Goal: Task Accomplishment & Management: Manage account settings

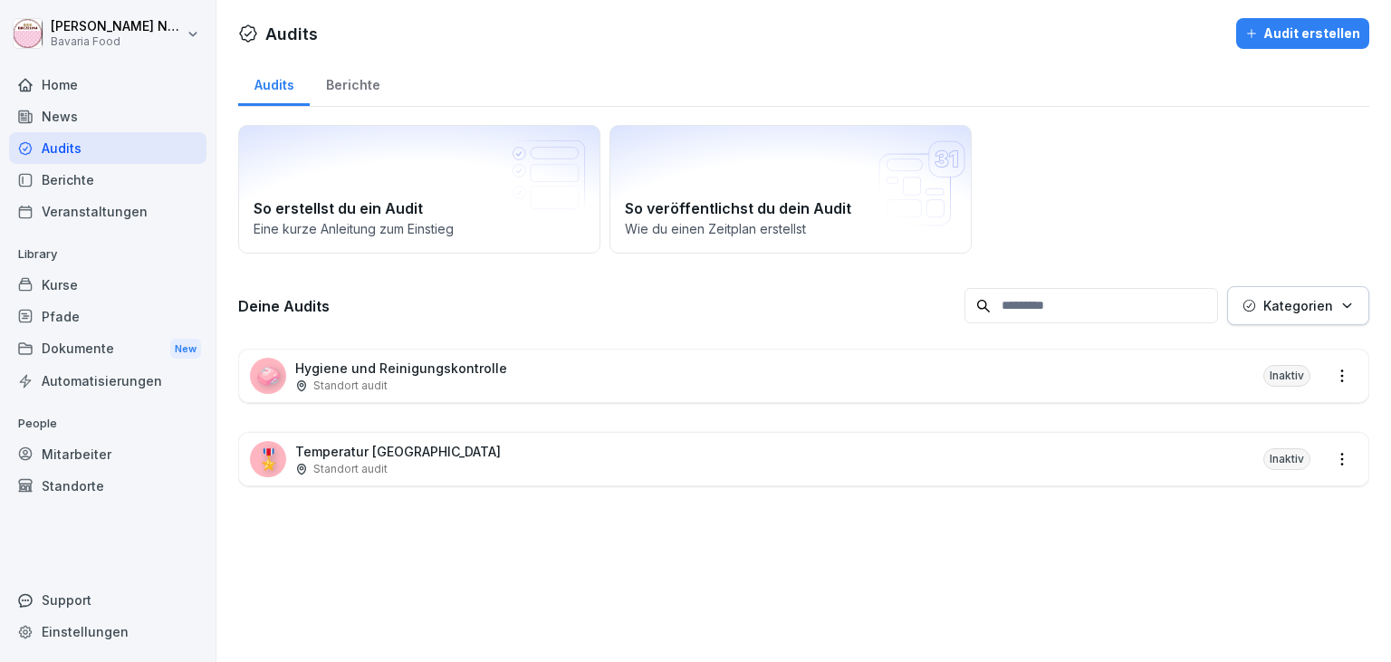
click at [588, 458] on div "🎖️ Temperatur [GEOGRAPHIC_DATA] Standort audit Inaktiv" at bounding box center [803, 459] width 1129 height 53
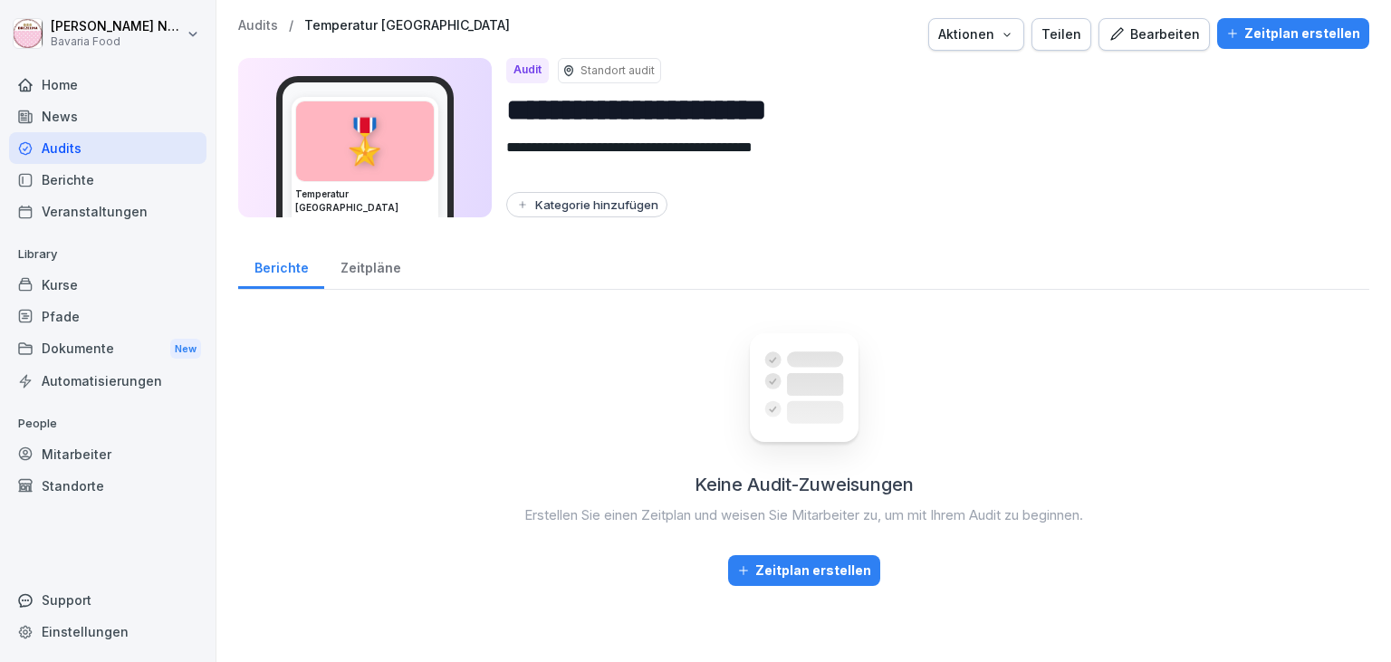
click at [1181, 32] on div "Bearbeiten" at bounding box center [1153, 34] width 91 height 20
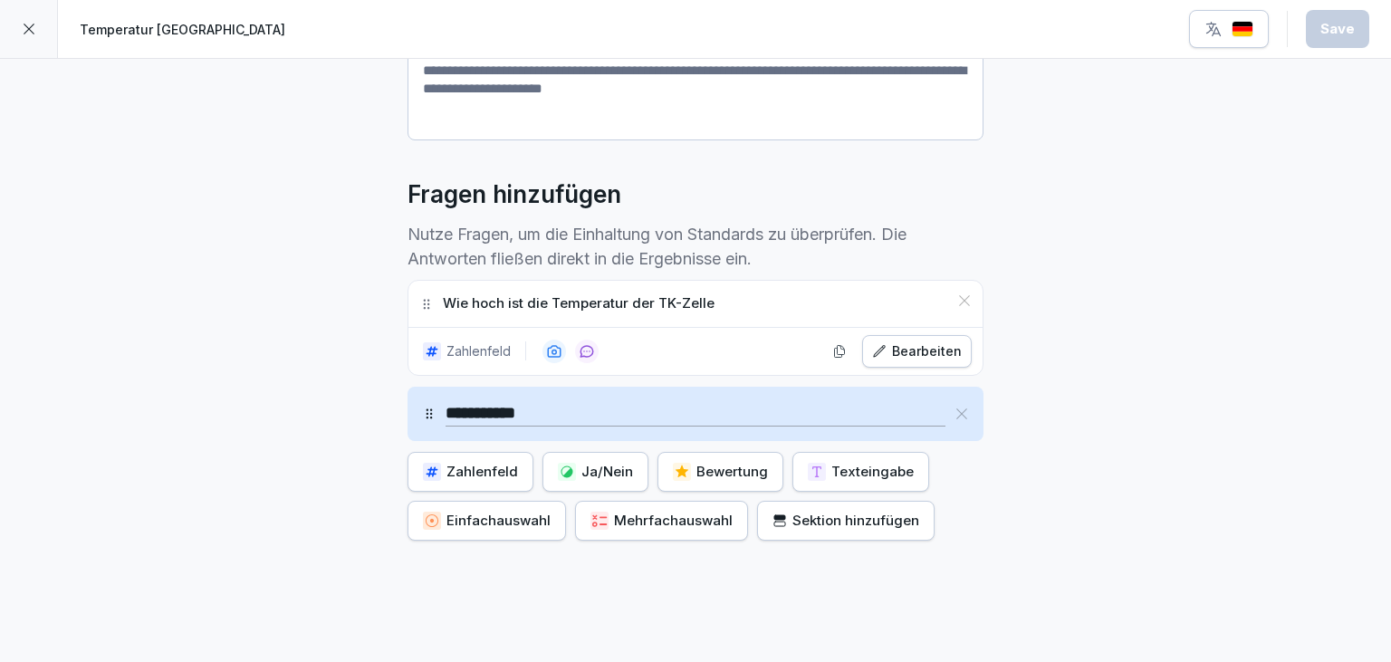
scroll to position [445, 0]
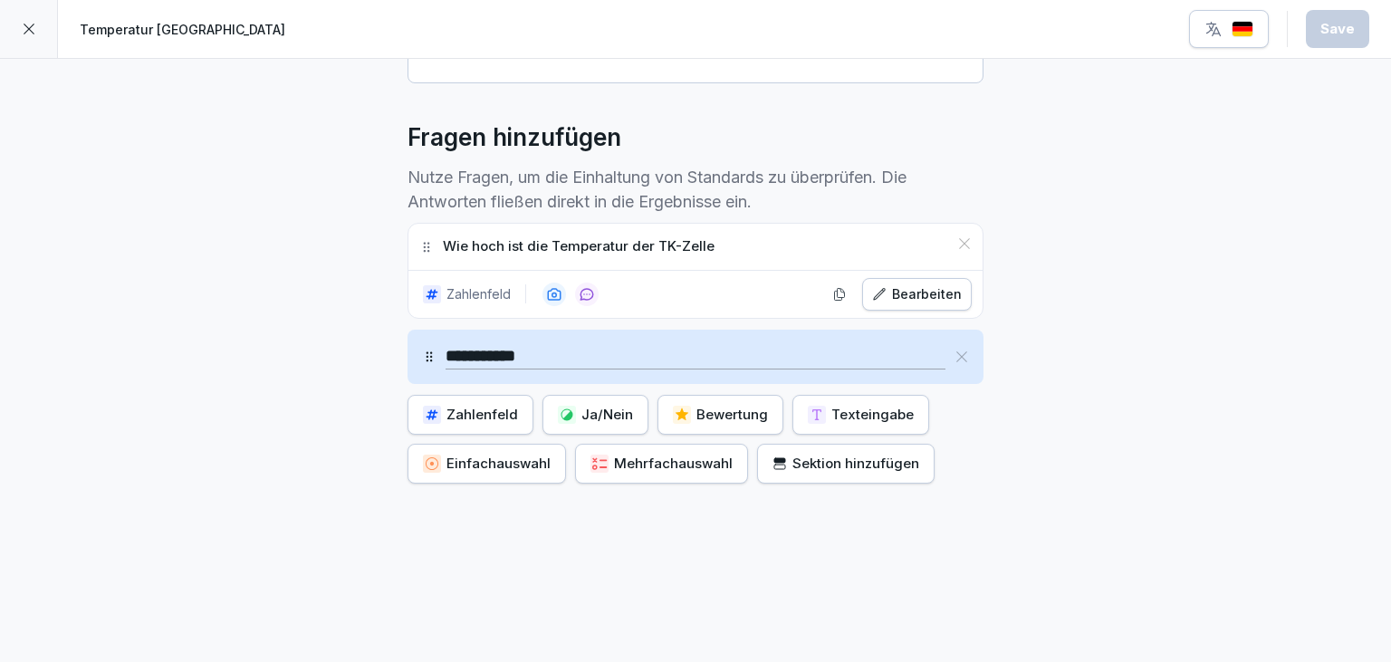
click at [904, 302] on button "Bearbeiten" at bounding box center [917, 294] width 110 height 33
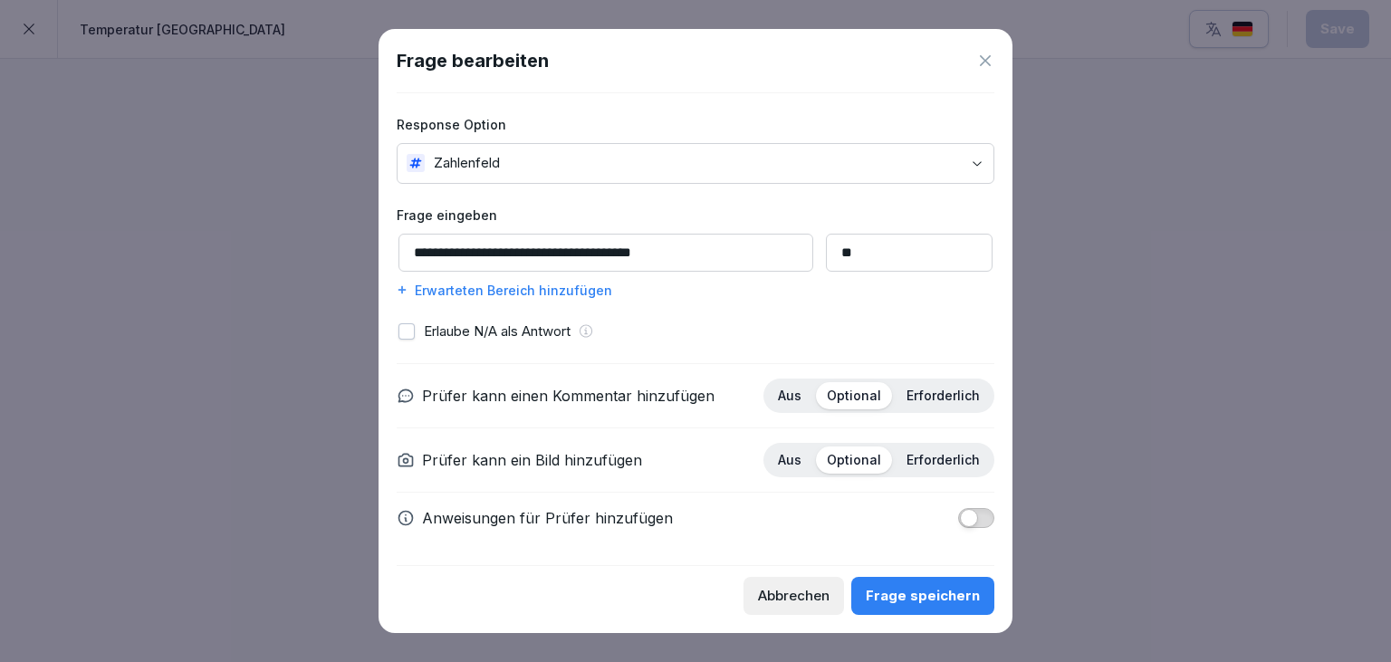
click at [922, 602] on div "Frage speichern" at bounding box center [922, 596] width 114 height 20
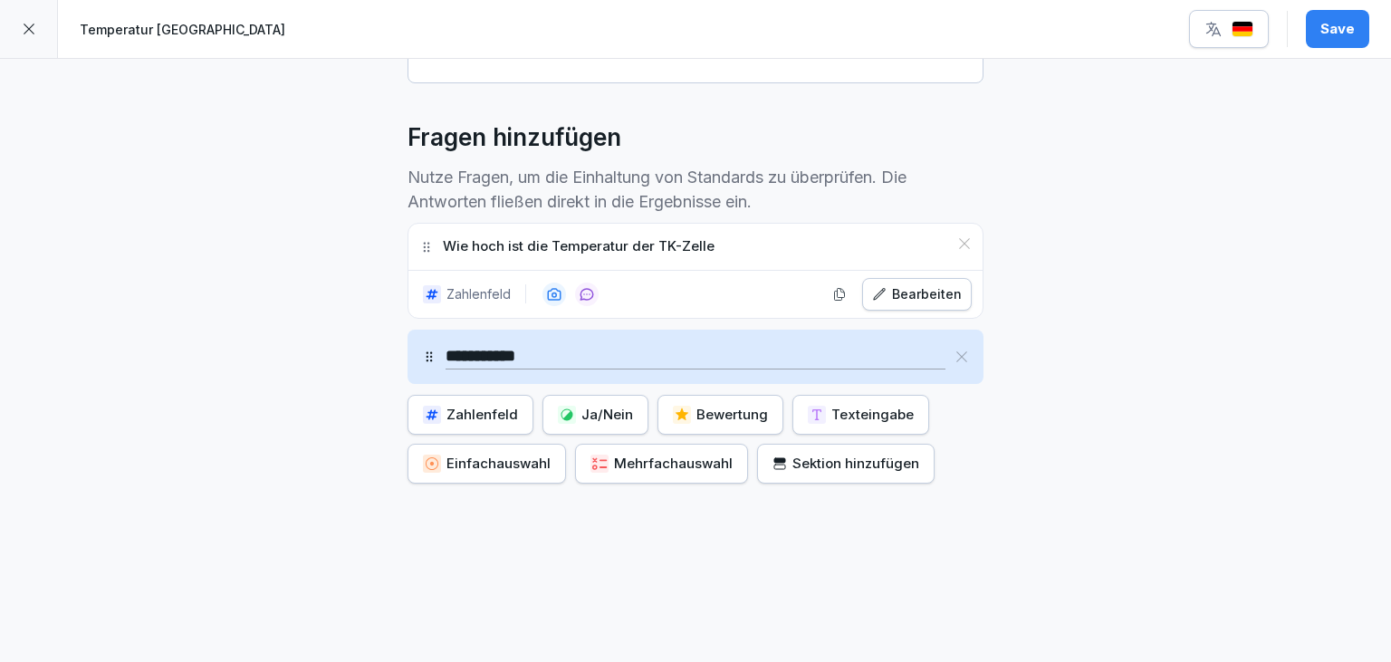
click at [489, 416] on div "Zahlenfeld" at bounding box center [470, 415] width 95 height 20
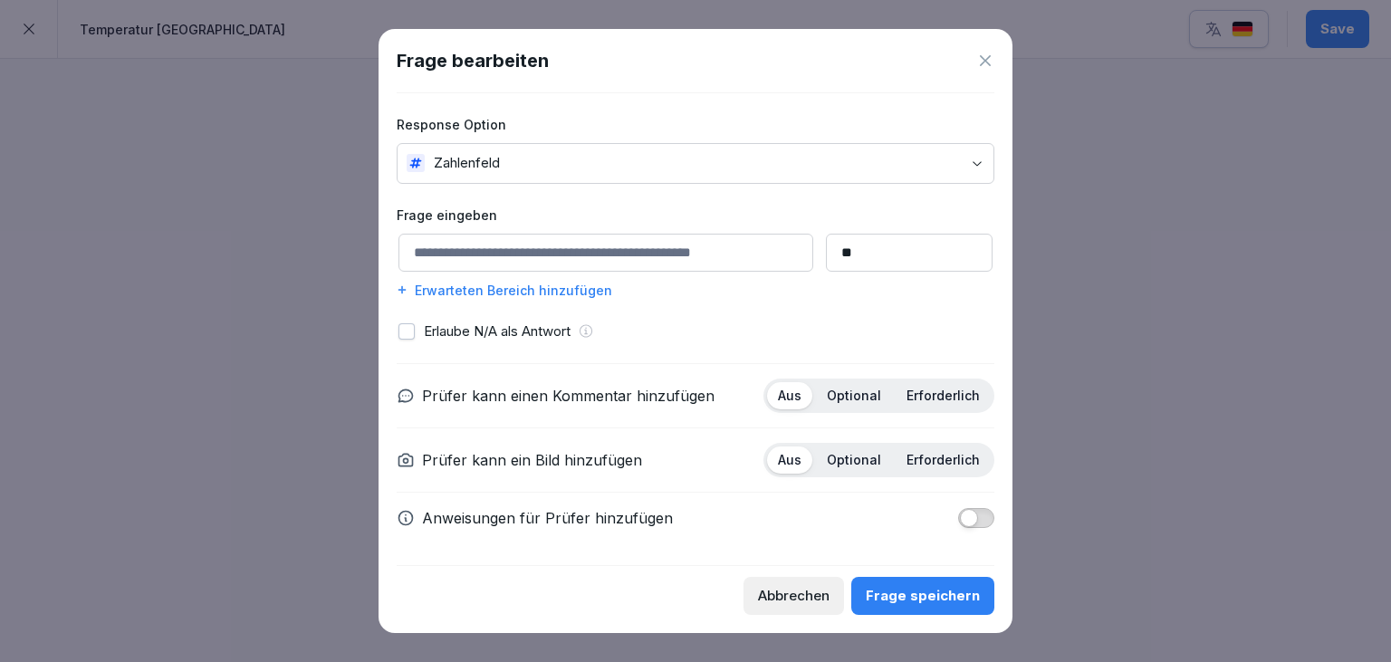
click at [983, 65] on icon at bounding box center [985, 60] width 11 height 11
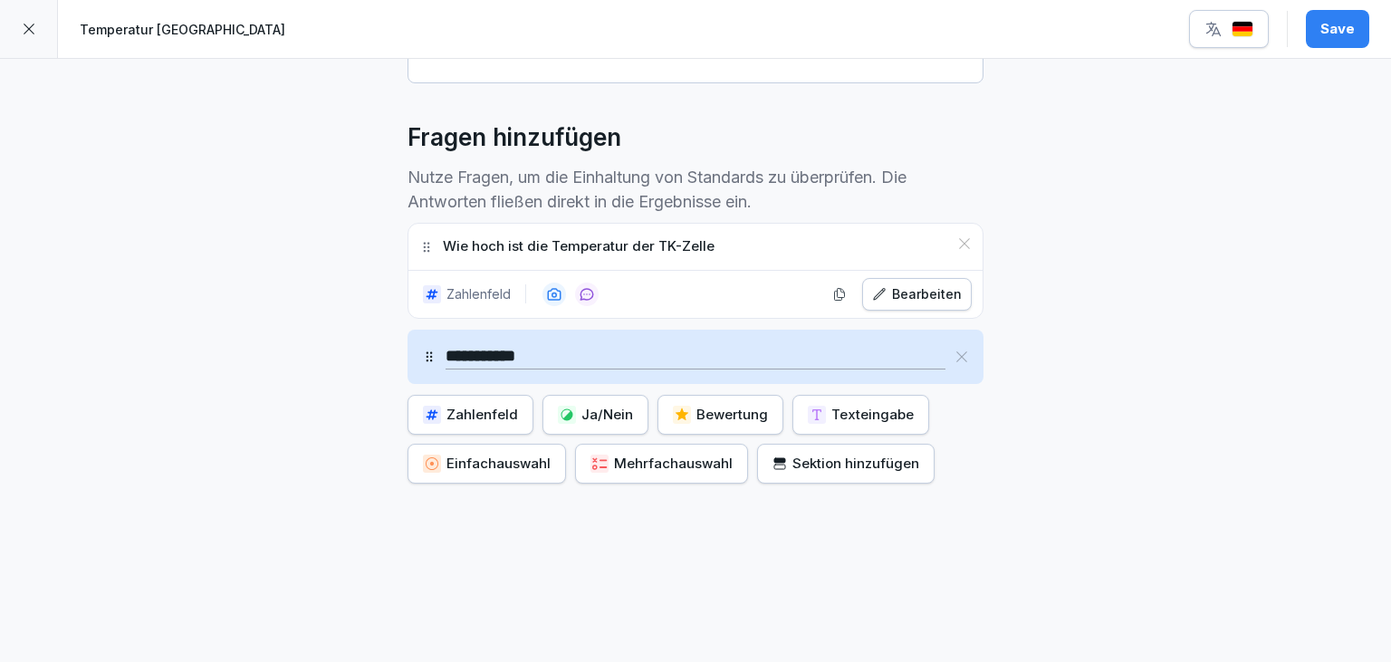
click at [455, 415] on div "Zahlenfeld" at bounding box center [470, 415] width 95 height 20
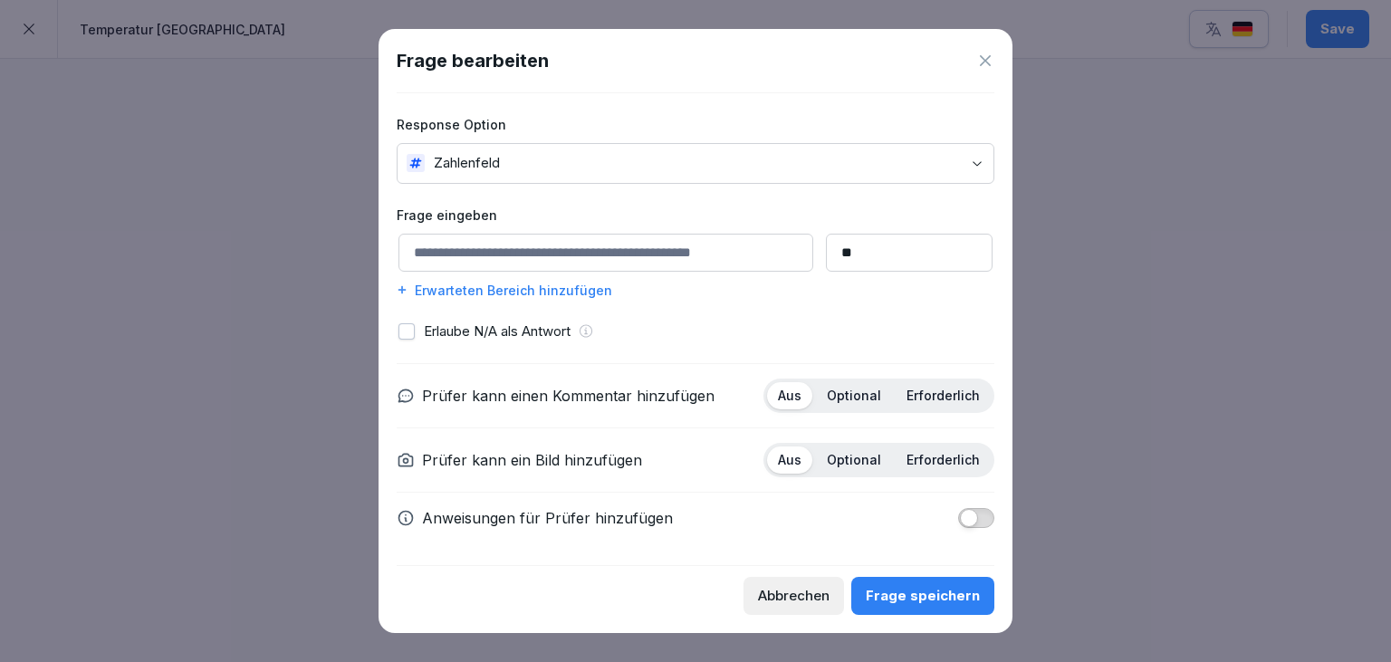
click at [499, 255] on input at bounding box center [605, 253] width 415 height 38
type input "**********"
click at [921, 601] on div "Frage speichern" at bounding box center [922, 596] width 114 height 20
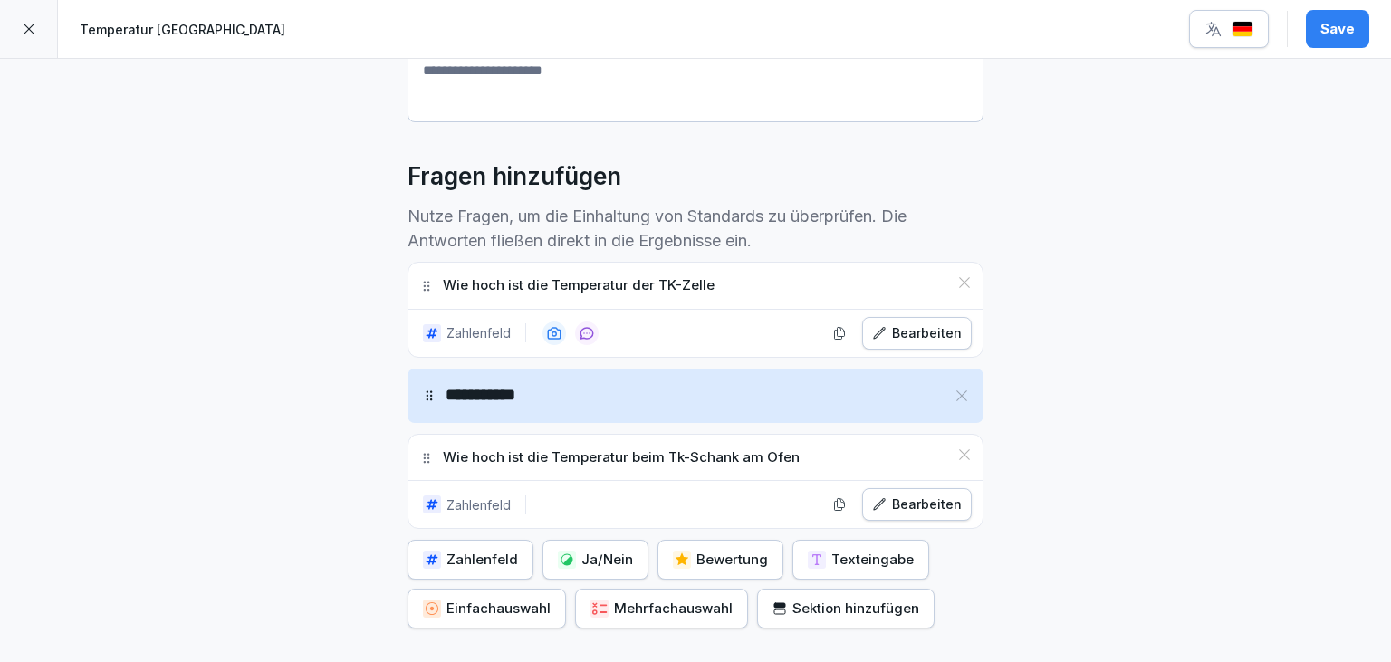
scroll to position [406, 0]
click at [823, 607] on div "Sektion hinzufügen" at bounding box center [845, 609] width 147 height 20
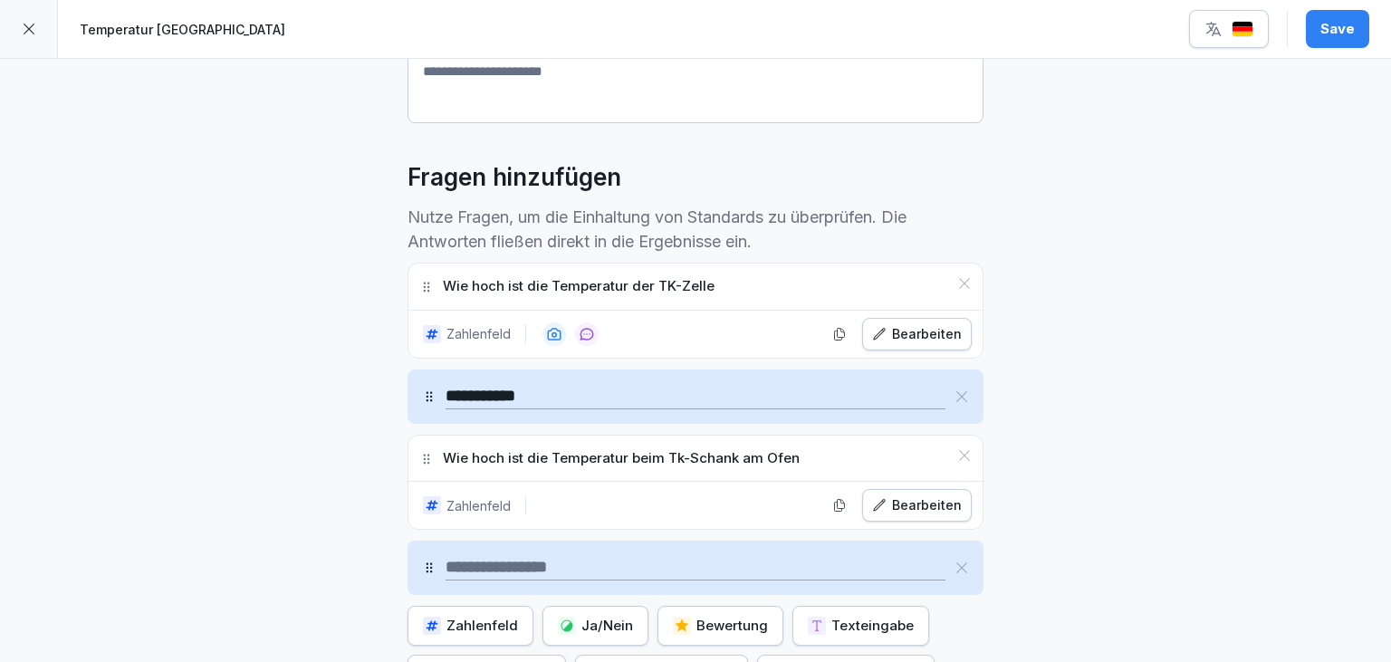
click at [823, 607] on button "Texteingabe" at bounding box center [860, 626] width 137 height 40
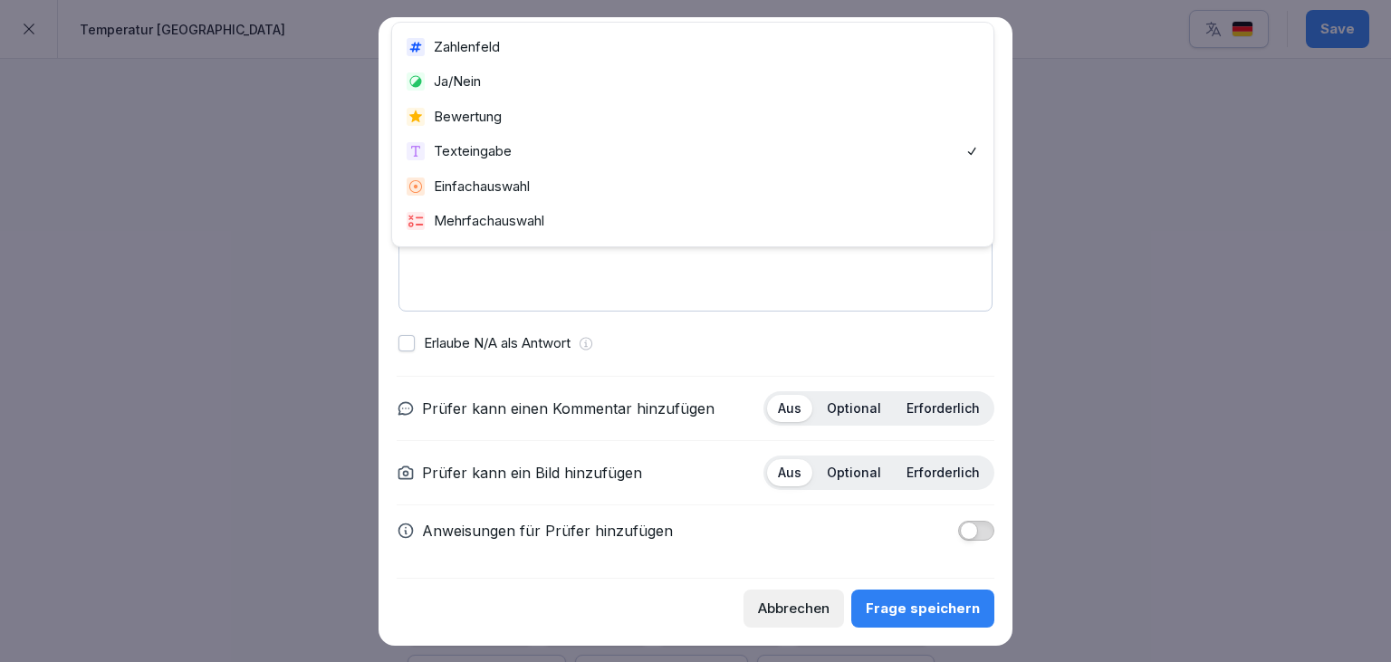
click at [855, 163] on body "**********" at bounding box center [695, 331] width 1391 height 662
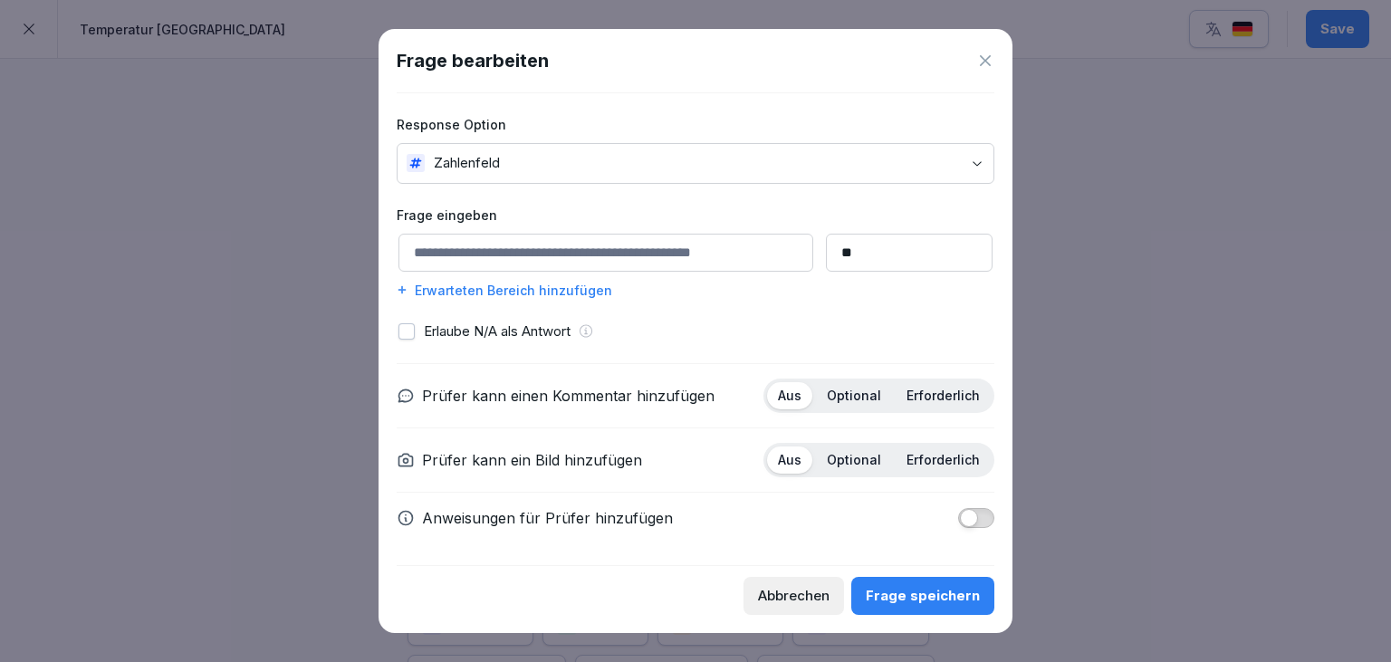
click at [661, 264] on input at bounding box center [605, 253] width 415 height 38
type input "**********"
click at [865, 394] on p "Optional" at bounding box center [854, 395] width 54 height 16
click at [870, 455] on p "Optional" at bounding box center [854, 460] width 54 height 16
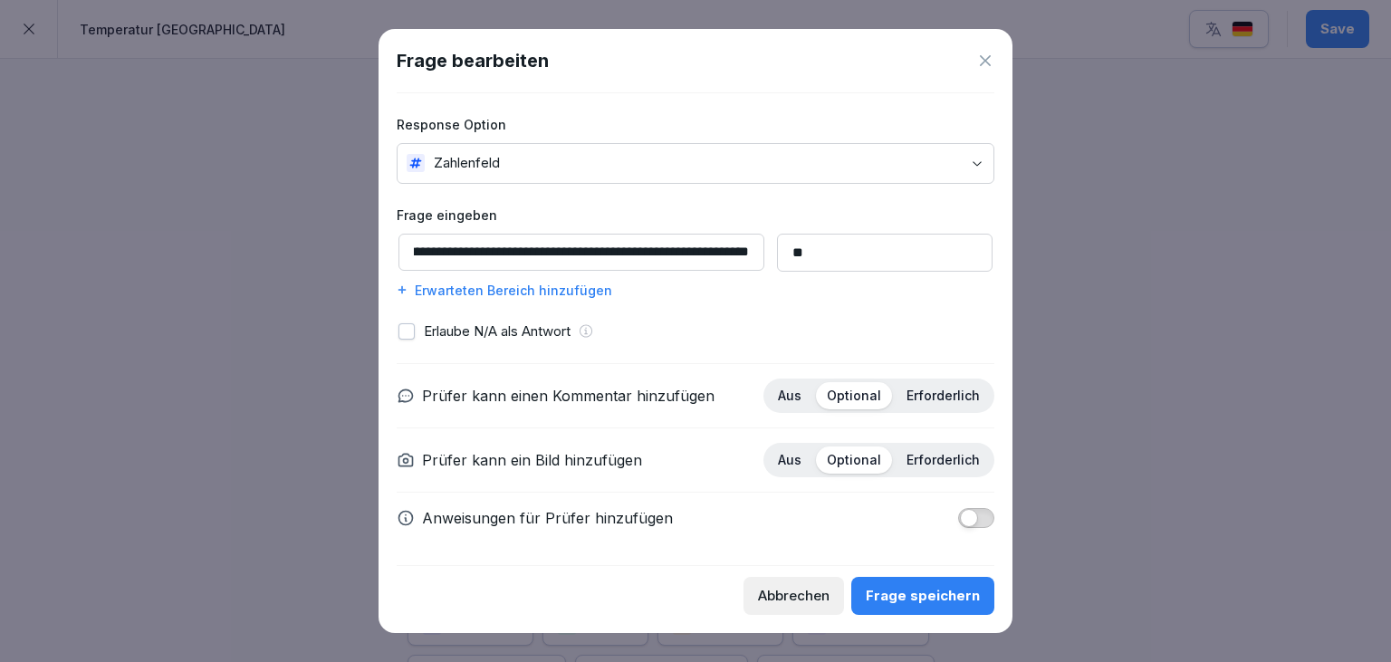
click at [928, 606] on button "Frage speichern" at bounding box center [922, 596] width 143 height 38
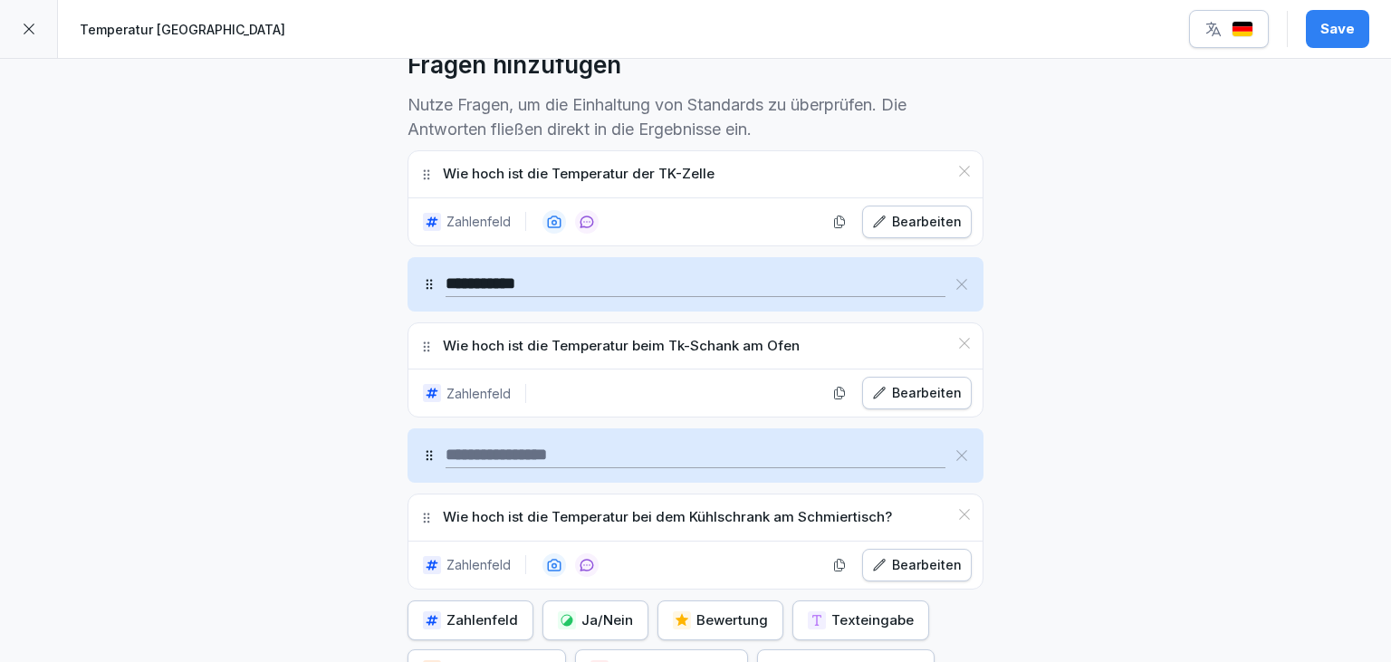
scroll to position [519, 0]
click at [660, 447] on input at bounding box center [695, 454] width 500 height 25
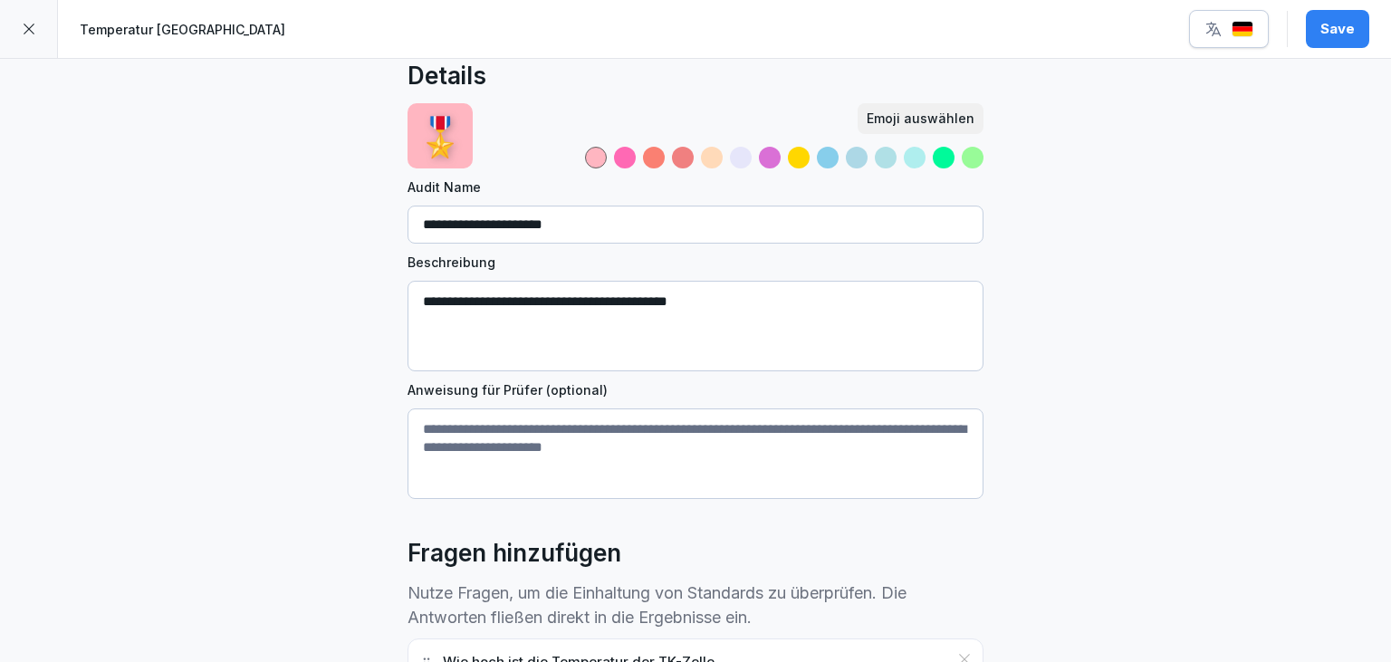
scroll to position [0, 0]
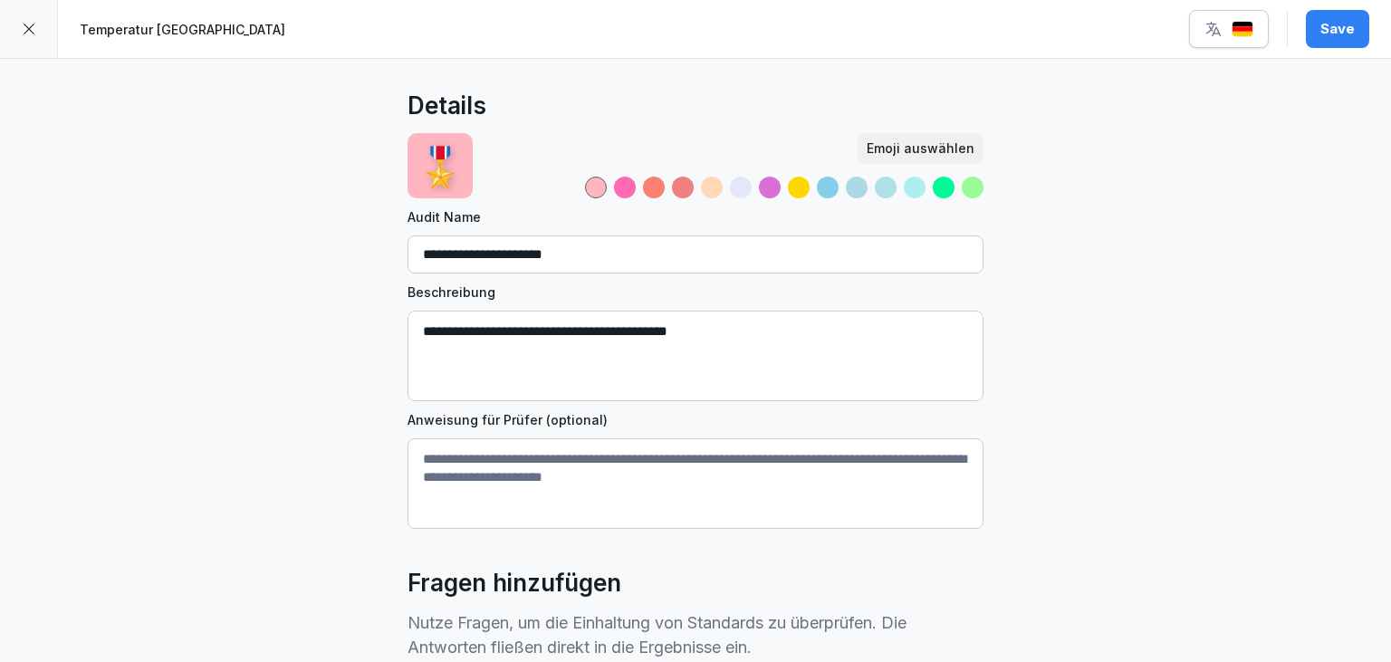
type input "**********"
click at [1347, 36] on div "Save" at bounding box center [1337, 29] width 34 height 20
click at [28, 33] on icon at bounding box center [29, 29] width 14 height 14
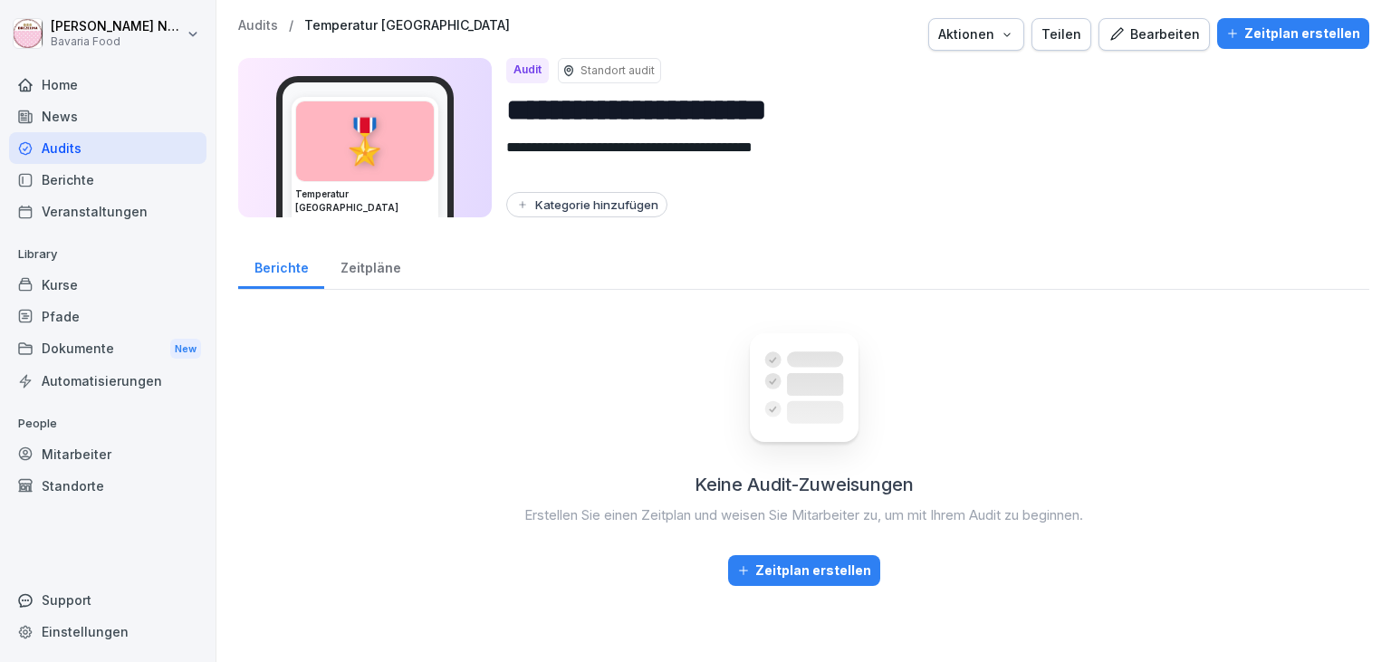
click at [1145, 30] on div "Bearbeiten" at bounding box center [1153, 34] width 91 height 20
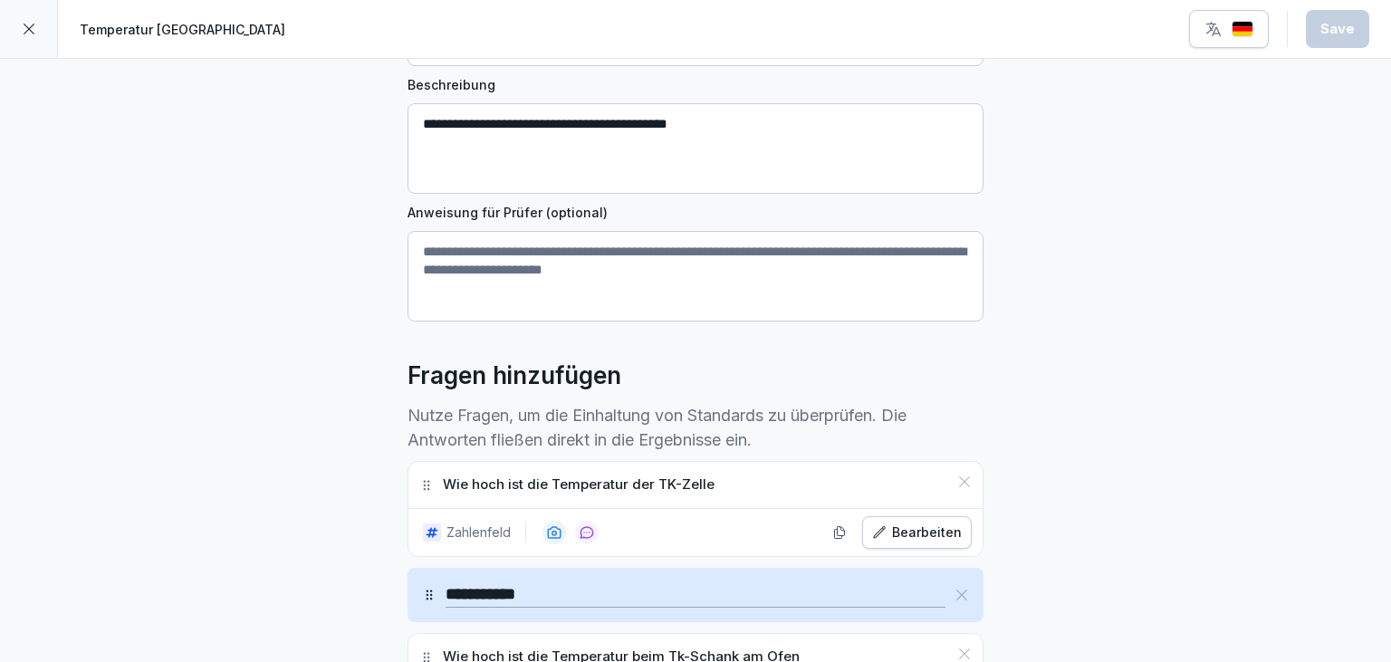
scroll to position [206, 0]
click at [33, 24] on icon at bounding box center [29, 29] width 14 height 14
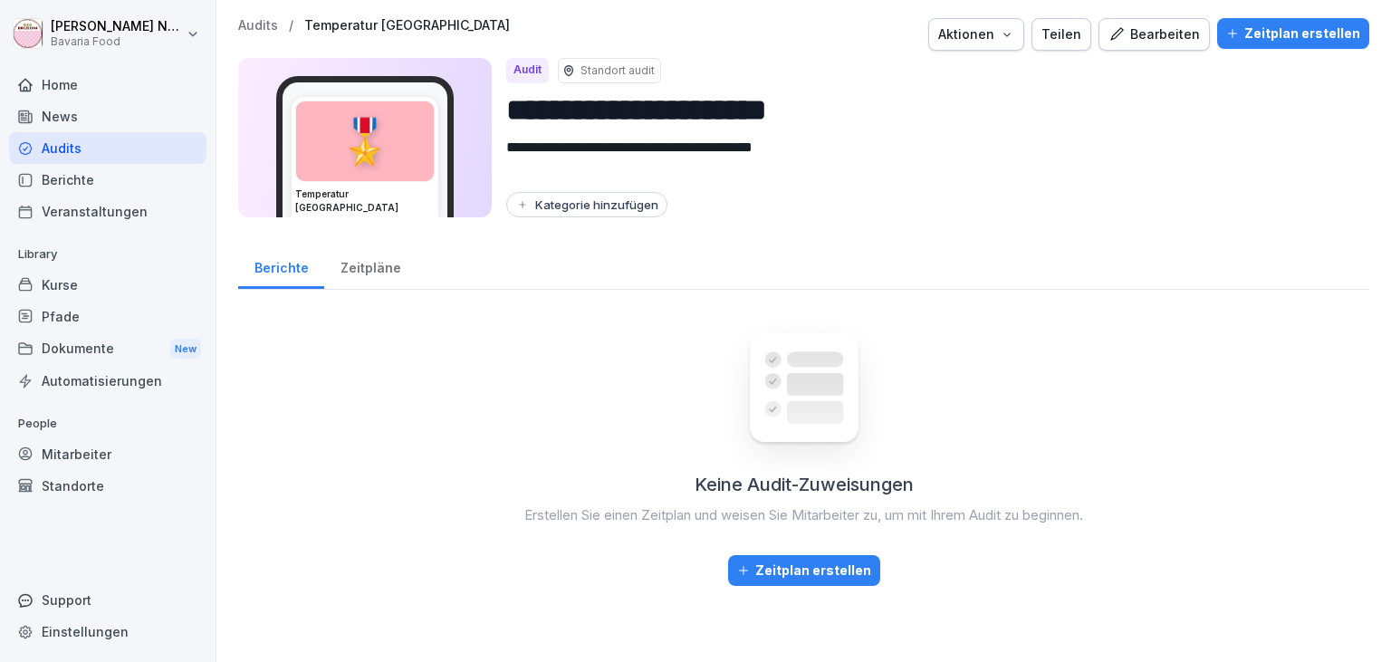
click at [1009, 34] on icon "button" at bounding box center [1006, 35] width 6 height 4
click at [1081, 34] on div "Teilen" at bounding box center [1061, 34] width 40 height 20
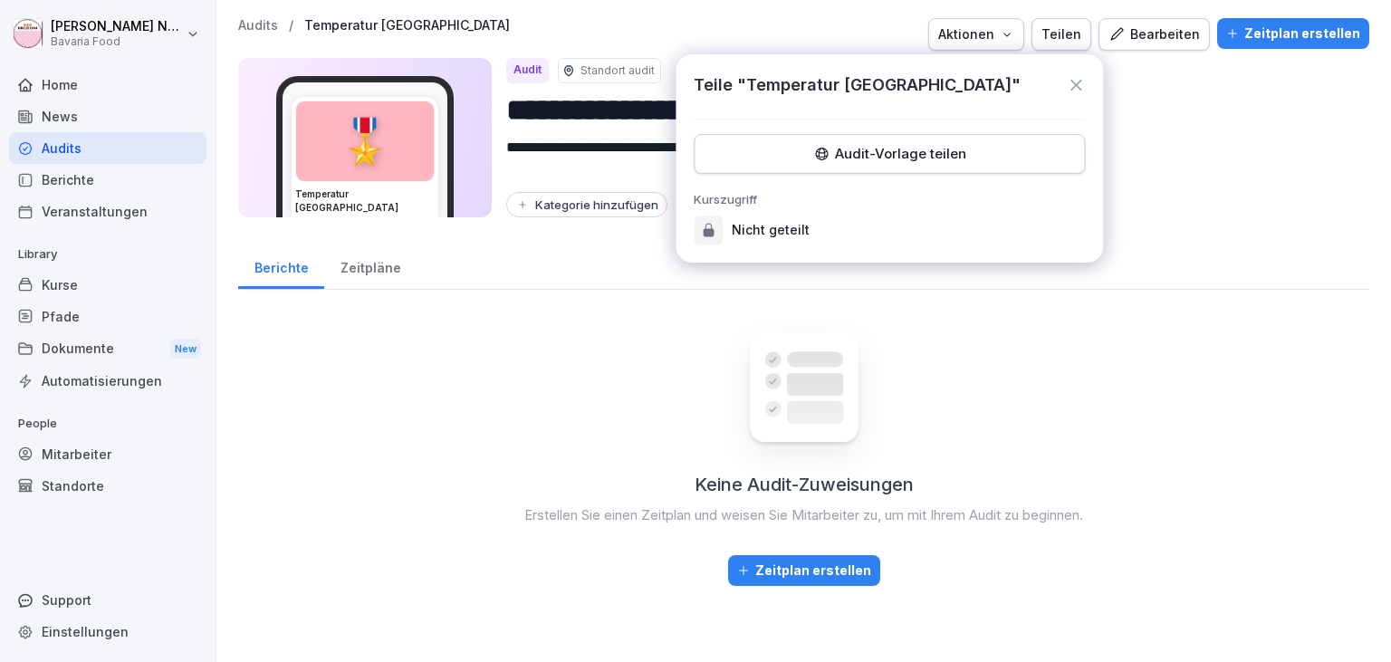
click at [1028, 150] on div "Audit-Vorlage teilen" at bounding box center [889, 154] width 360 height 20
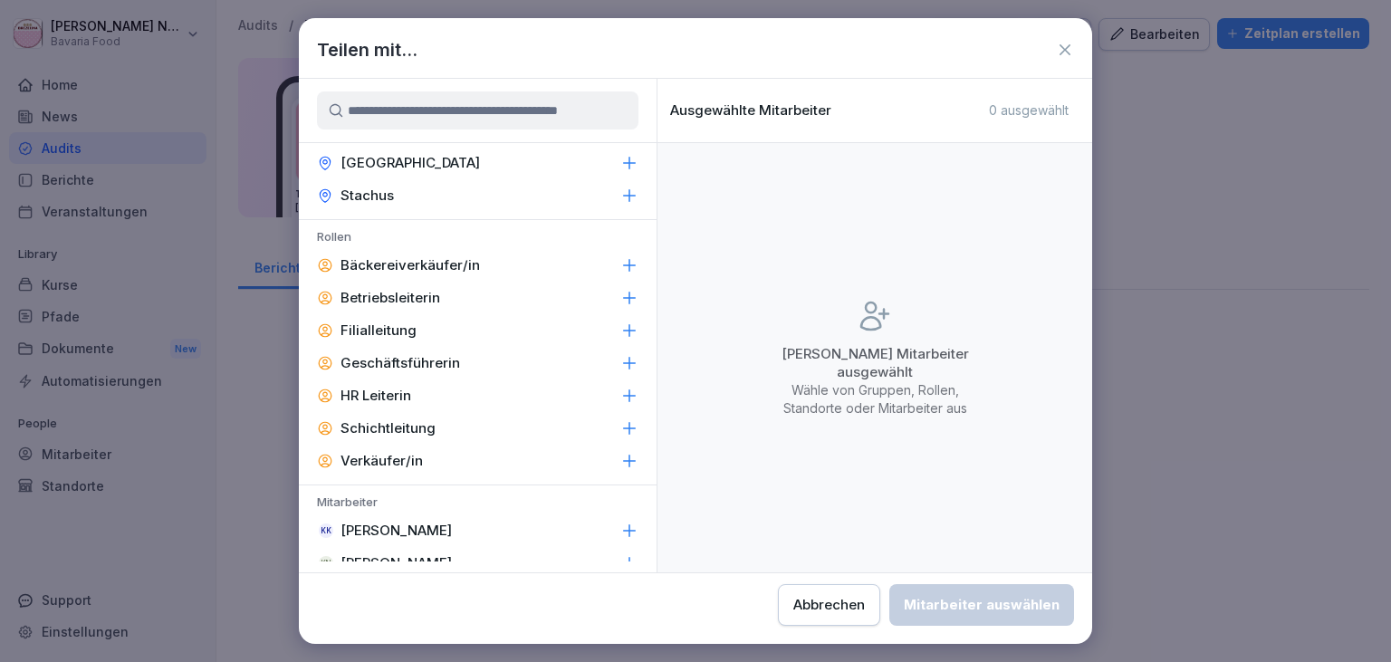
scroll to position [348, 0]
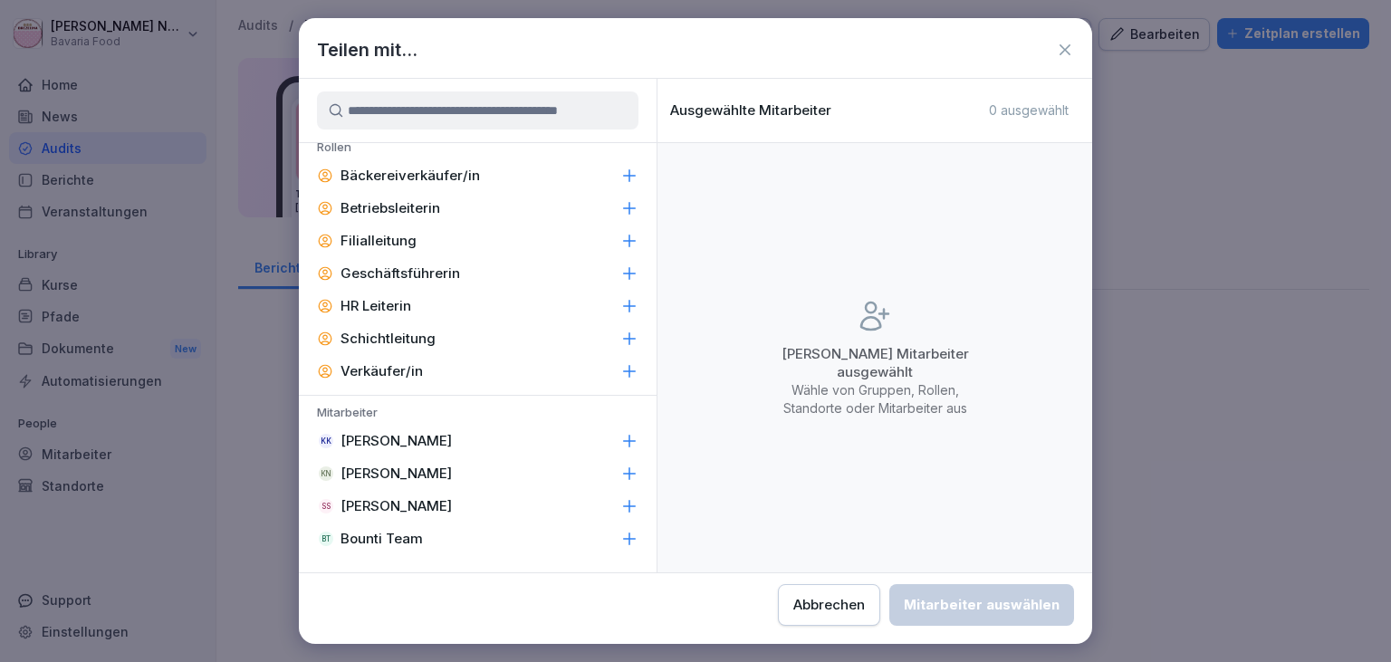
click at [421, 473] on p "[PERSON_NAME]" at bounding box center [395, 473] width 111 height 18
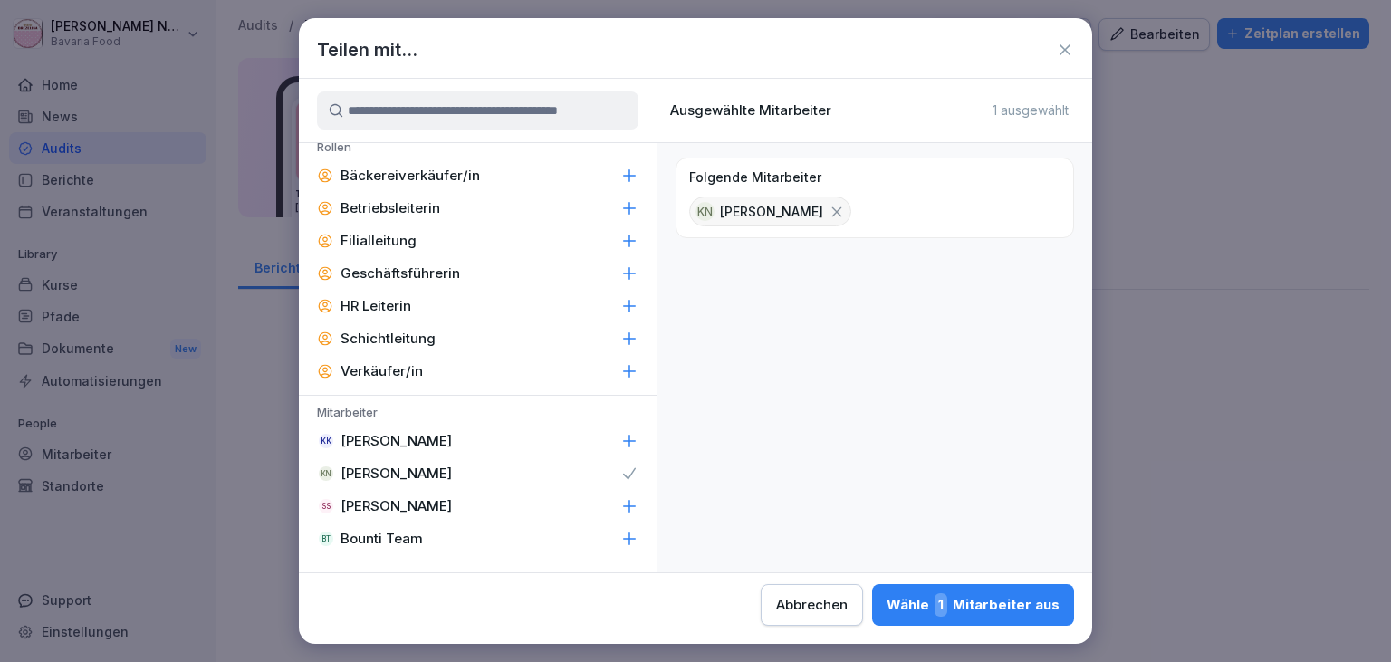
click at [886, 609] on div "Wähle 1 Mitarbeiter aus" at bounding box center [972, 605] width 173 height 24
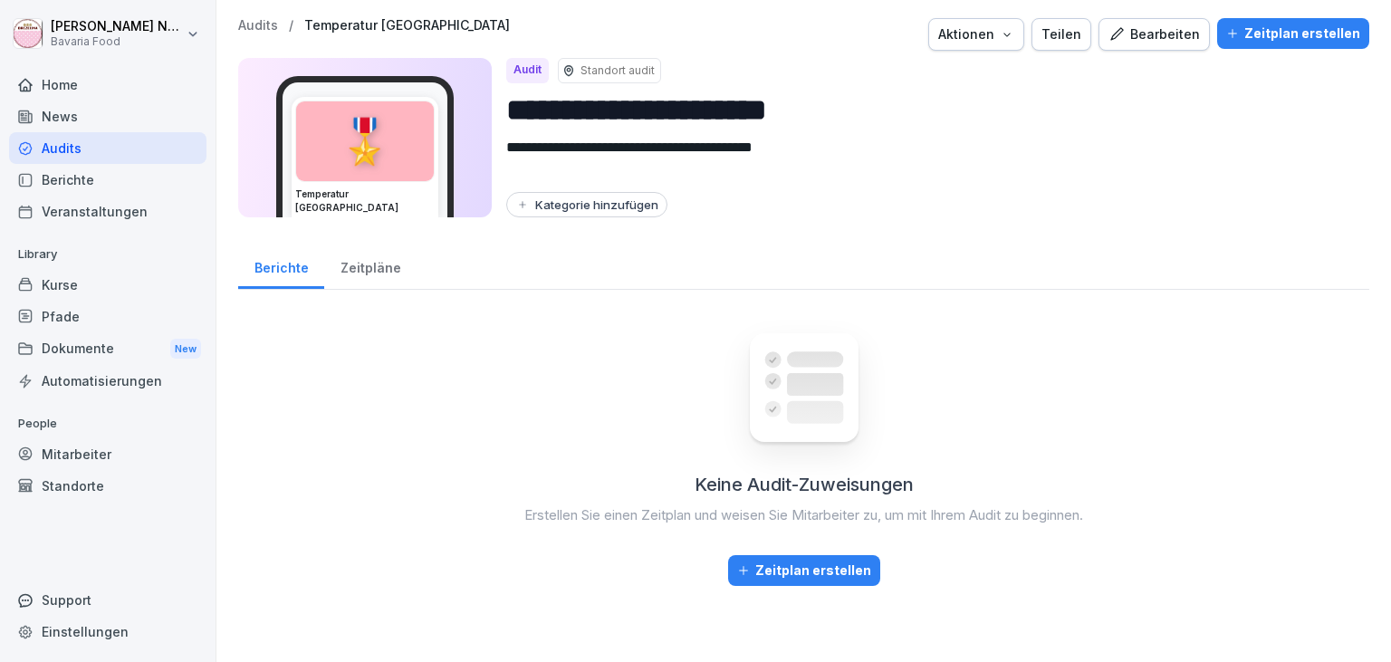
click at [362, 265] on div "Zeitpläne" at bounding box center [370, 266] width 92 height 46
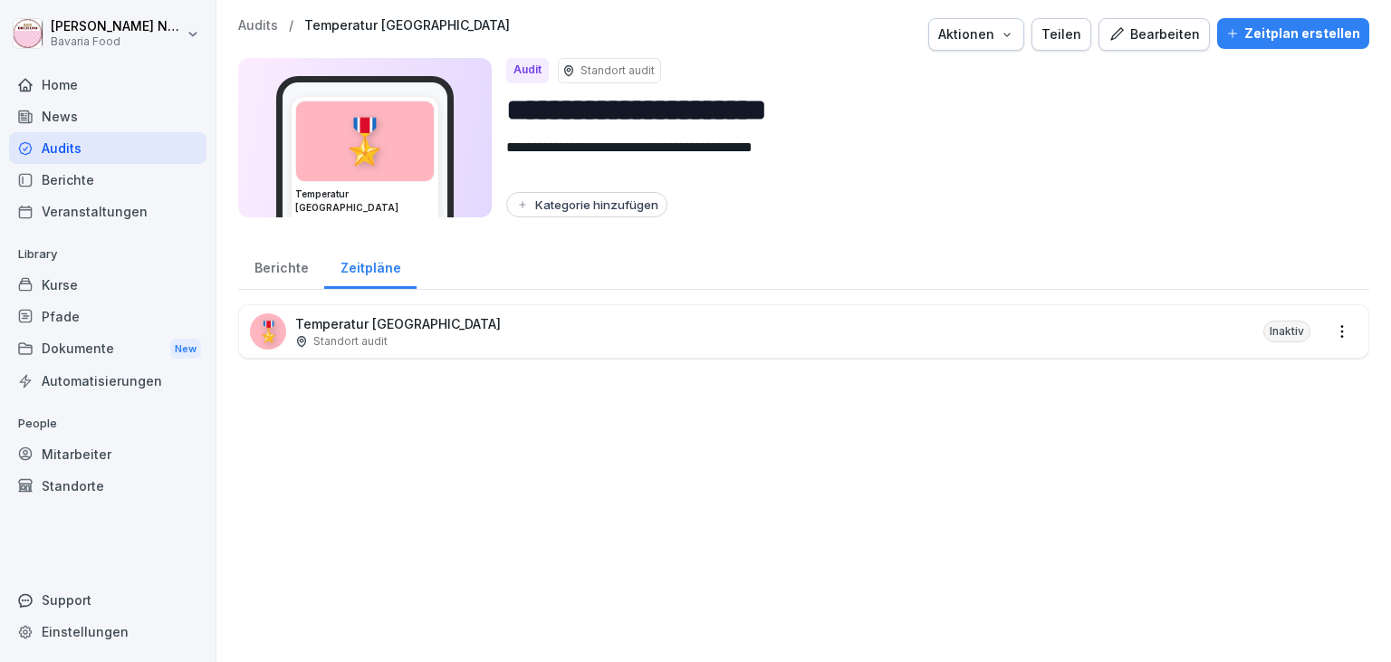
click at [373, 331] on p "Temperatur [GEOGRAPHIC_DATA]" at bounding box center [398, 323] width 206 height 19
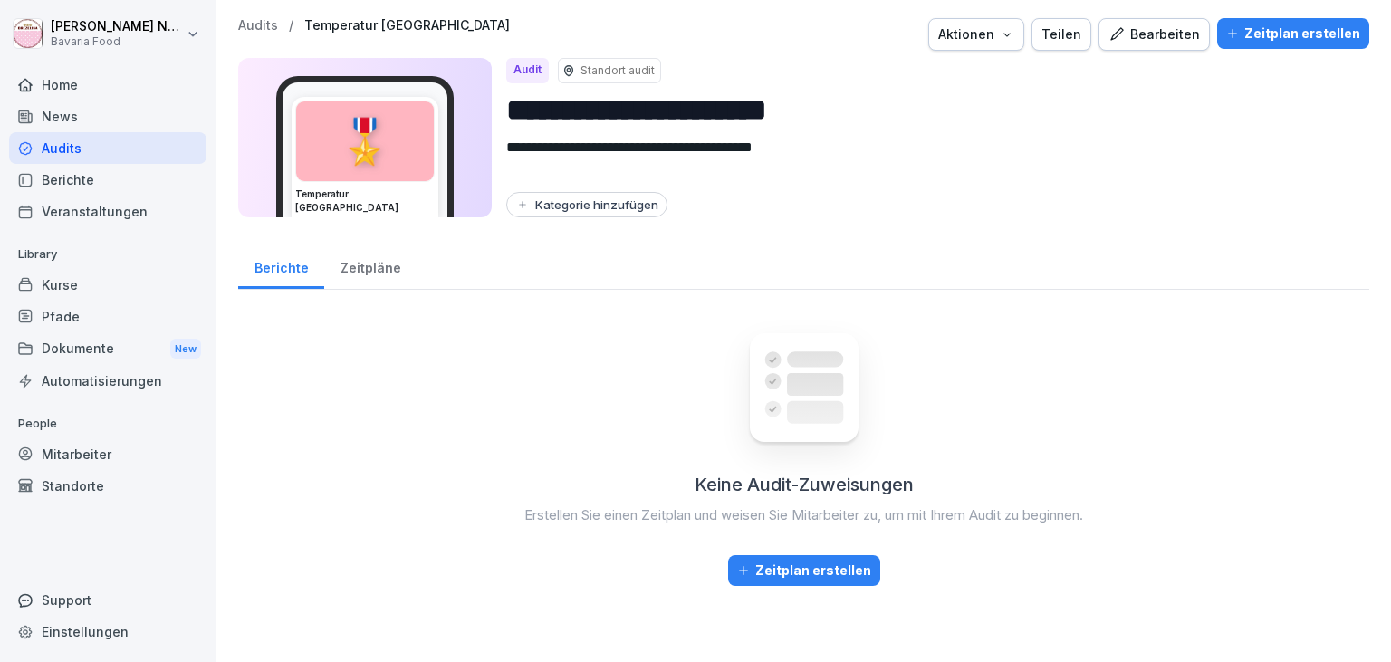
click at [74, 149] on div "Audits" at bounding box center [107, 148] width 197 height 32
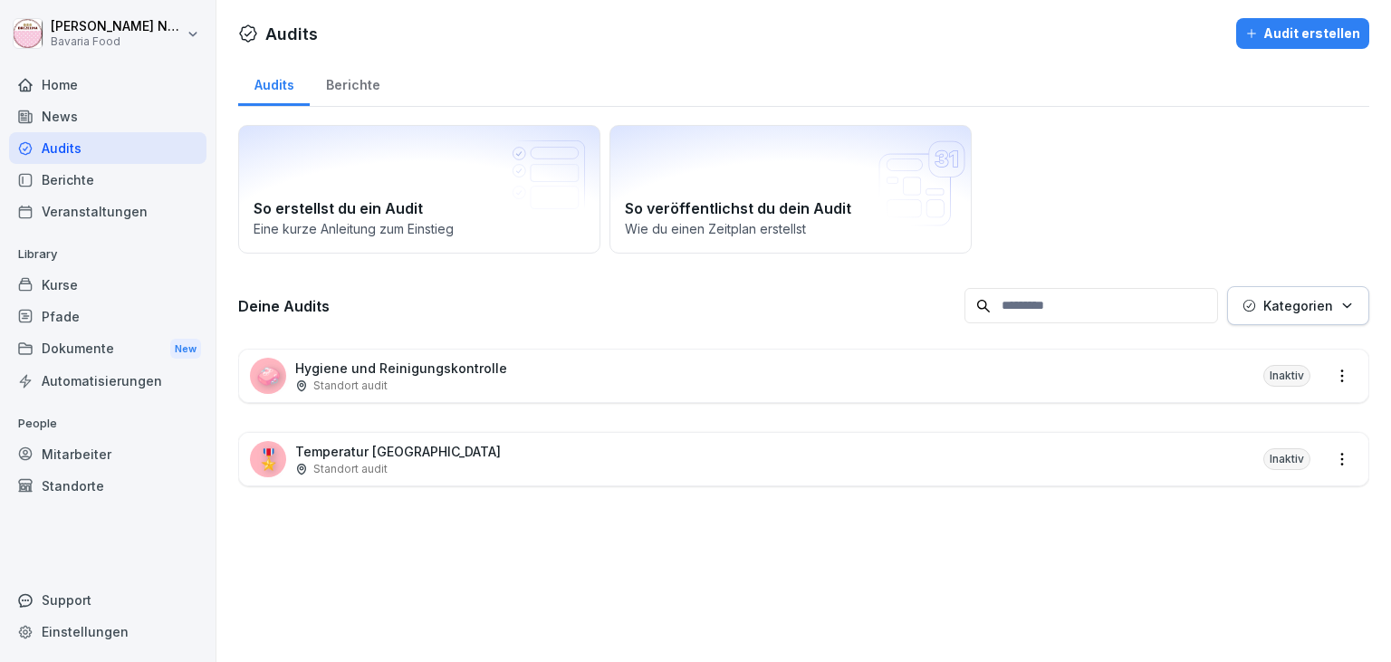
click at [1299, 462] on div "Inaktiv" at bounding box center [1286, 459] width 47 height 22
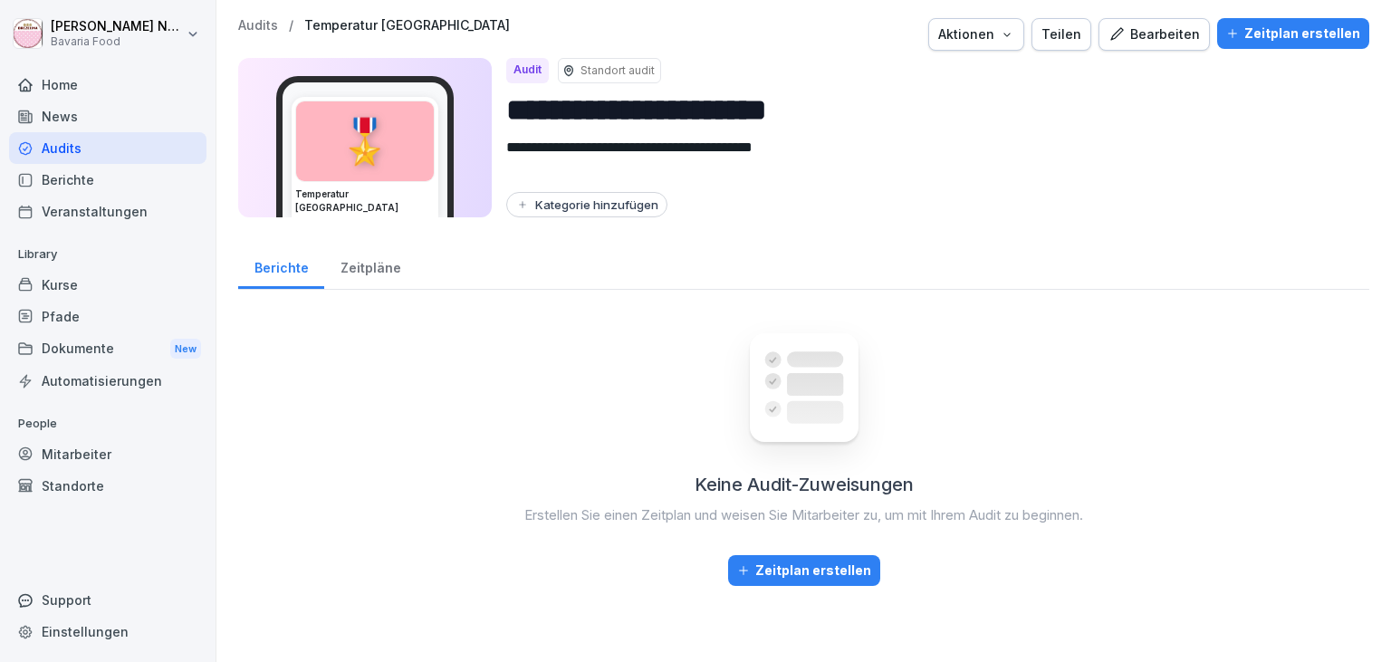
click at [827, 564] on div "Zeitplan erstellen" at bounding box center [804, 570] width 134 height 20
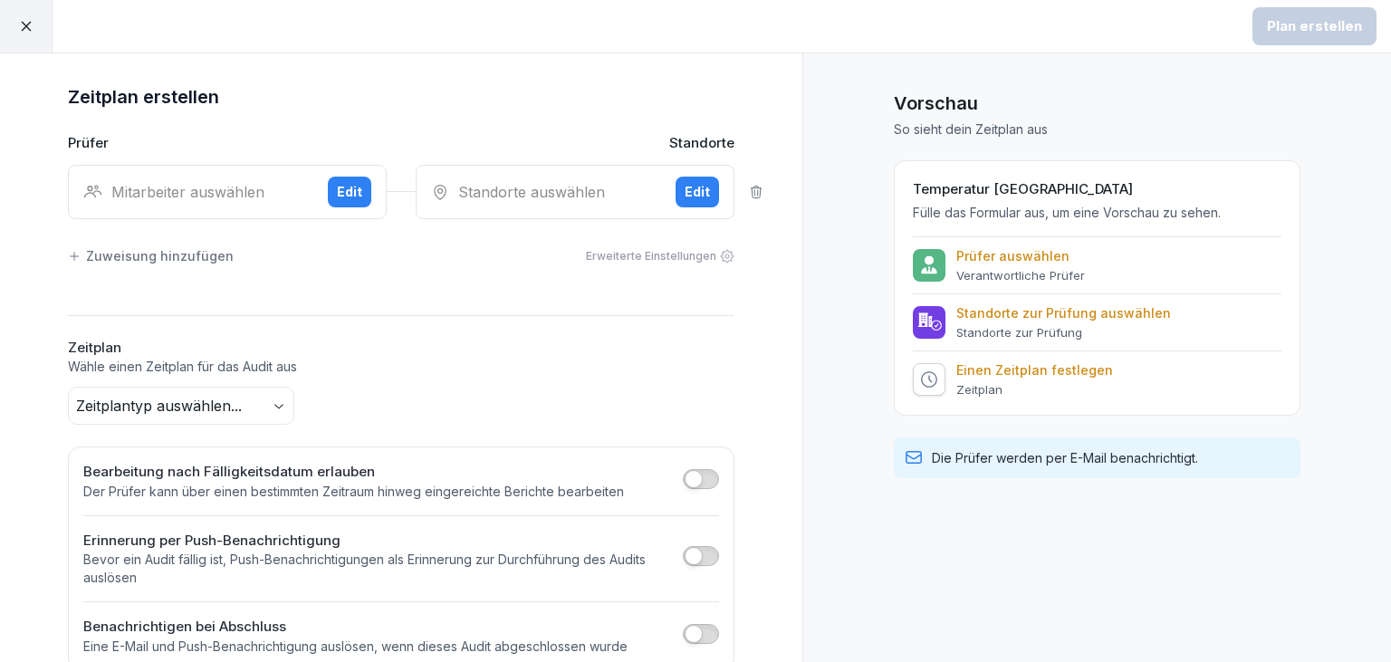
click at [255, 194] on div "Mitarbeiter auswählen" at bounding box center [198, 192] width 230 height 22
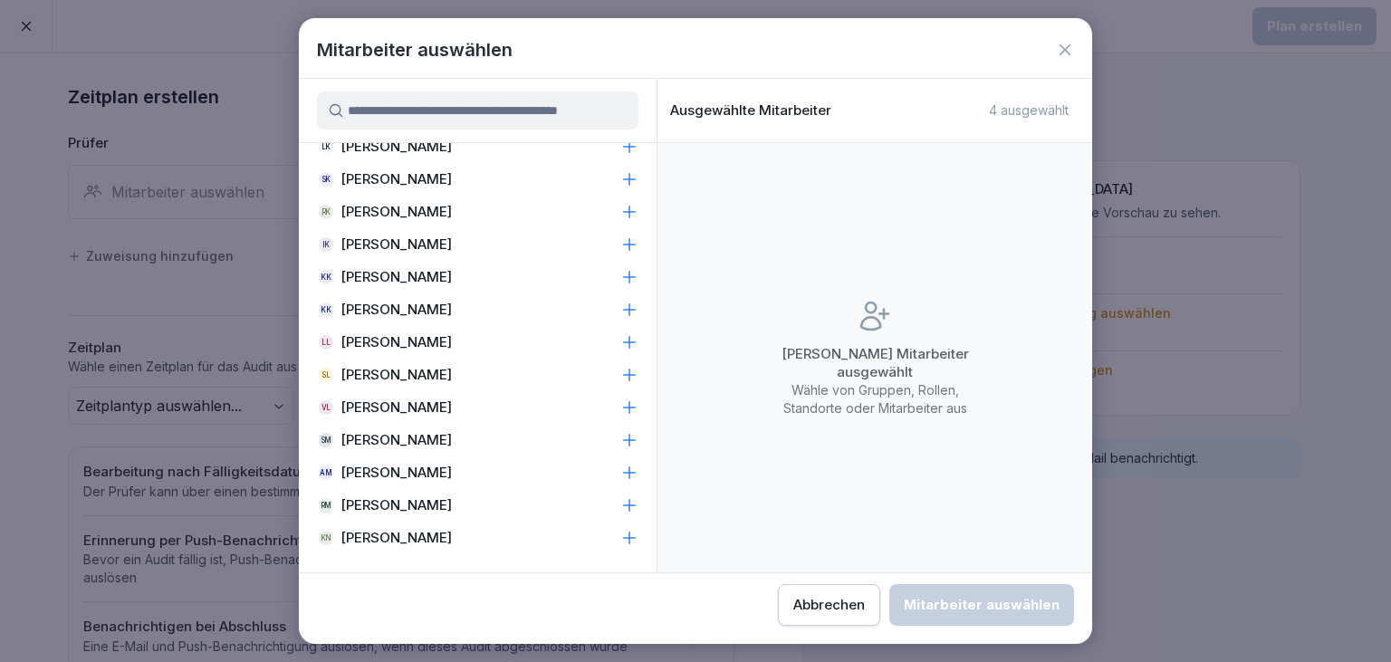
scroll to position [1066, 0]
click at [374, 531] on p "[PERSON_NAME]" at bounding box center [395, 537] width 111 height 18
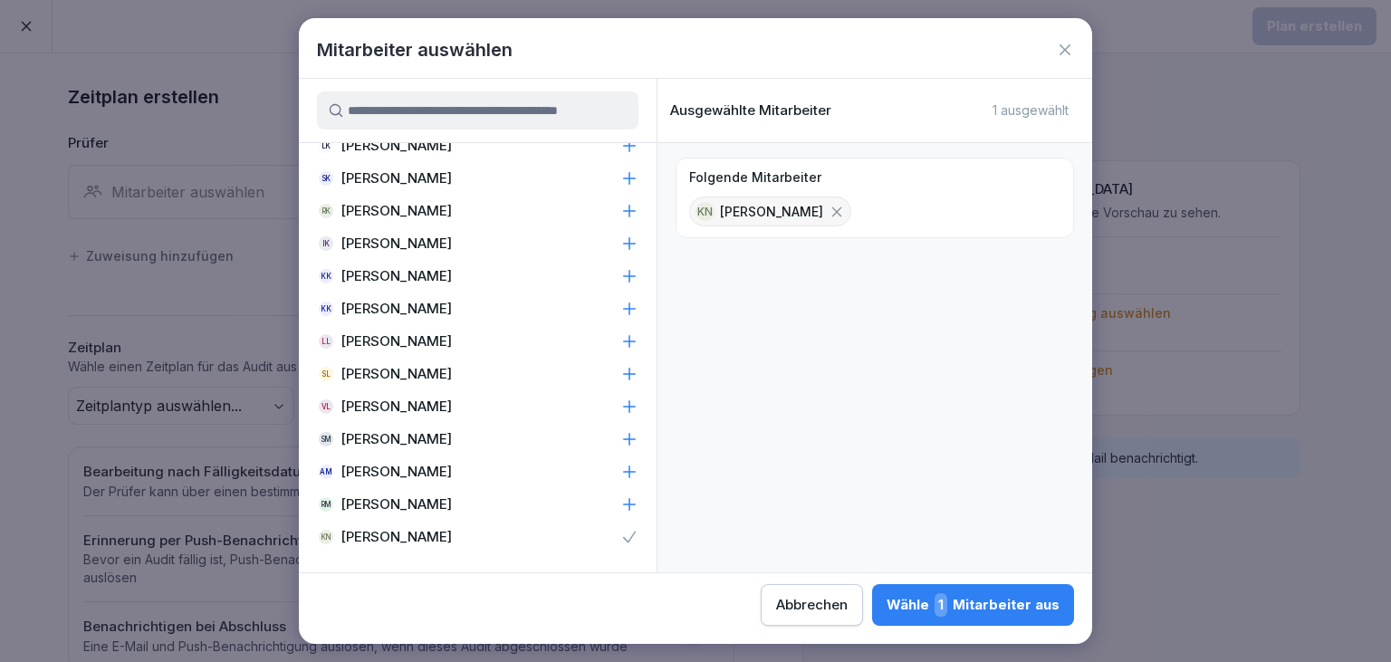
click at [886, 601] on div "Wähle 1 Mitarbeiter aus" at bounding box center [972, 605] width 173 height 24
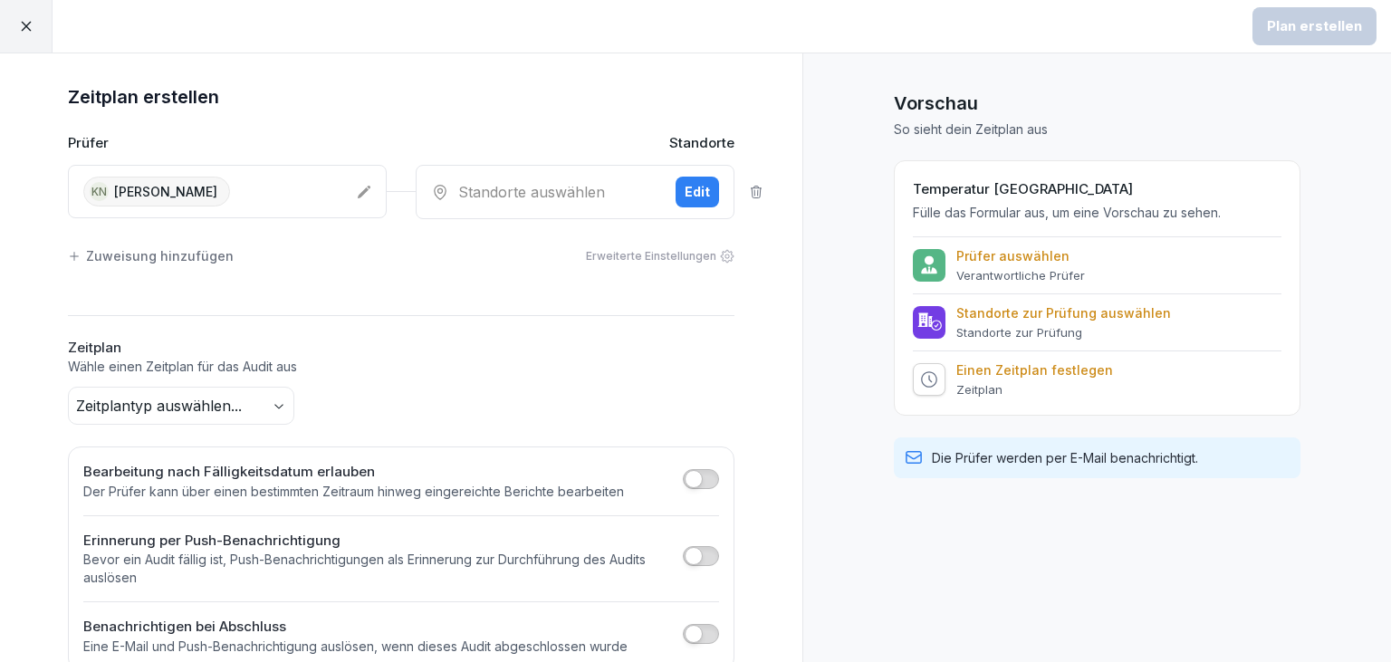
click at [605, 202] on div "Standorte auswählen Edit" at bounding box center [575, 192] width 319 height 54
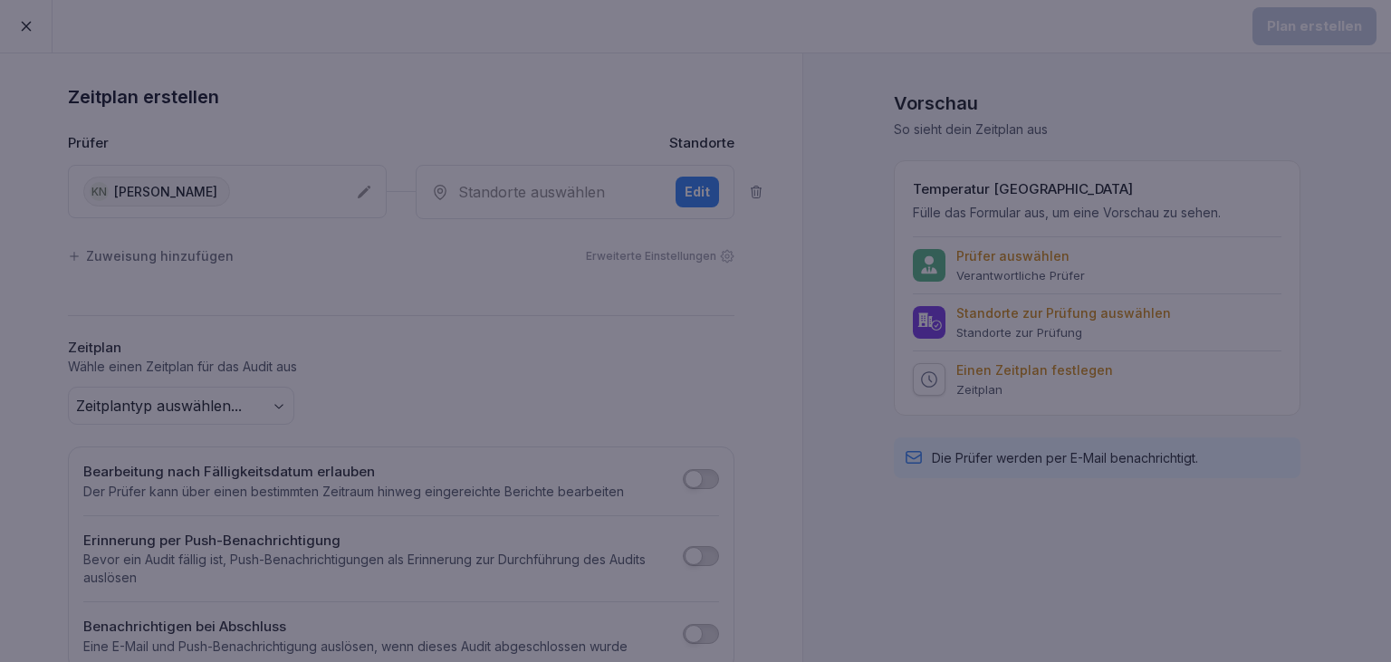
click at [436, 292] on div at bounding box center [695, 331] width 1391 height 662
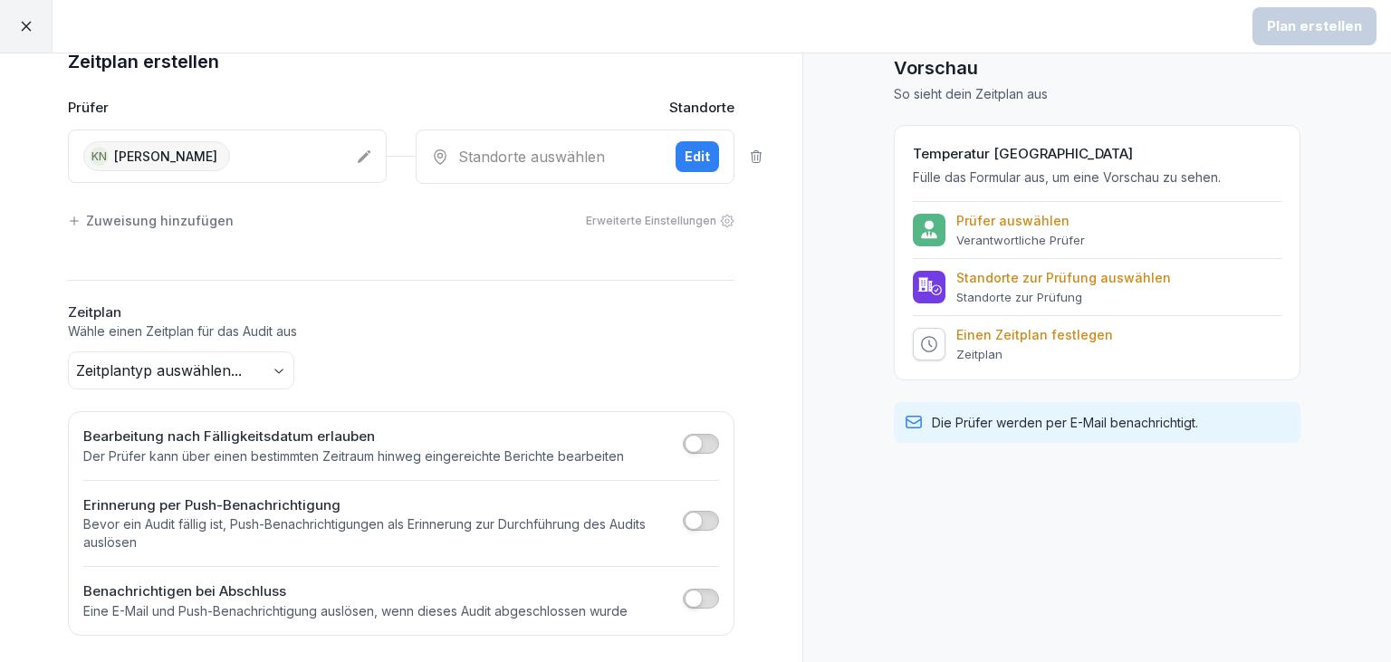
scroll to position [35, 0]
click at [261, 368] on body "Plan erstellen Zeitplan erstellen Prüfer Standorte KN [PERSON_NAME] Standorte a…" at bounding box center [695, 331] width 1391 height 662
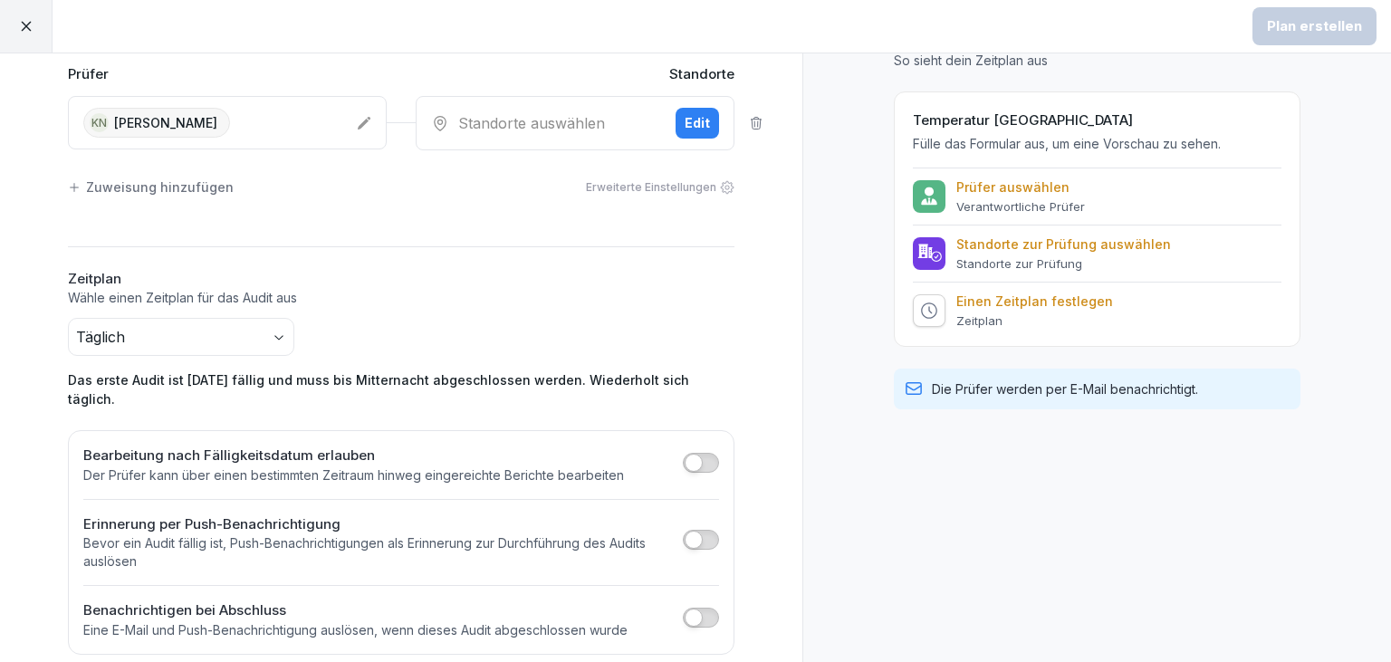
scroll to position [0, 0]
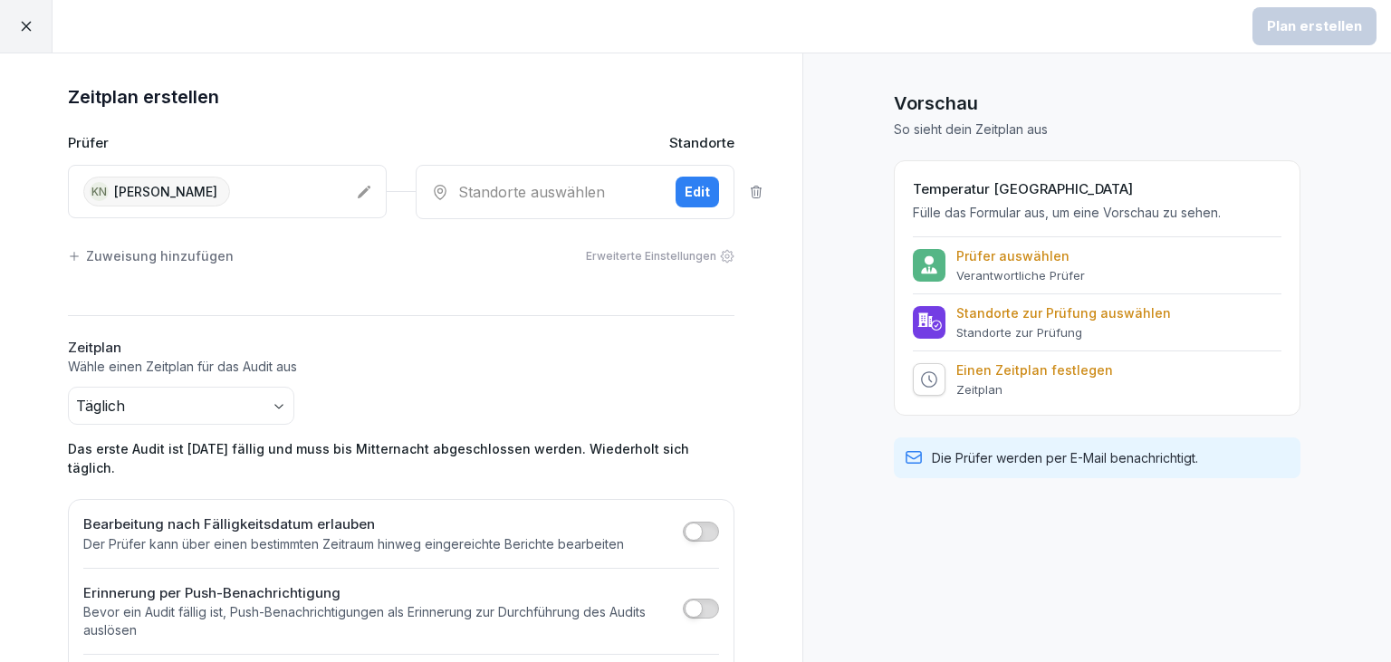
click at [549, 196] on div "Standorte auswählen" at bounding box center [546, 192] width 230 height 22
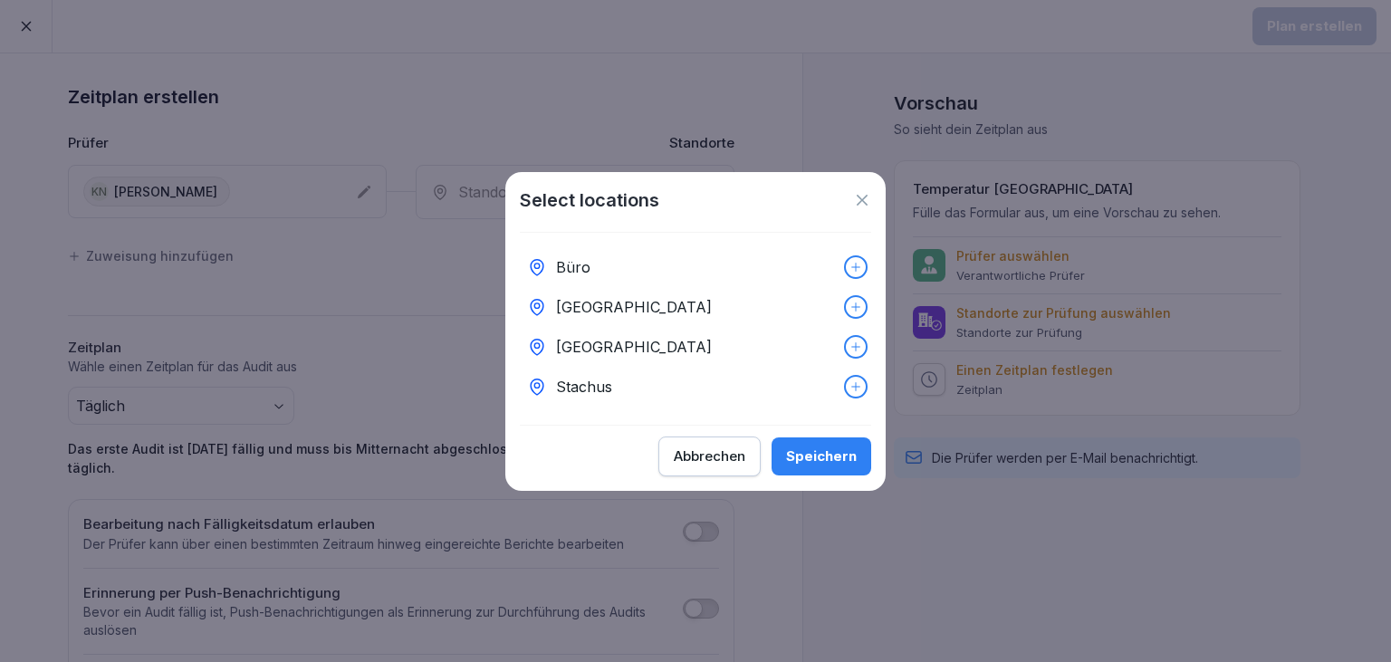
click at [617, 302] on p "[GEOGRAPHIC_DATA]" at bounding box center [634, 307] width 156 height 22
click at [806, 464] on div "Speichern" at bounding box center [821, 456] width 71 height 20
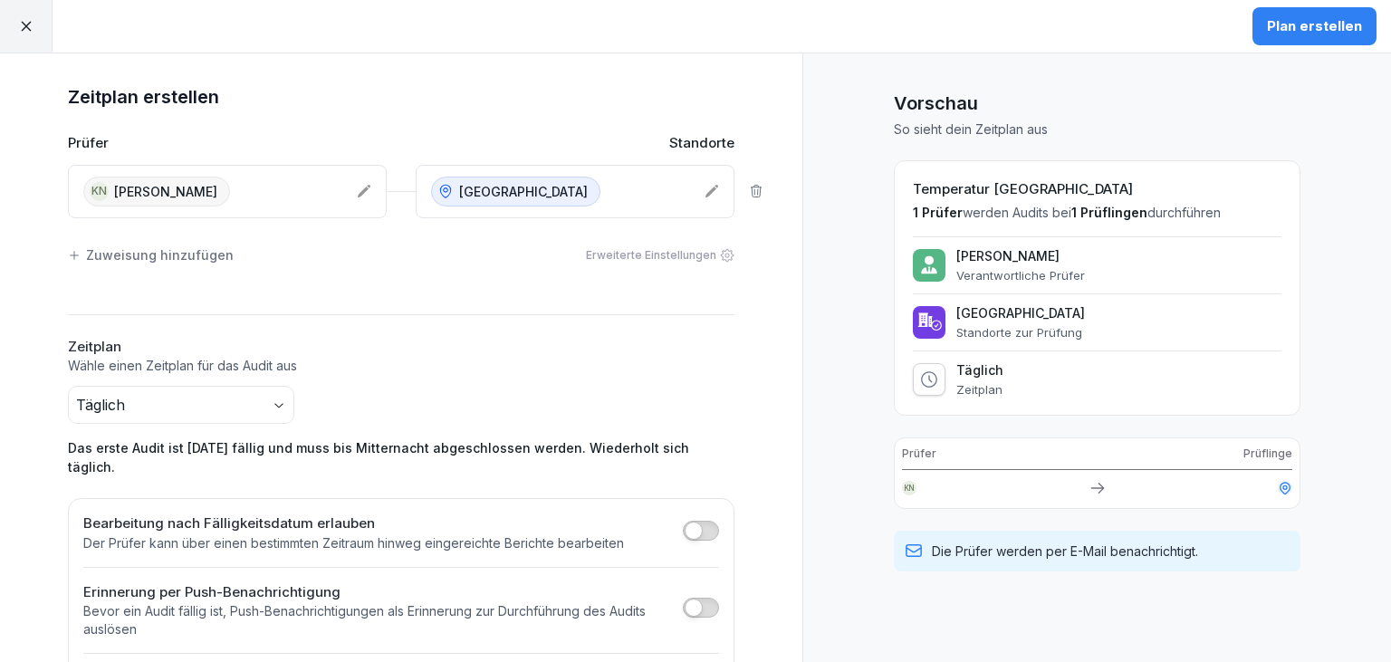
click at [1318, 24] on div "Plan erstellen" at bounding box center [1314, 26] width 95 height 20
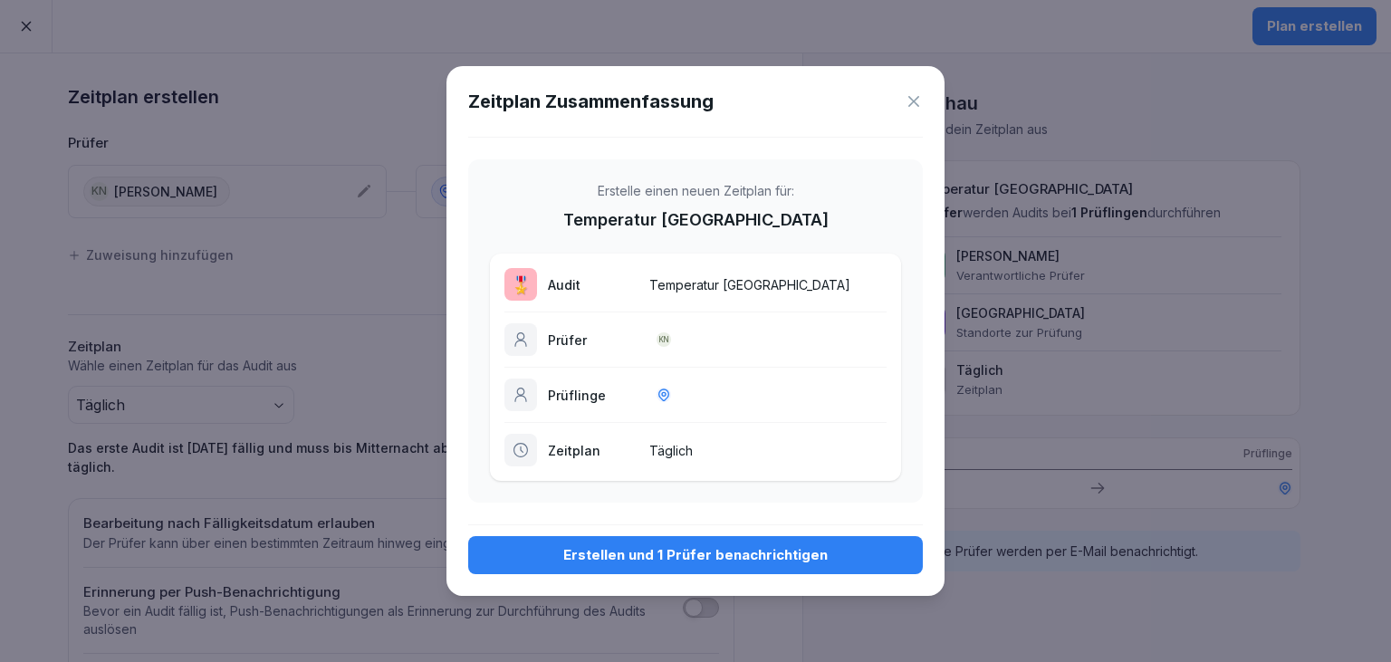
click at [702, 563] on div "Erstellen und 1 Prüfer benachrichtigen" at bounding box center [696, 555] width 426 height 20
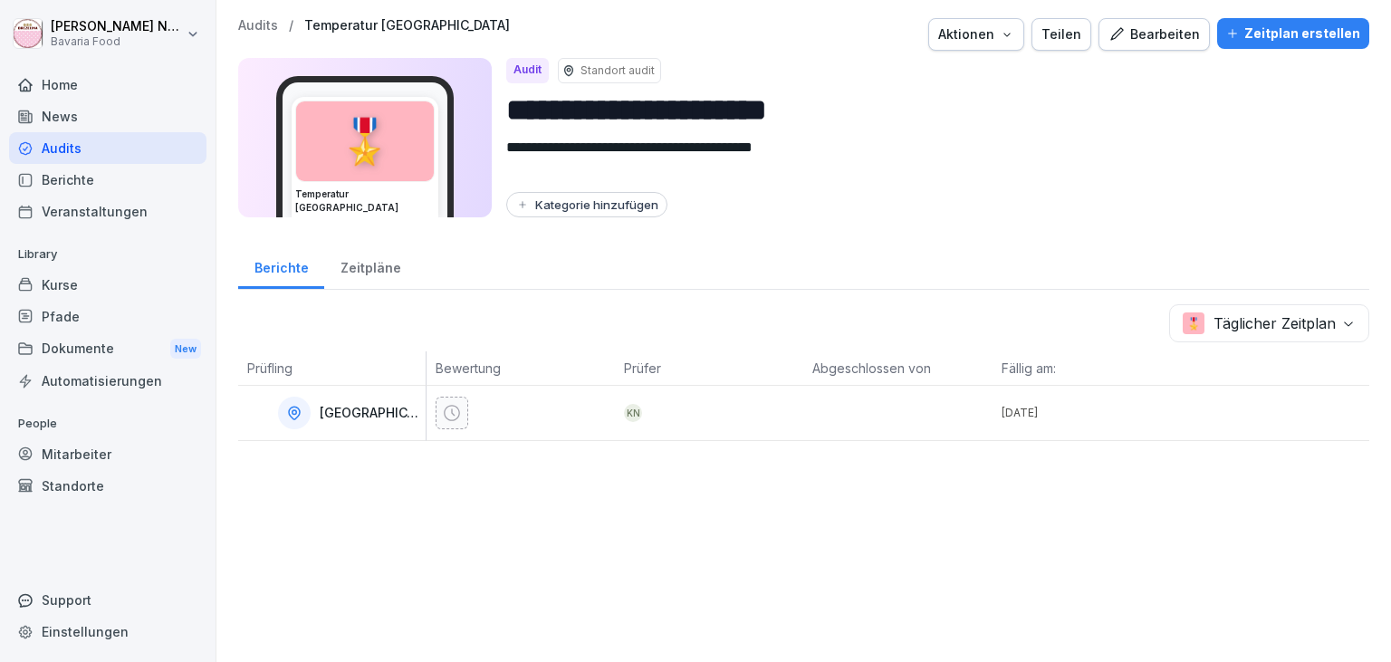
click at [1171, 34] on div "Bearbeiten" at bounding box center [1153, 34] width 91 height 20
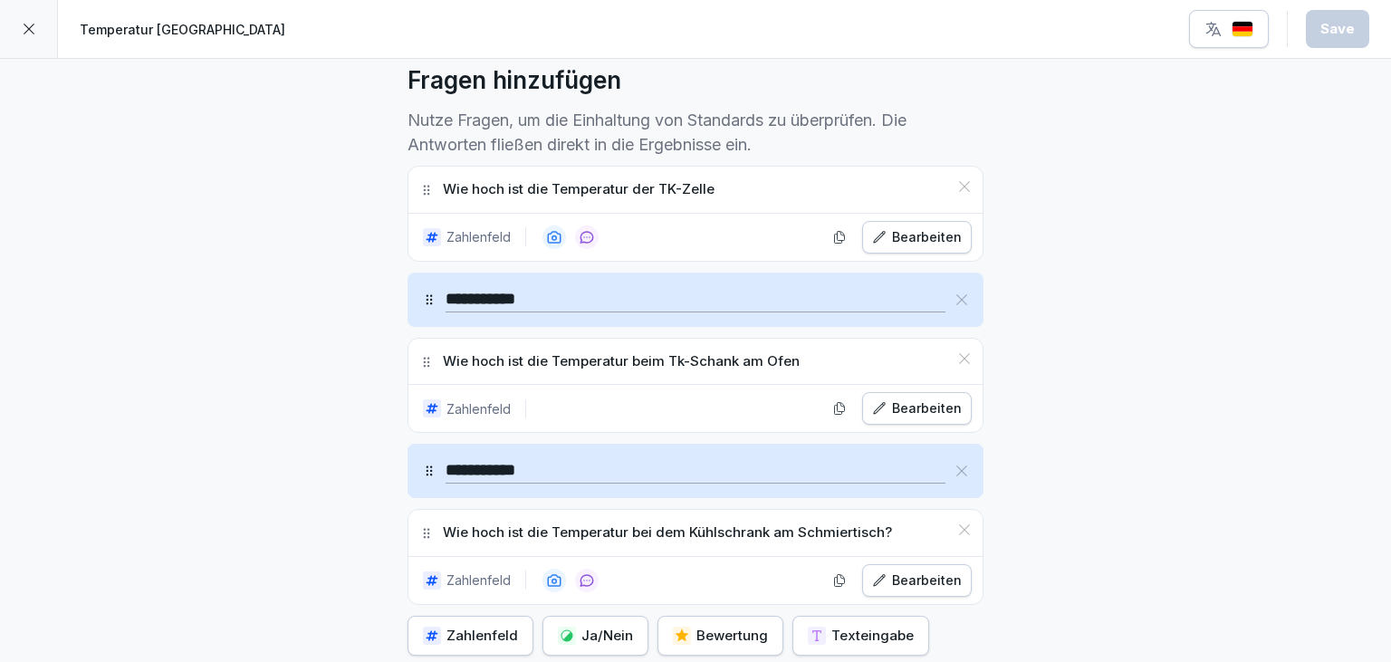
scroll to position [507, 0]
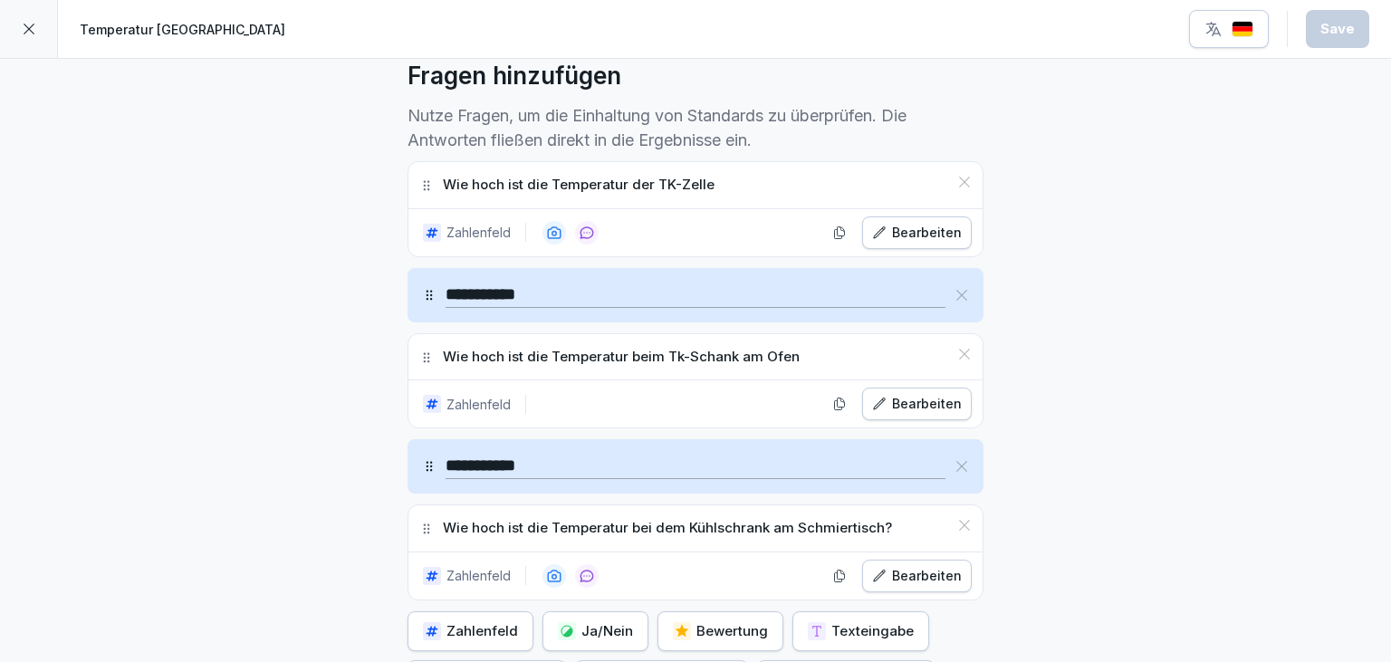
click at [966, 468] on icon at bounding box center [961, 466] width 11 height 11
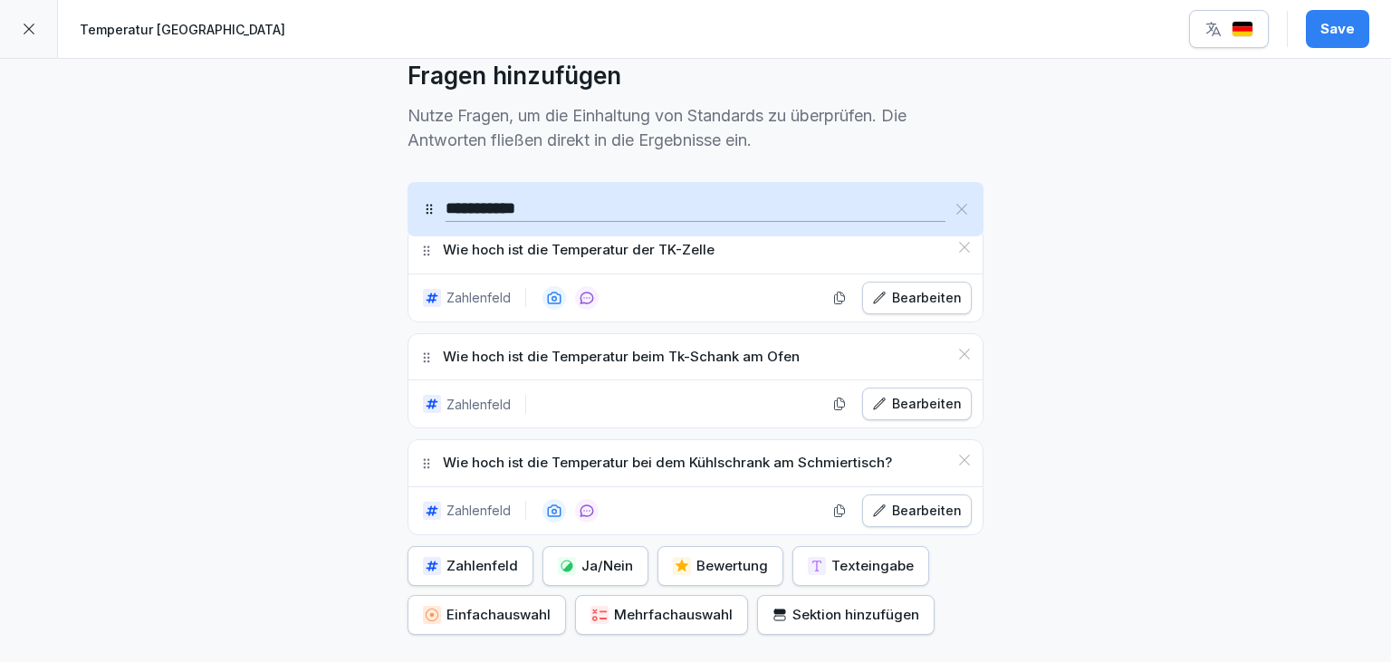
drag, startPoint x: 434, startPoint y: 295, endPoint x: 436, endPoint y: 208, distance: 87.0
click at [436, 209] on icon at bounding box center [429, 209] width 14 height 14
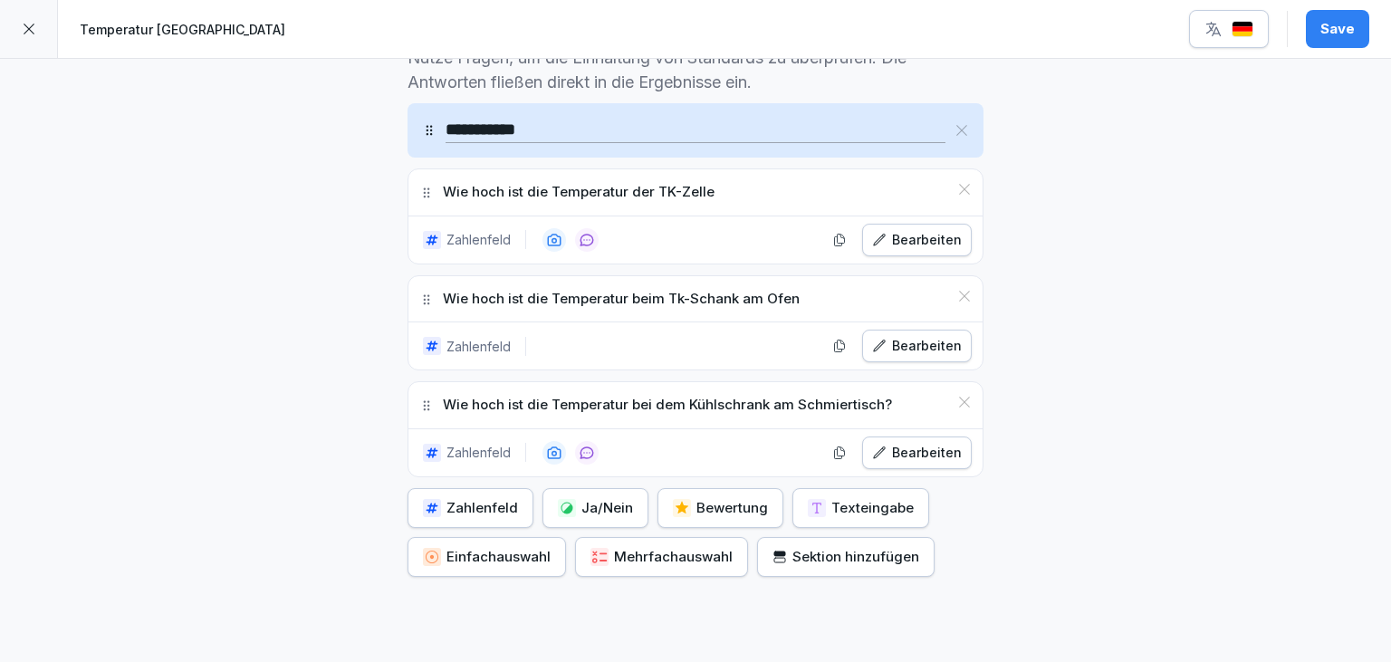
scroll to position [655, 0]
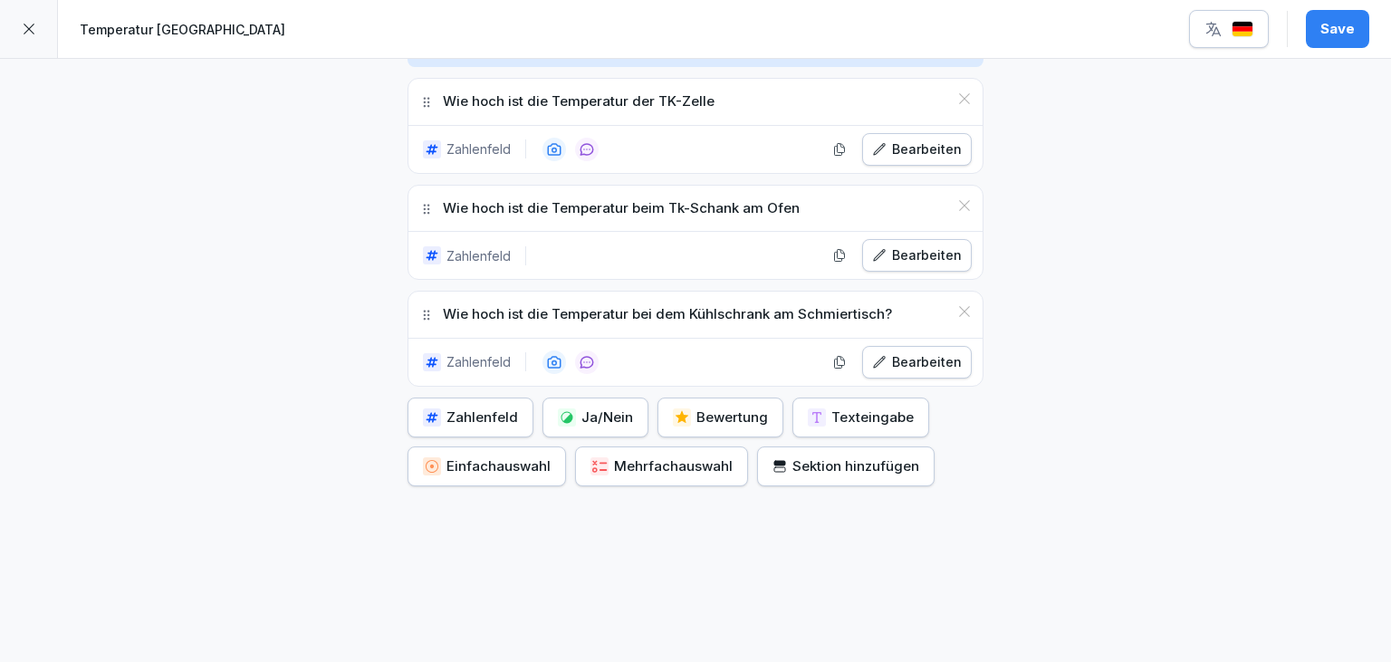
click at [481, 425] on button "Zahlenfeld" at bounding box center [470, 417] width 126 height 40
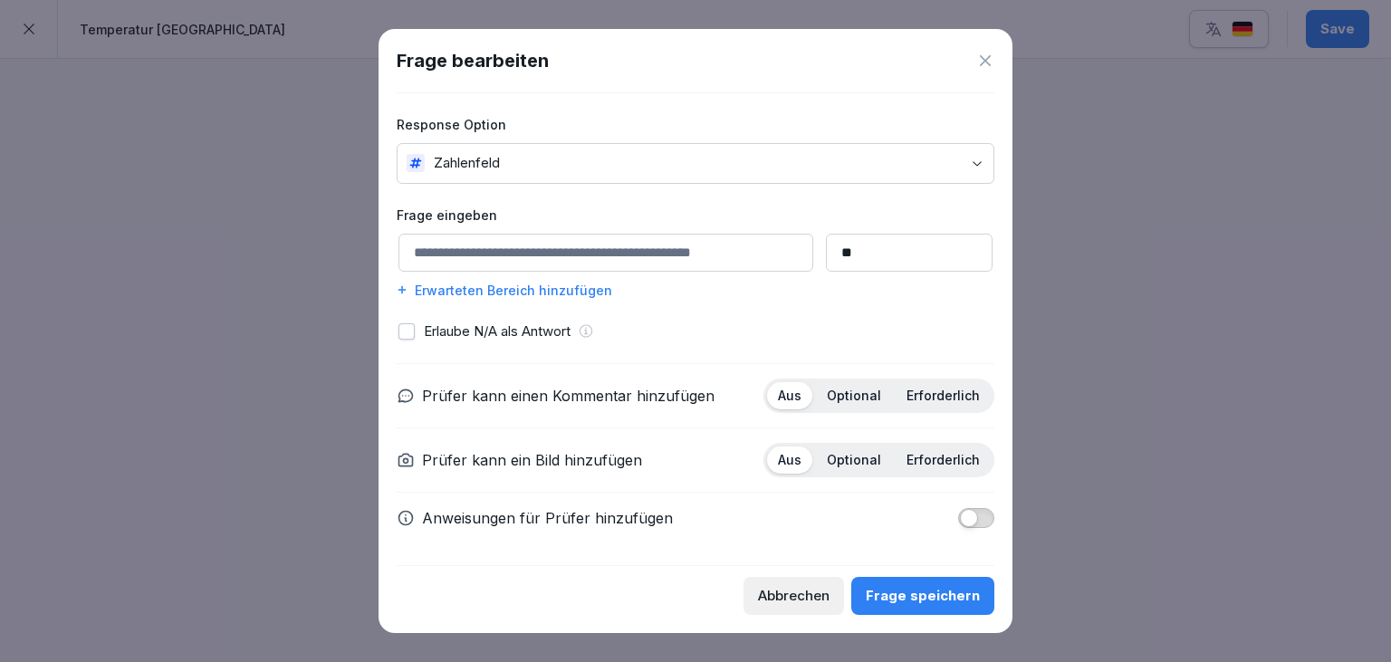
click at [650, 254] on input at bounding box center [605, 253] width 415 height 38
click at [587, 256] on input "**********" at bounding box center [581, 253] width 366 height 38
click at [747, 259] on input "**********" at bounding box center [581, 253] width 366 height 38
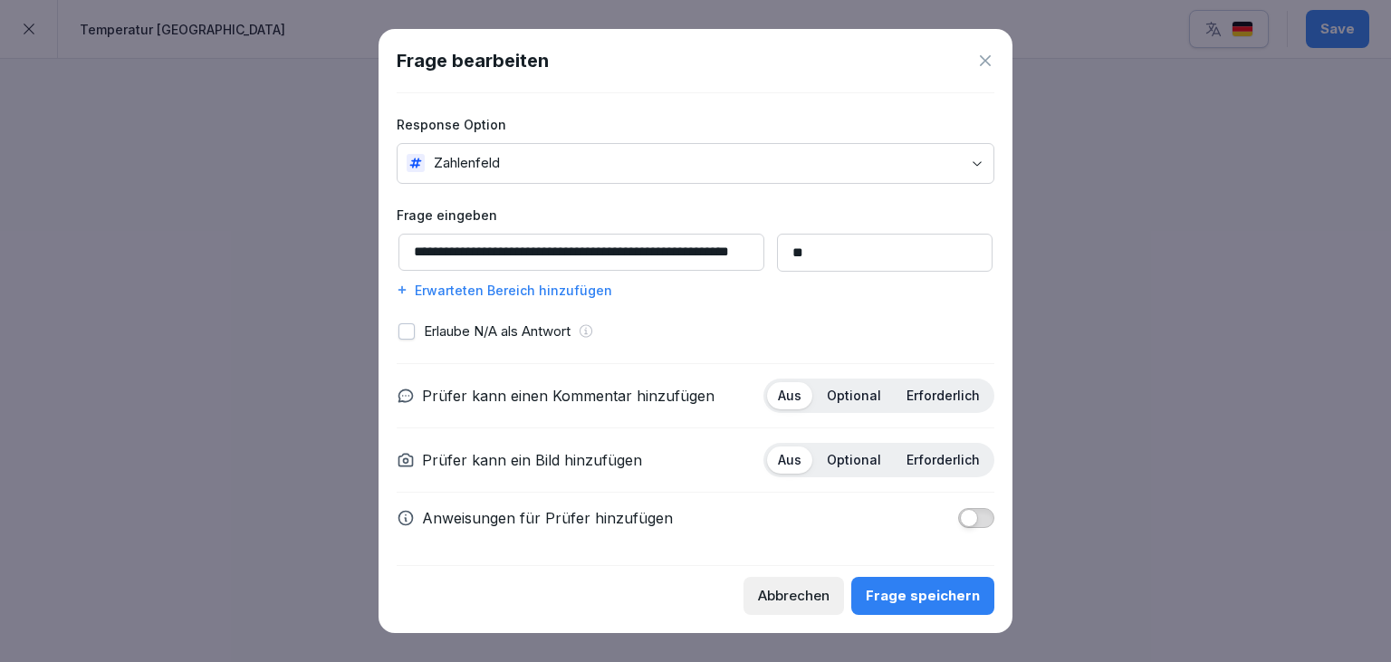
scroll to position [0, 33]
type input "**********"
click at [856, 402] on p "Optional" at bounding box center [854, 395] width 54 height 16
click at [867, 464] on p "Optional" at bounding box center [854, 460] width 54 height 16
click at [929, 596] on div "Frage speichern" at bounding box center [922, 596] width 114 height 20
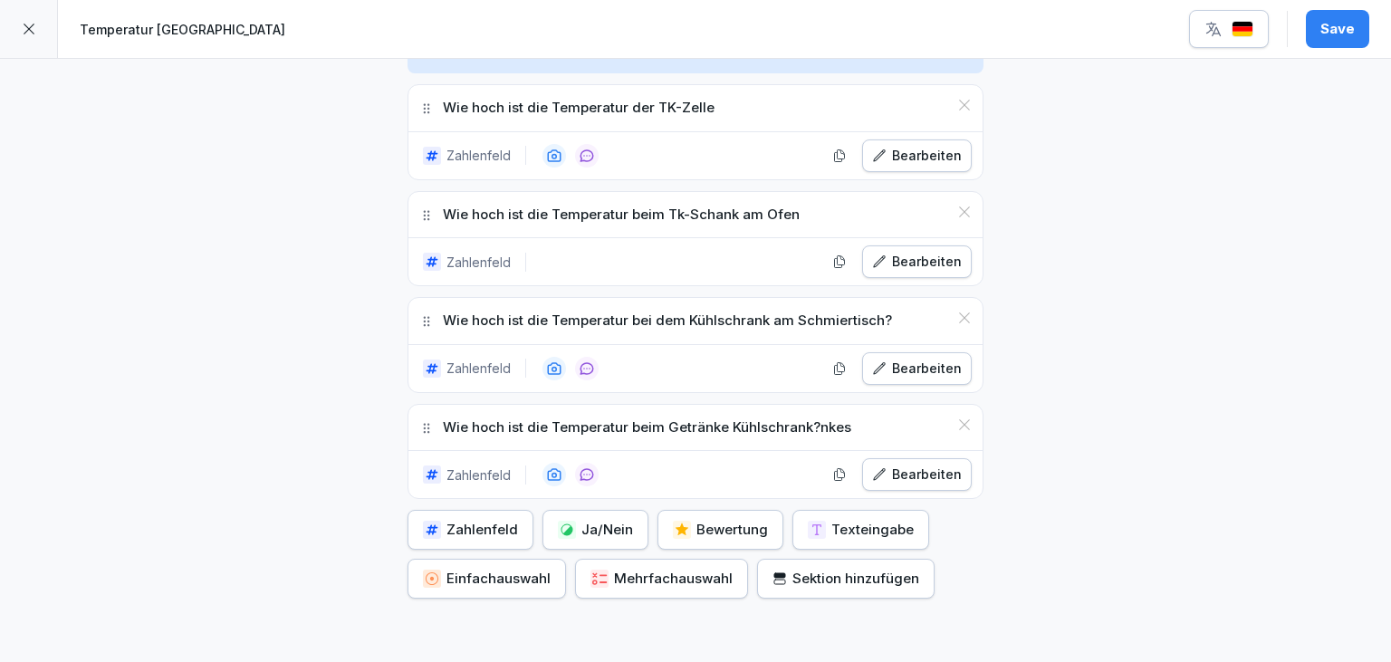
scroll to position [650, 0]
click at [454, 523] on div "Zahlenfeld" at bounding box center [470, 529] width 95 height 20
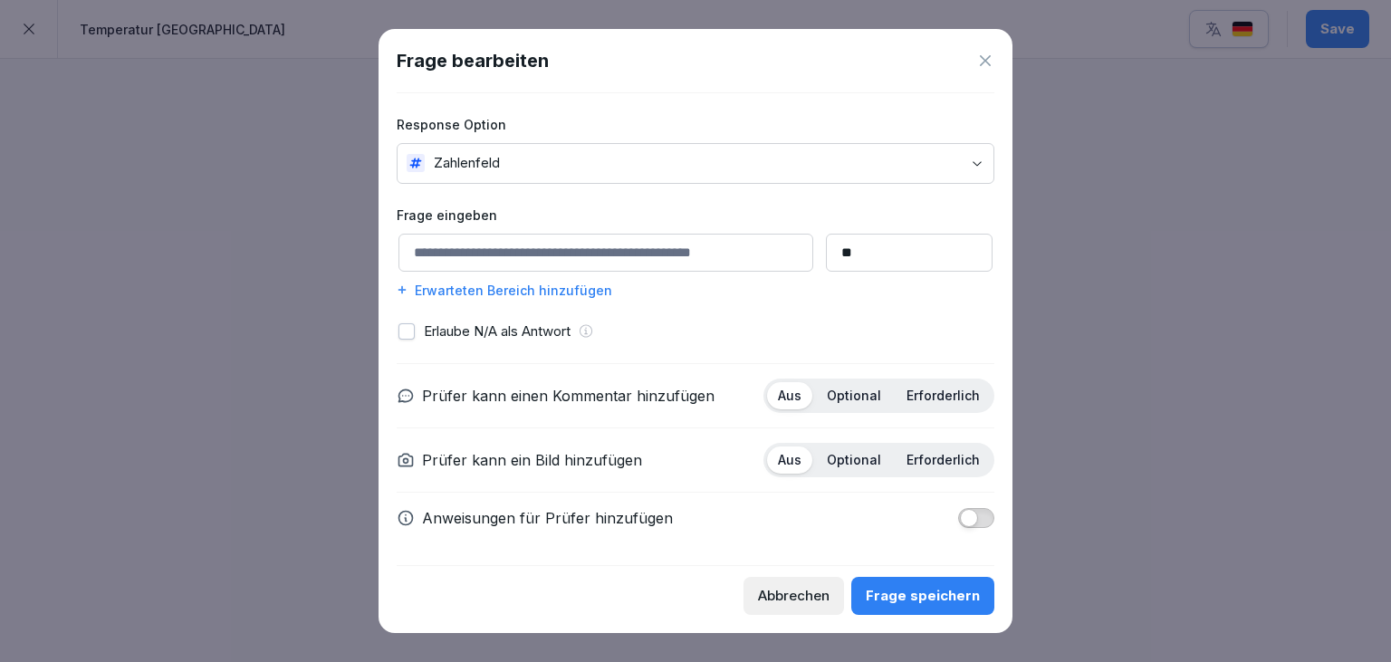
click at [811, 581] on button "Abbrechen" at bounding box center [793, 596] width 100 height 38
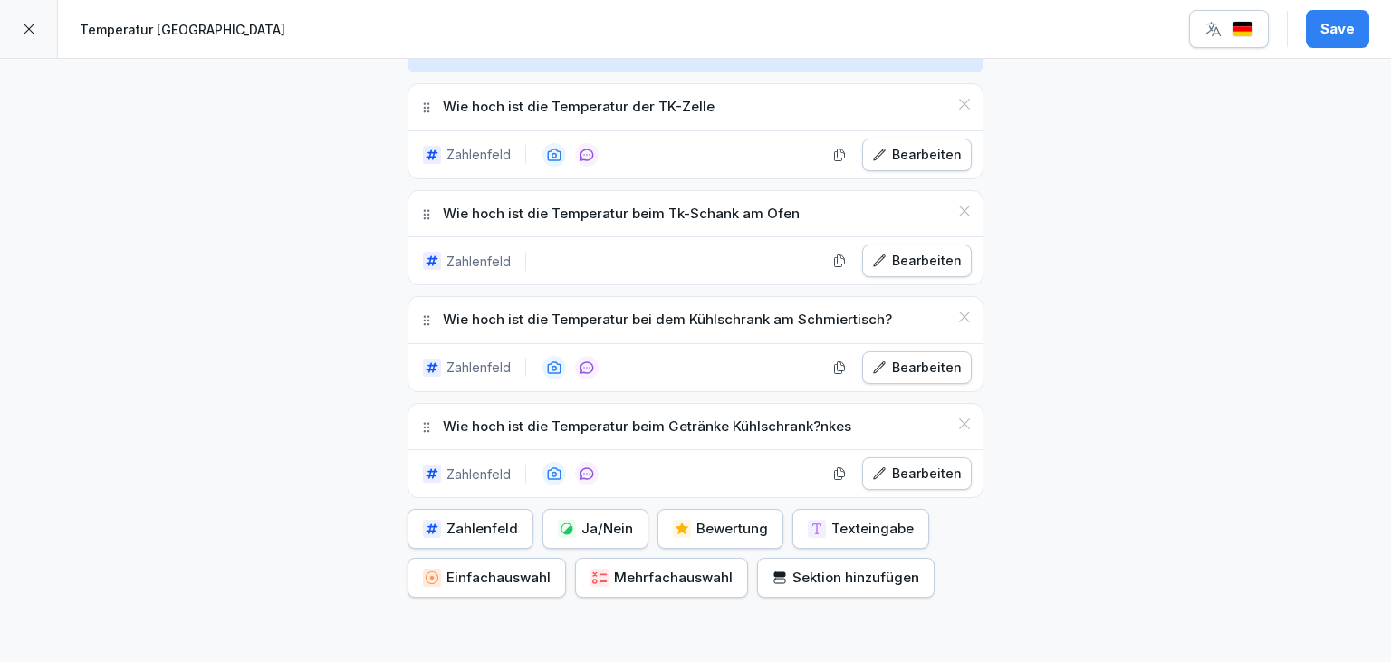
click at [885, 420] on div "Wie hoch ist die Temperatur beim Getränke Kühlschrank?nkes" at bounding box center [695, 427] width 574 height 46
click at [901, 475] on div "Bearbeiten" at bounding box center [917, 474] width 90 height 20
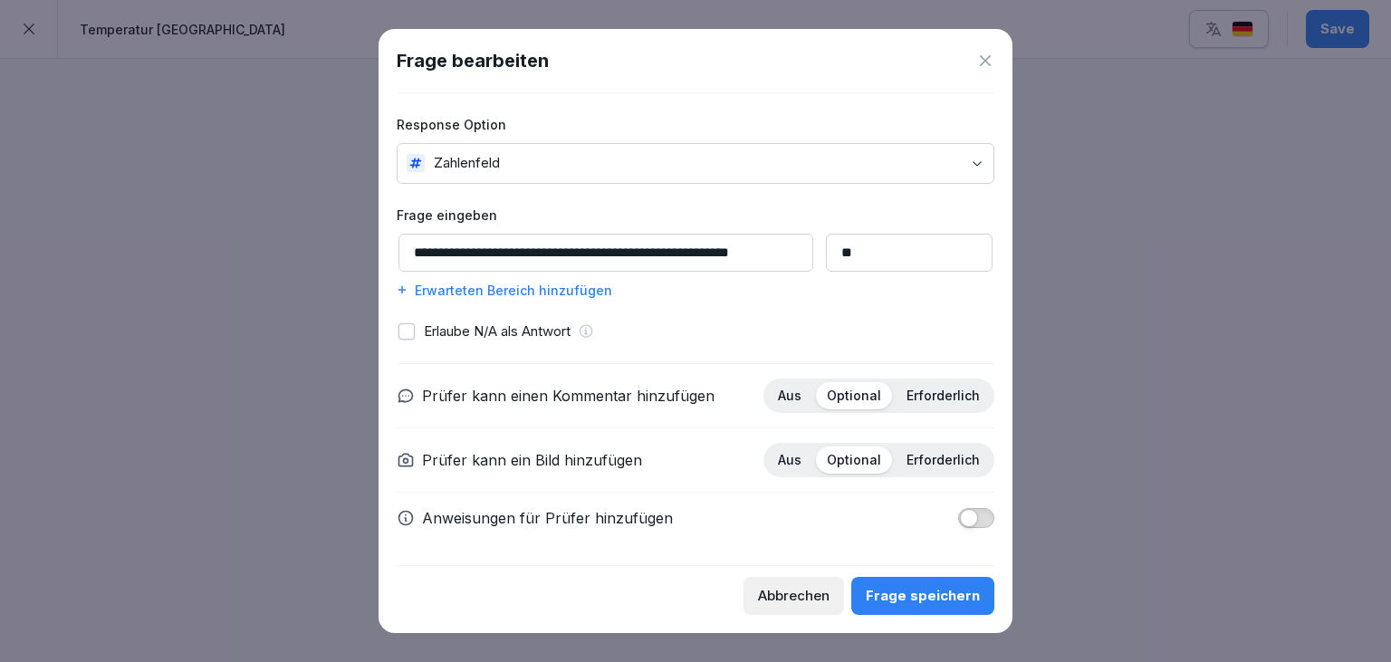
click at [716, 248] on input "**********" at bounding box center [605, 253] width 415 height 38
type input "**********"
click at [904, 584] on button "Frage speichern" at bounding box center [922, 596] width 143 height 38
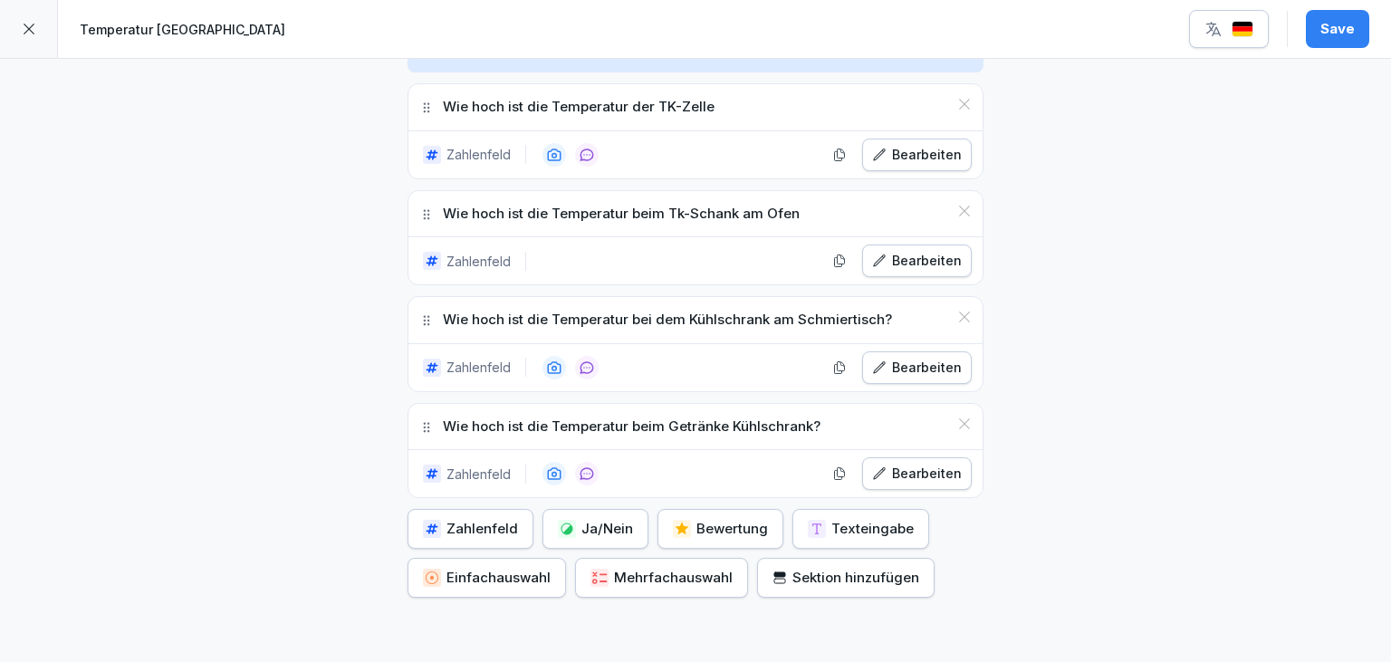
scroll to position [650, 0]
click at [498, 525] on div "Zahlenfeld" at bounding box center [470, 529] width 95 height 20
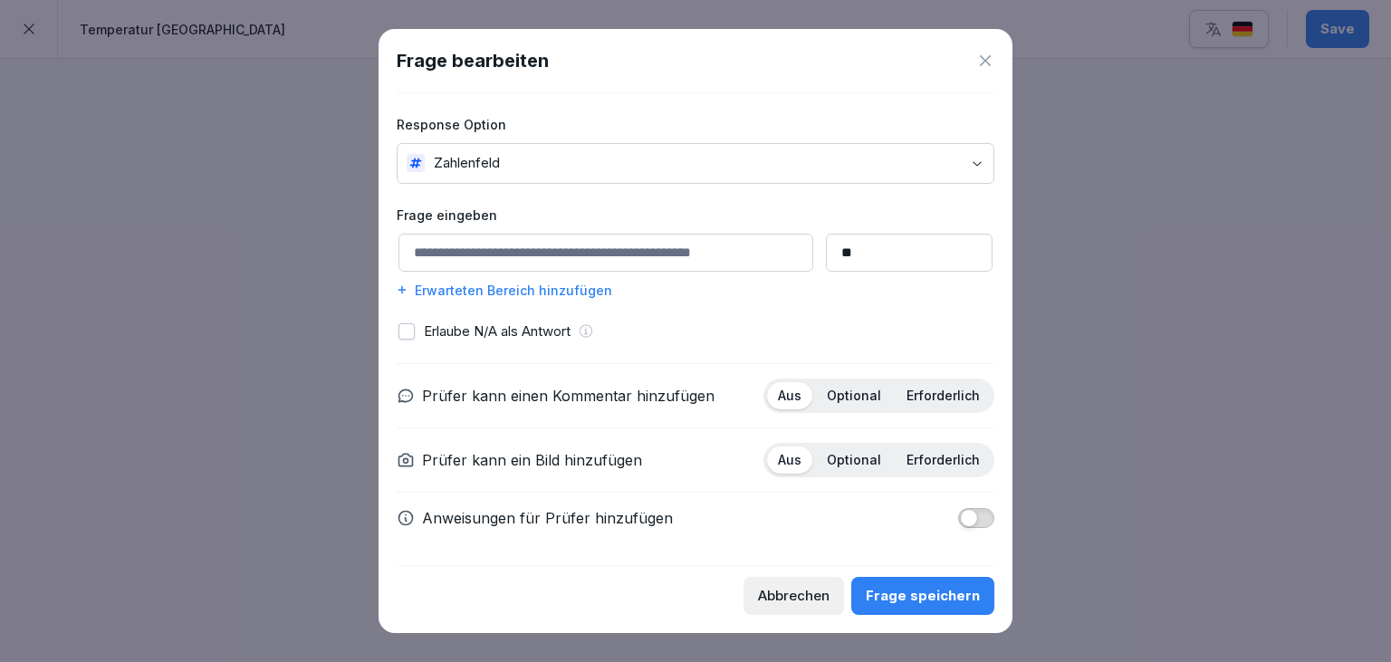
click at [492, 266] on input at bounding box center [605, 253] width 415 height 38
type input "**********"
click at [857, 398] on p "Optional" at bounding box center [854, 395] width 54 height 16
click at [873, 467] on p "Optional" at bounding box center [854, 460] width 54 height 16
click at [846, 520] on div "Anweisungen für Prüfer hinzufügen" at bounding box center [696, 518] width 598 height 22
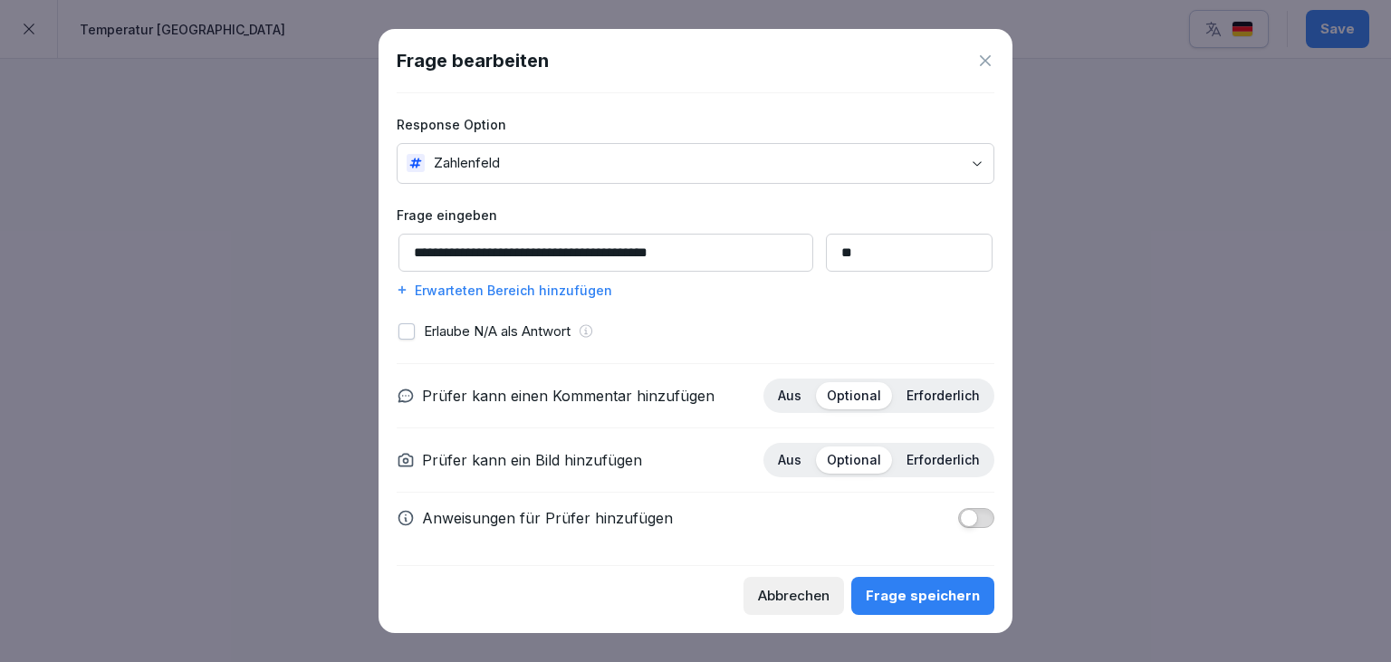
click at [941, 594] on div "Frage speichern" at bounding box center [922, 596] width 114 height 20
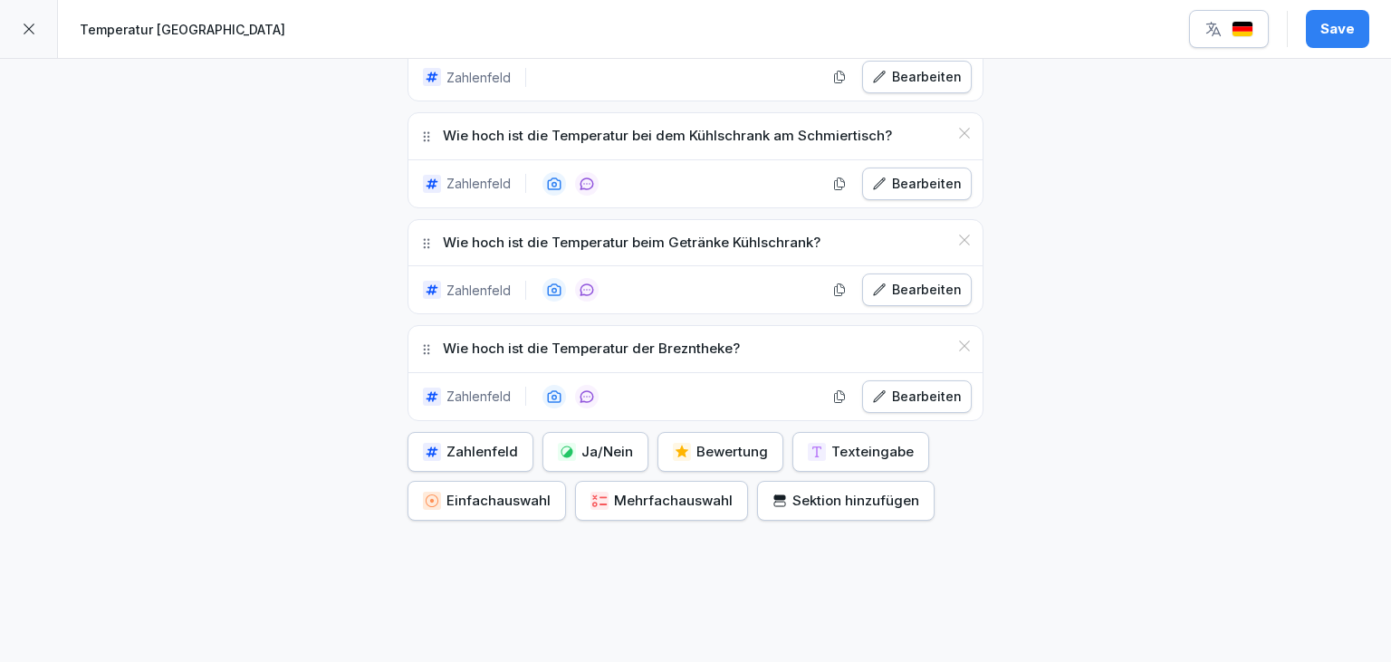
scroll to position [836, 0]
click at [483, 449] on div "Zahlenfeld" at bounding box center [470, 450] width 95 height 20
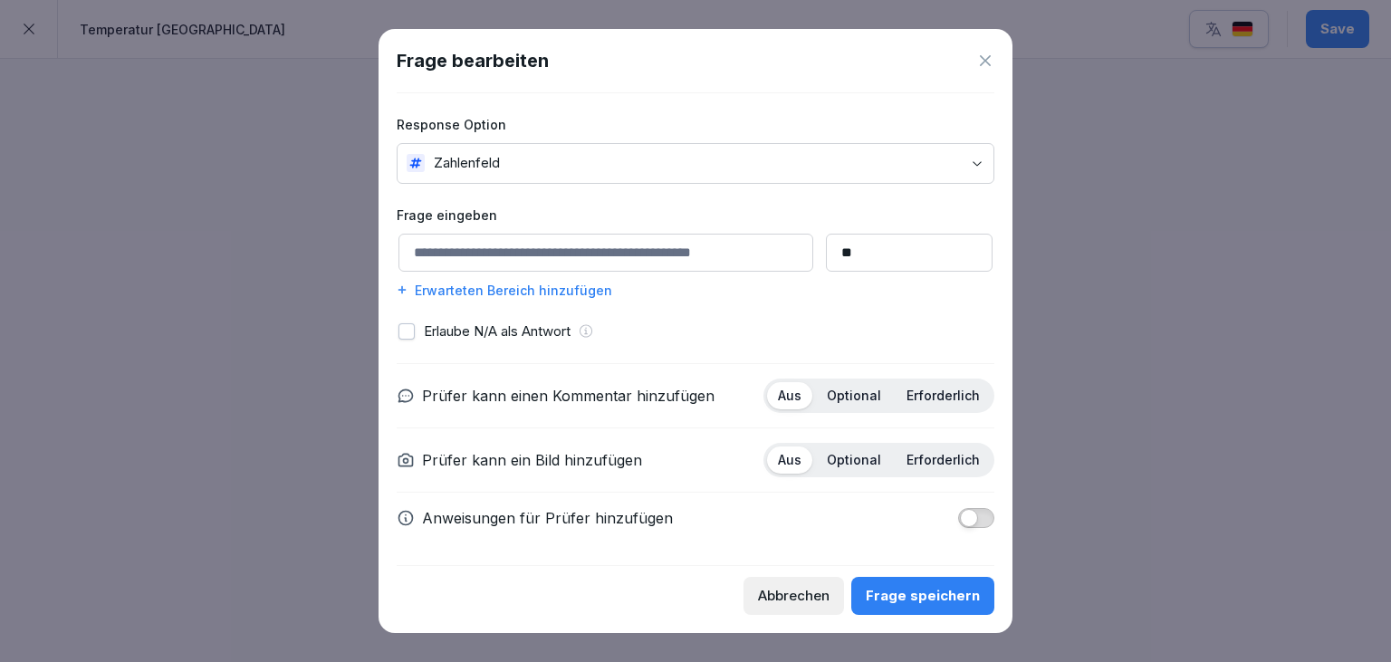
click at [543, 259] on input at bounding box center [605, 253] width 415 height 38
type input "**********"
click at [925, 592] on div "Frage speichern" at bounding box center [922, 596] width 114 height 20
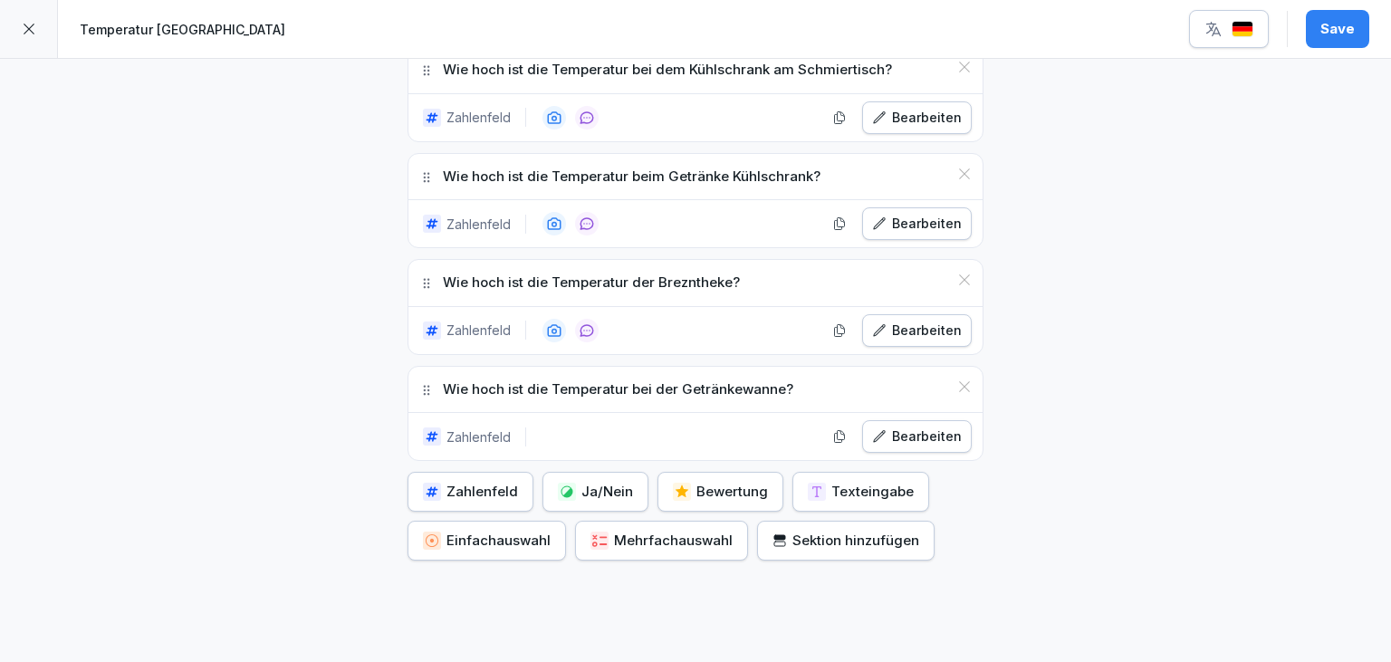
scroll to position [902, 0]
click at [922, 429] on div "Bearbeiten" at bounding box center [917, 435] width 90 height 20
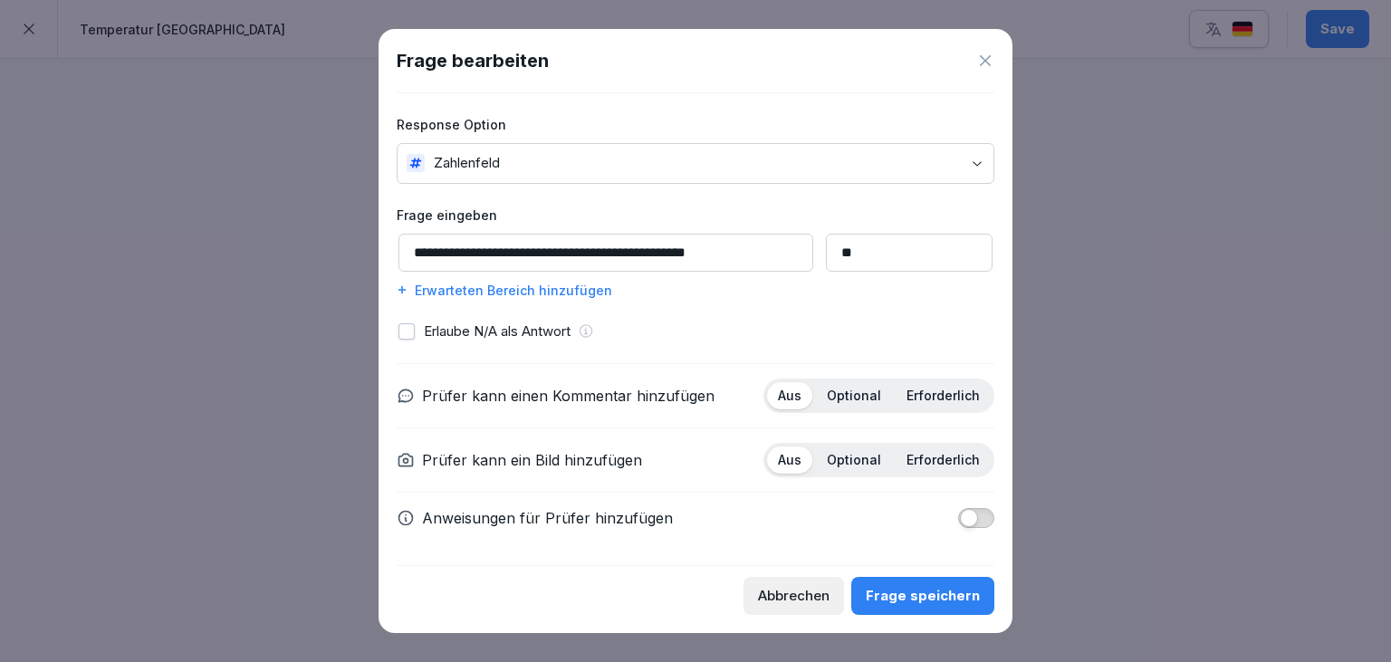
click at [871, 391] on p "Optional" at bounding box center [854, 395] width 54 height 16
click at [852, 458] on p "Optional" at bounding box center [854, 460] width 54 height 16
click at [916, 603] on div "Frage speichern" at bounding box center [922, 596] width 114 height 20
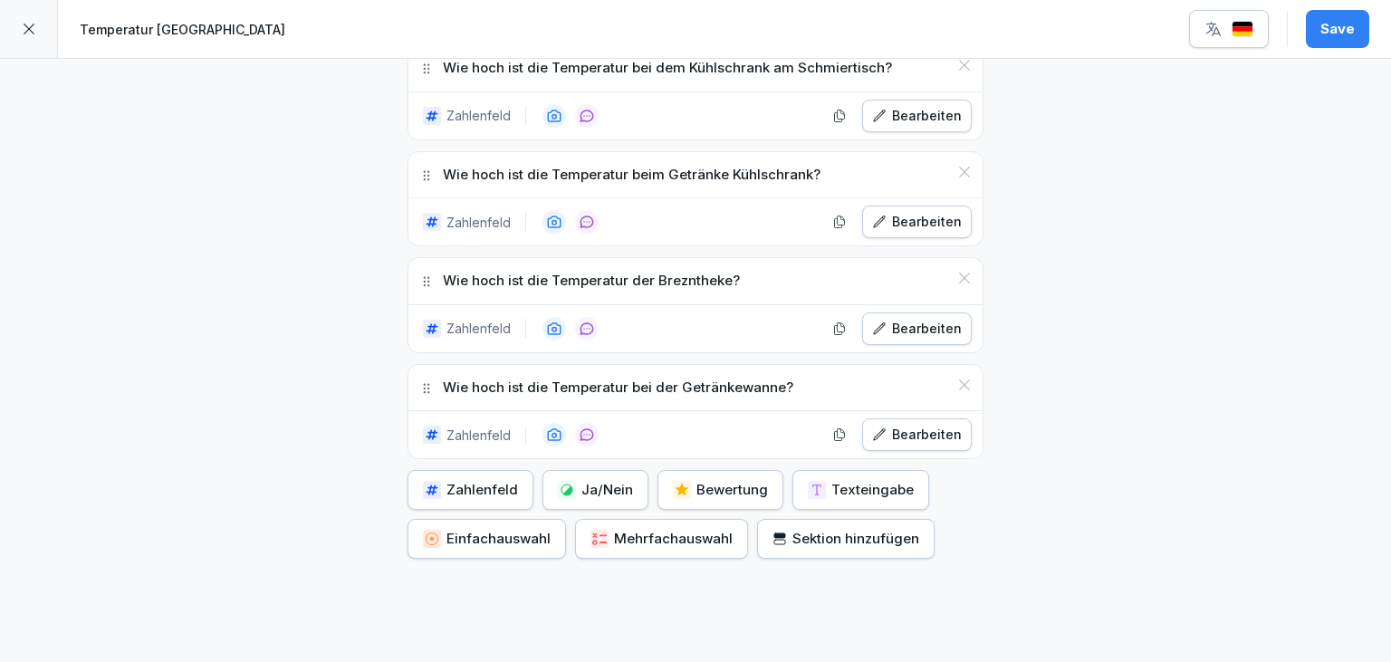
click at [494, 484] on div "Zahlenfeld" at bounding box center [470, 490] width 95 height 20
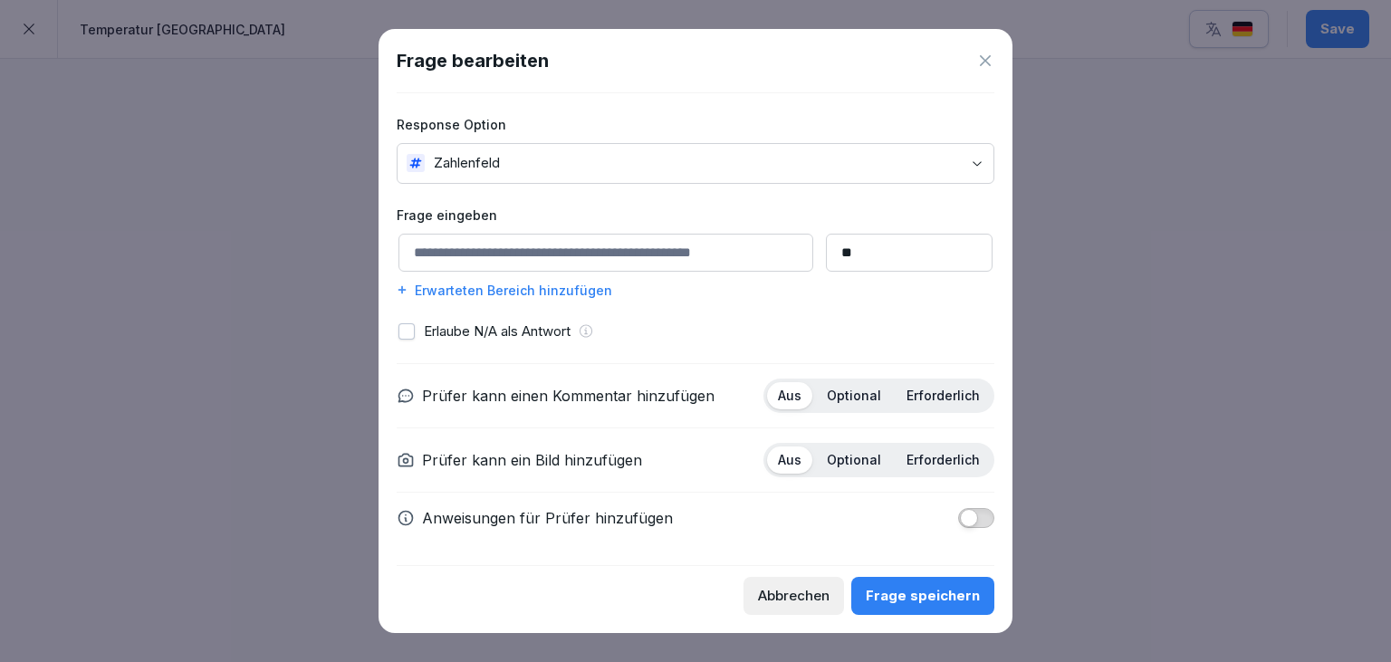
click at [532, 268] on input at bounding box center [605, 253] width 415 height 38
type input "**********"
click at [860, 394] on p "Optional" at bounding box center [854, 395] width 54 height 16
click at [861, 470] on div "Optional" at bounding box center [854, 459] width 76 height 27
click at [923, 592] on div "Frage speichern" at bounding box center [922, 596] width 114 height 20
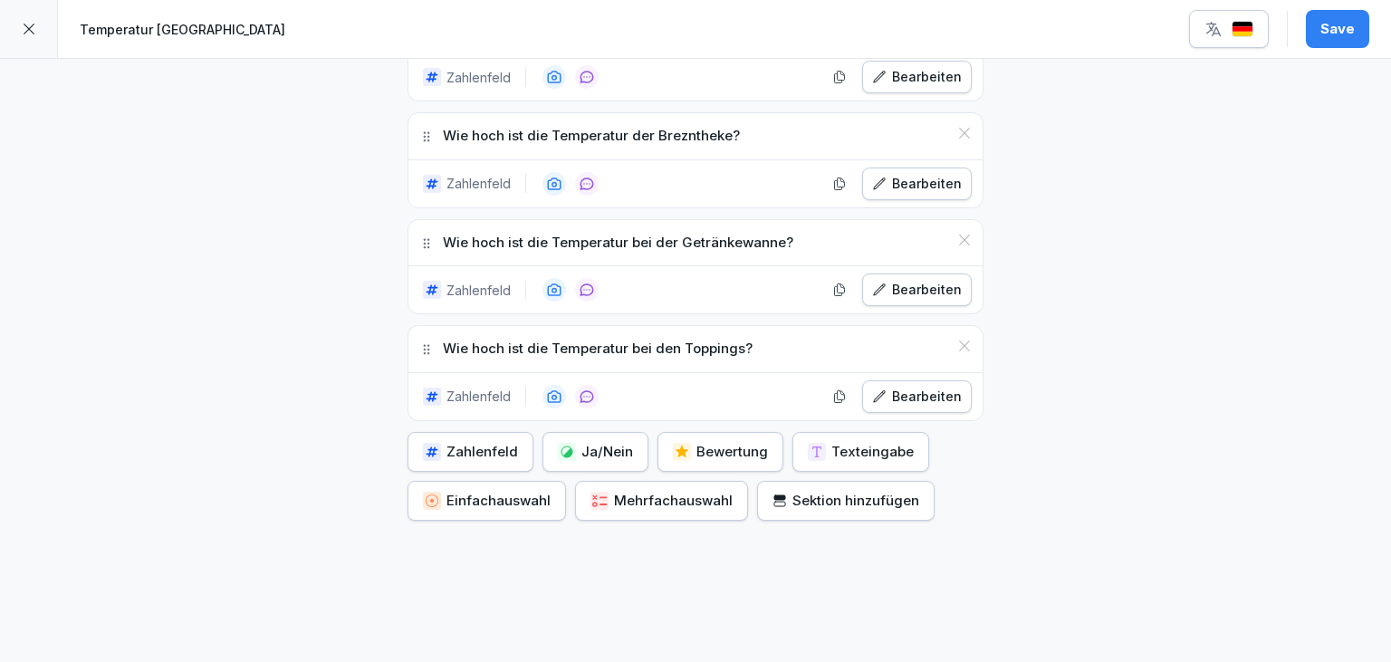
scroll to position [1077, 0]
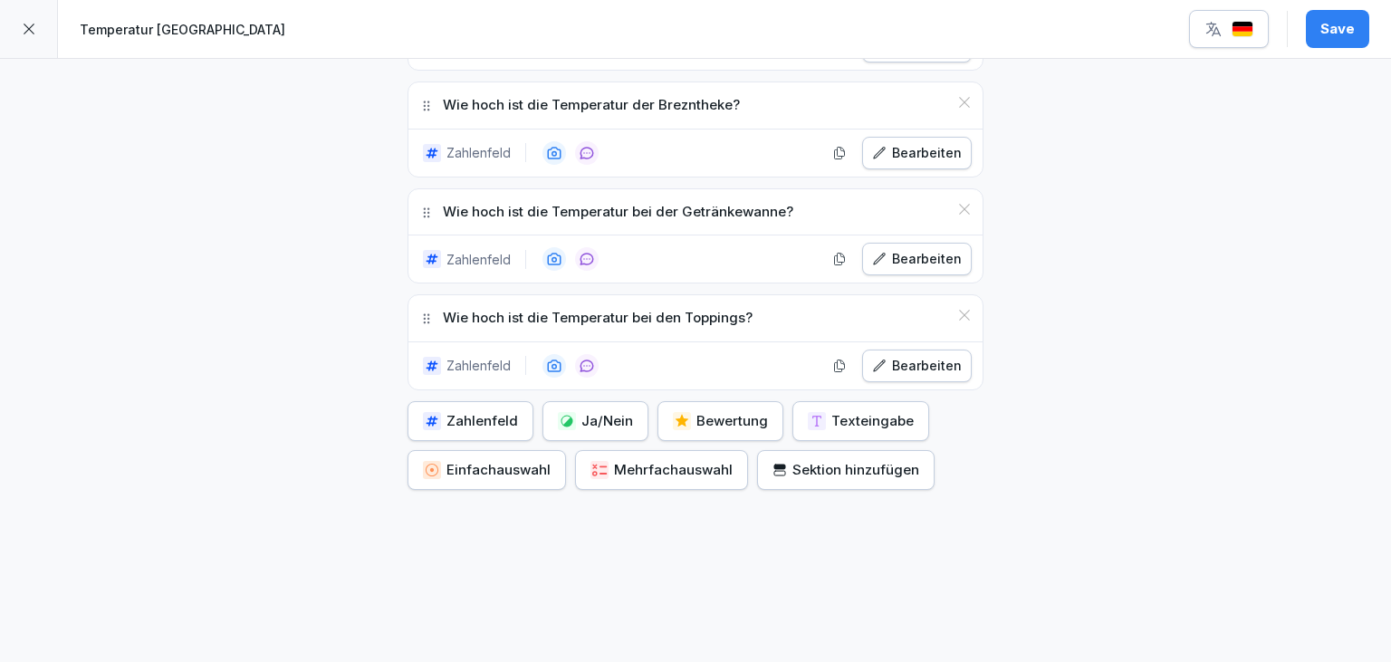
click at [491, 411] on div "Zahlenfeld" at bounding box center [470, 421] width 95 height 20
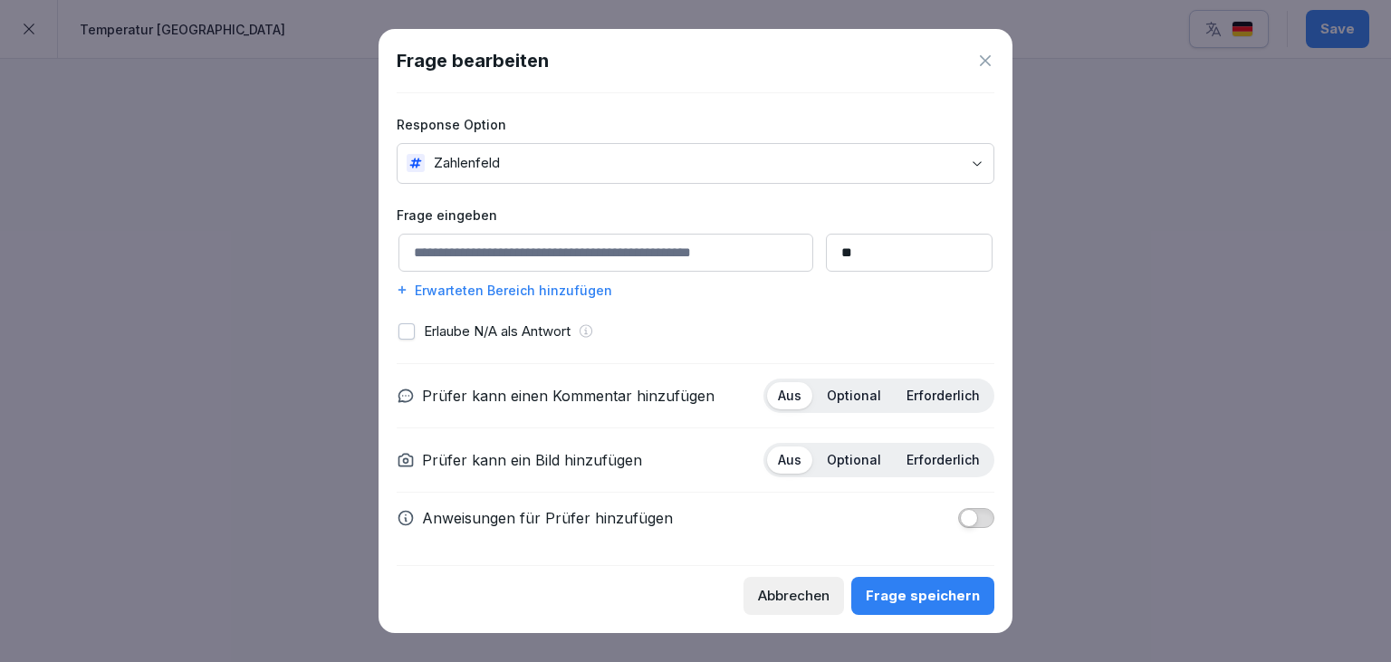
click at [871, 392] on p "Optional" at bounding box center [854, 395] width 54 height 16
click at [860, 461] on p "Optional" at bounding box center [854, 460] width 54 height 16
click at [538, 253] on input at bounding box center [605, 253] width 415 height 38
type input "**********"
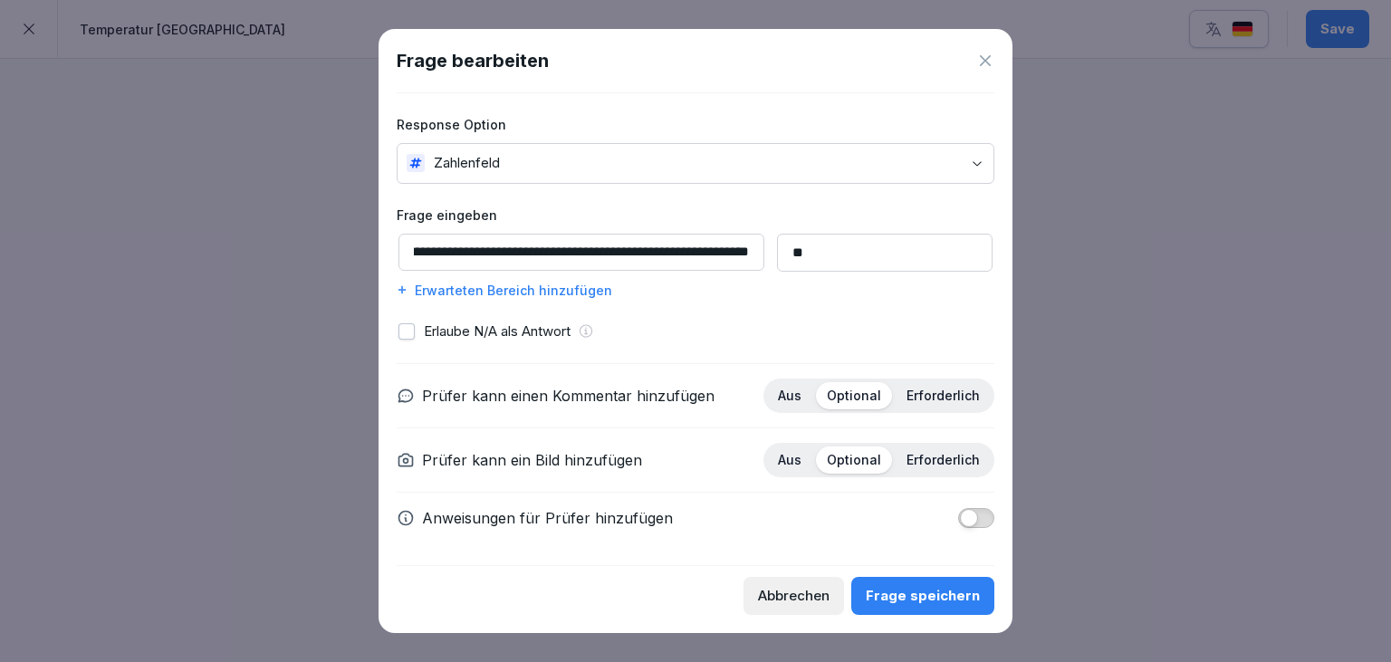
click at [974, 596] on div "Frage speichern" at bounding box center [922, 596] width 114 height 20
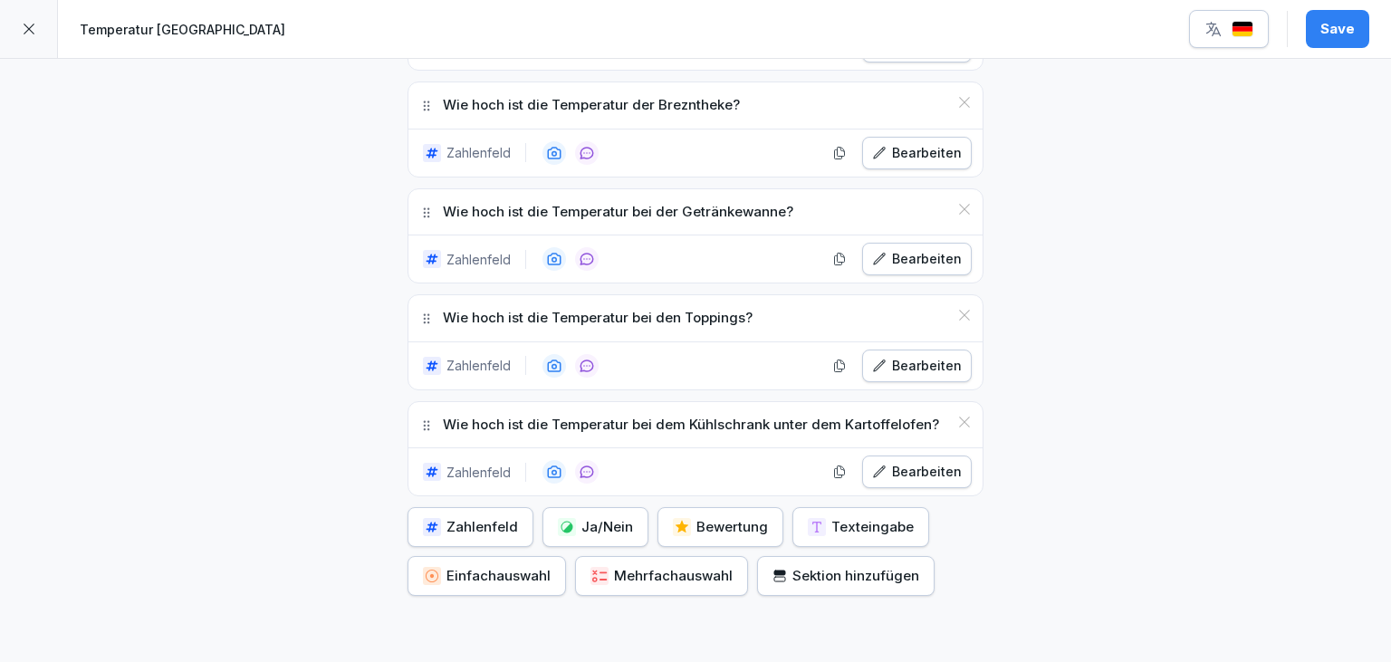
scroll to position [1183, 0]
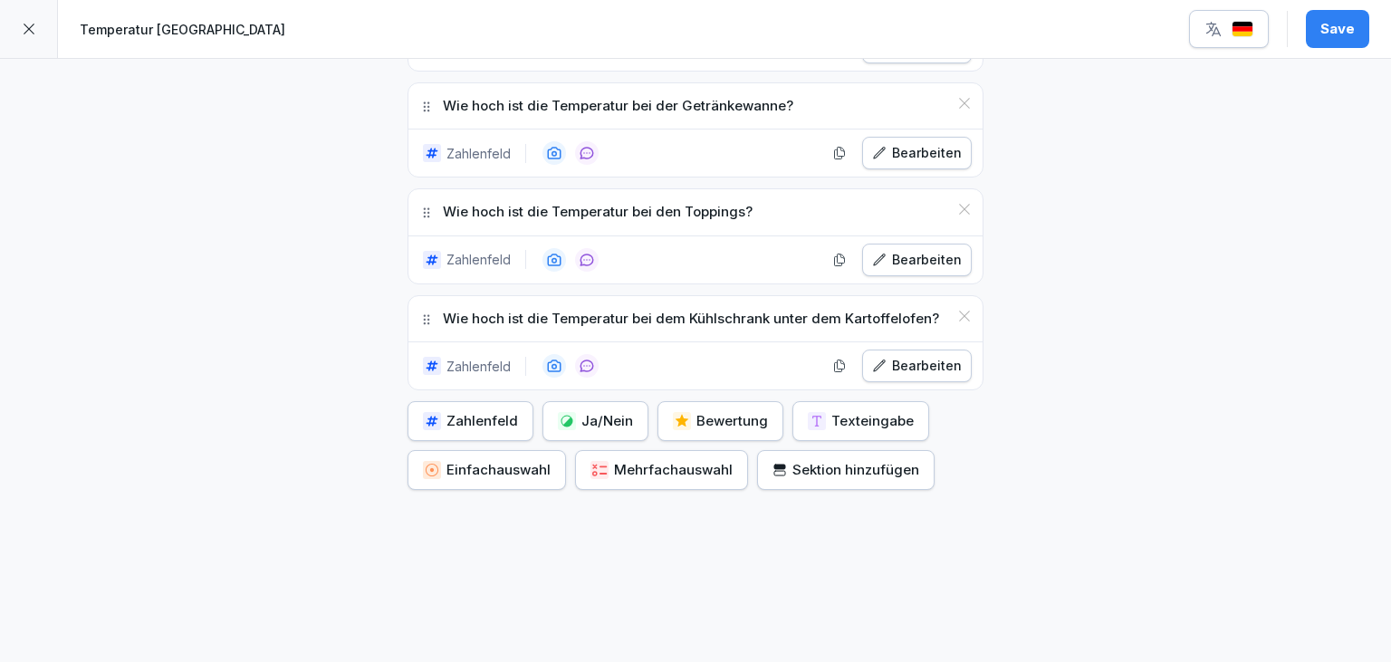
click at [517, 407] on button "Zahlenfeld" at bounding box center [470, 421] width 126 height 40
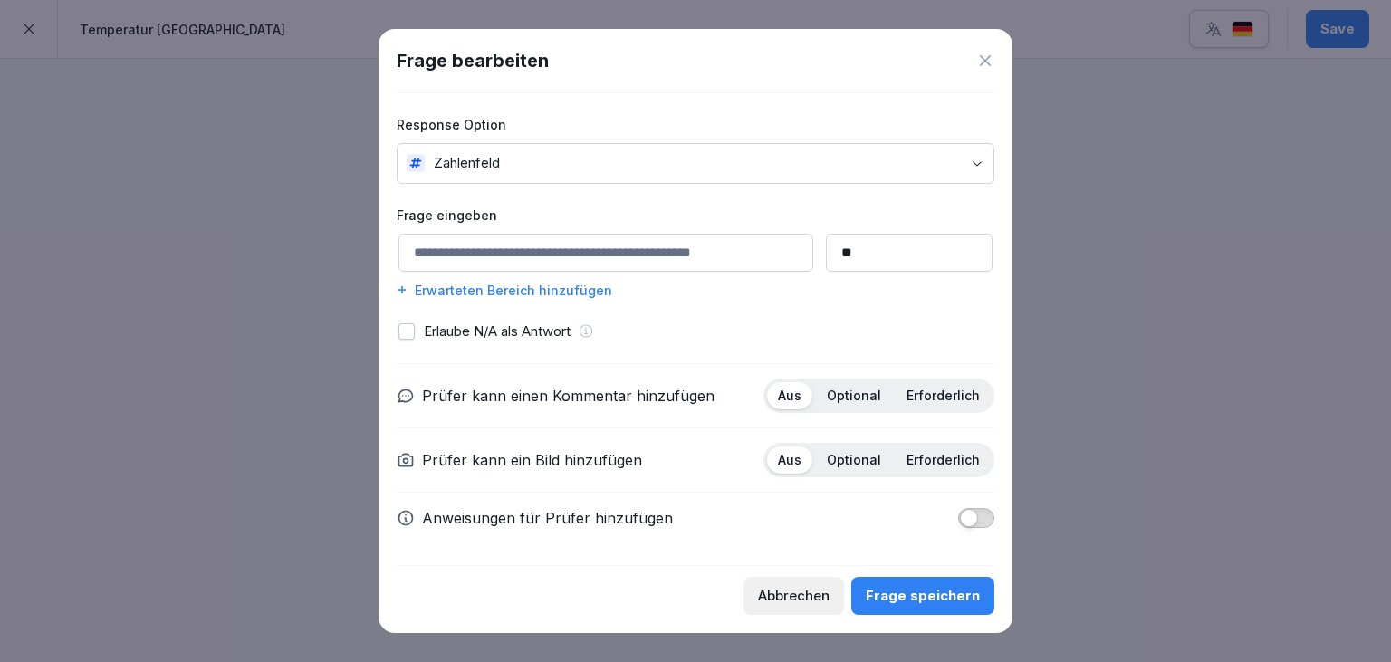
click at [510, 259] on input at bounding box center [605, 253] width 415 height 38
type input "**********"
click at [846, 401] on p "Optional" at bounding box center [854, 395] width 54 height 16
click at [857, 469] on div "Optional" at bounding box center [854, 459] width 76 height 27
click at [901, 600] on div "Frage speichern" at bounding box center [922, 596] width 114 height 20
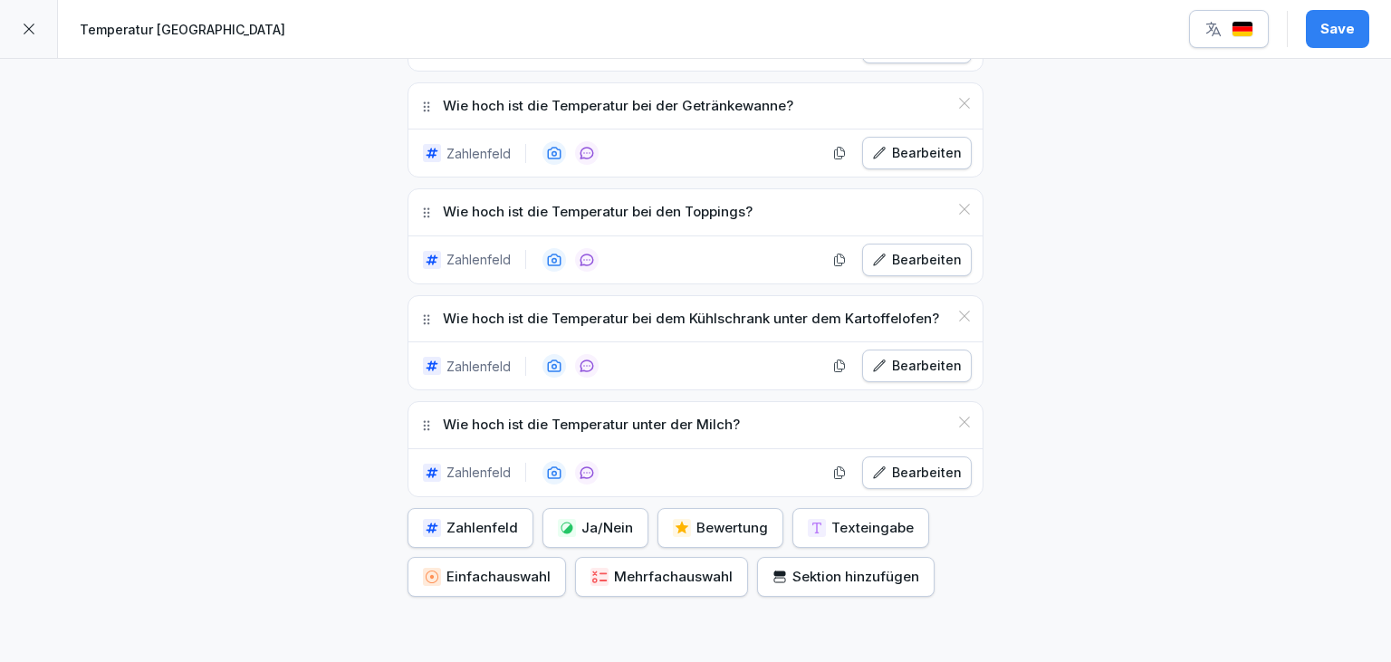
click at [482, 522] on div "Zahlenfeld" at bounding box center [470, 528] width 95 height 20
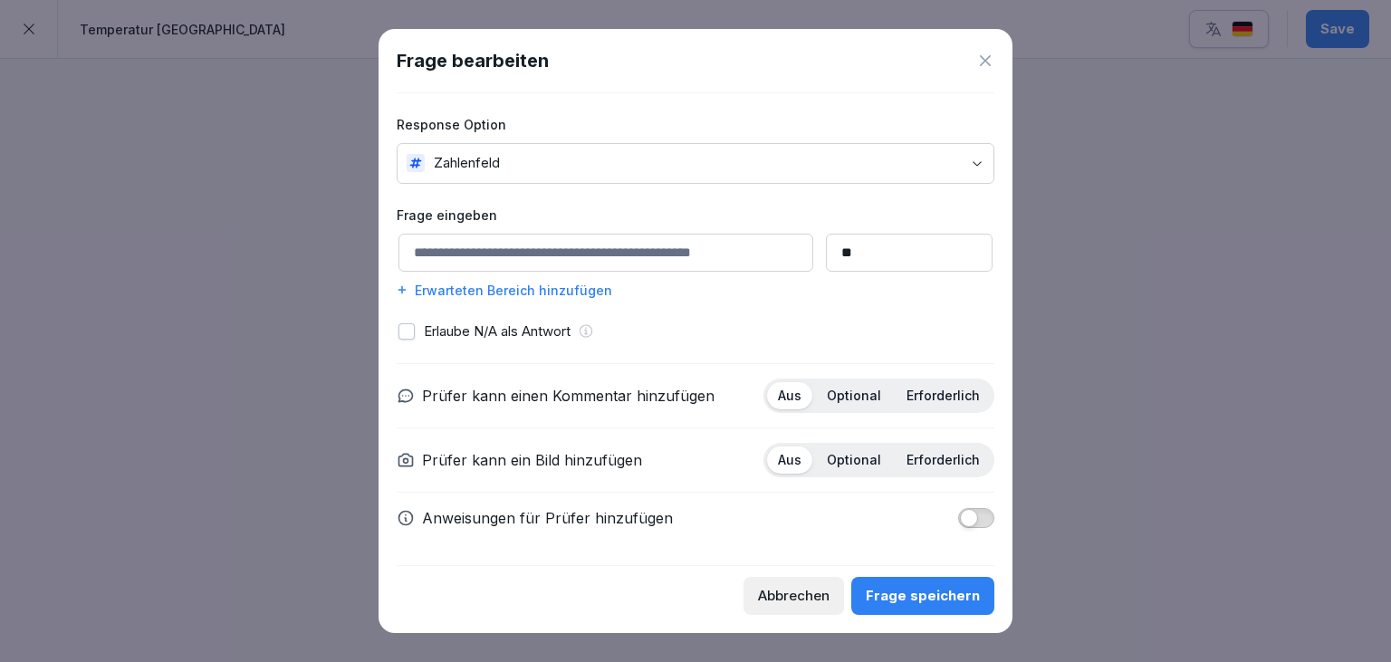
click at [540, 259] on input at bounding box center [605, 253] width 415 height 38
type input "**********"
click at [926, 604] on div "Frage speichern" at bounding box center [922, 596] width 114 height 20
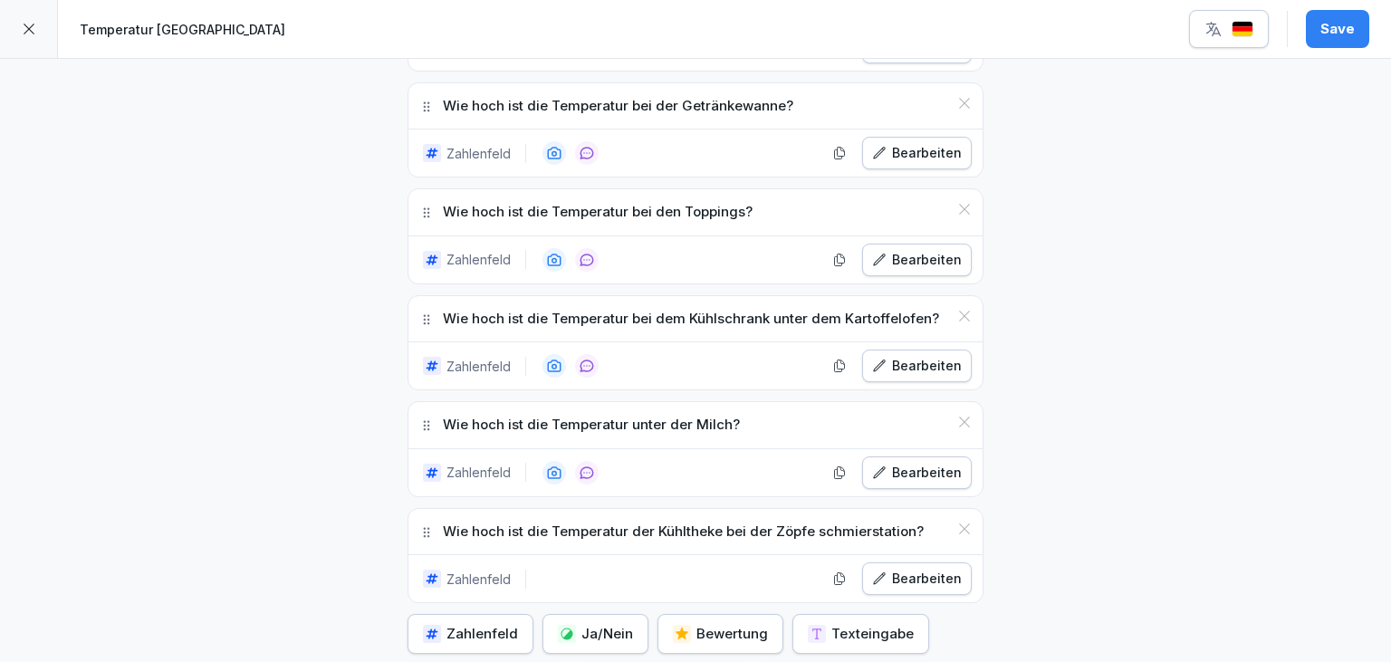
scroll to position [1183, 0]
click at [942, 570] on div "Bearbeiten" at bounding box center [917, 579] width 90 height 20
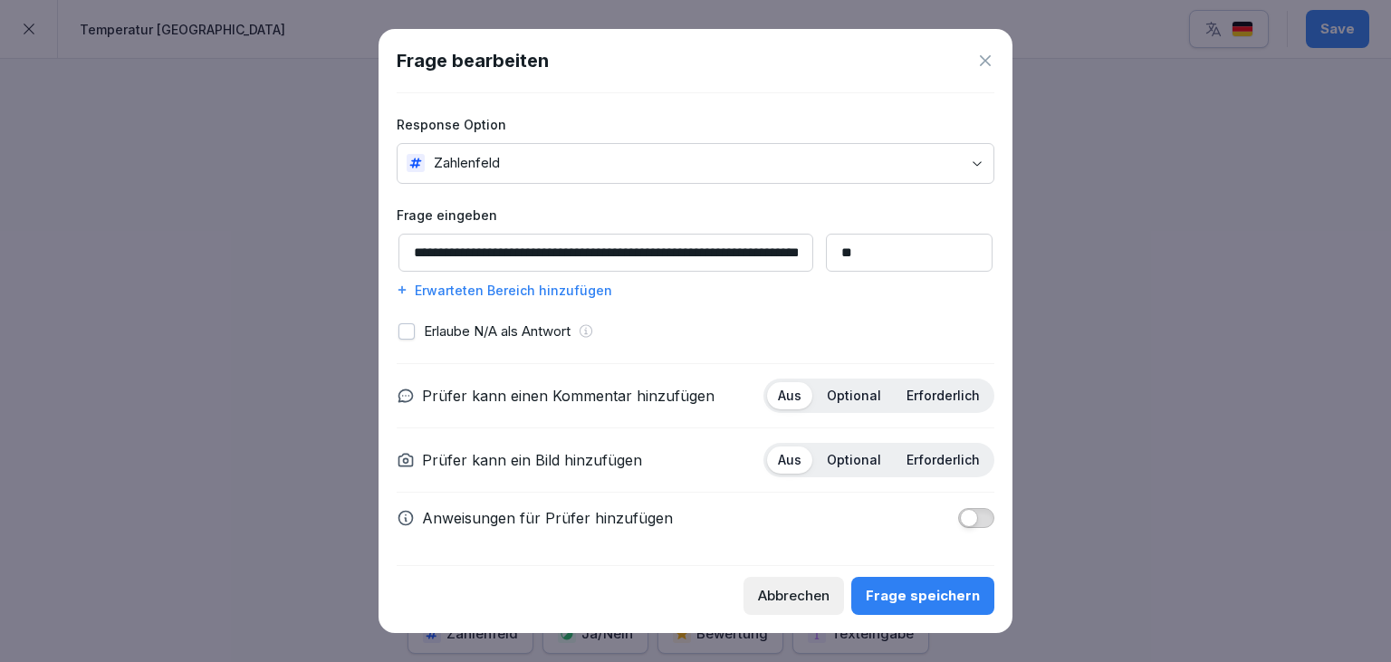
click at [851, 389] on p "Optional" at bounding box center [854, 395] width 54 height 16
click at [849, 458] on p "Optional" at bounding box center [854, 460] width 54 height 16
click at [700, 253] on input "**********" at bounding box center [605, 253] width 415 height 38
type input "**********"
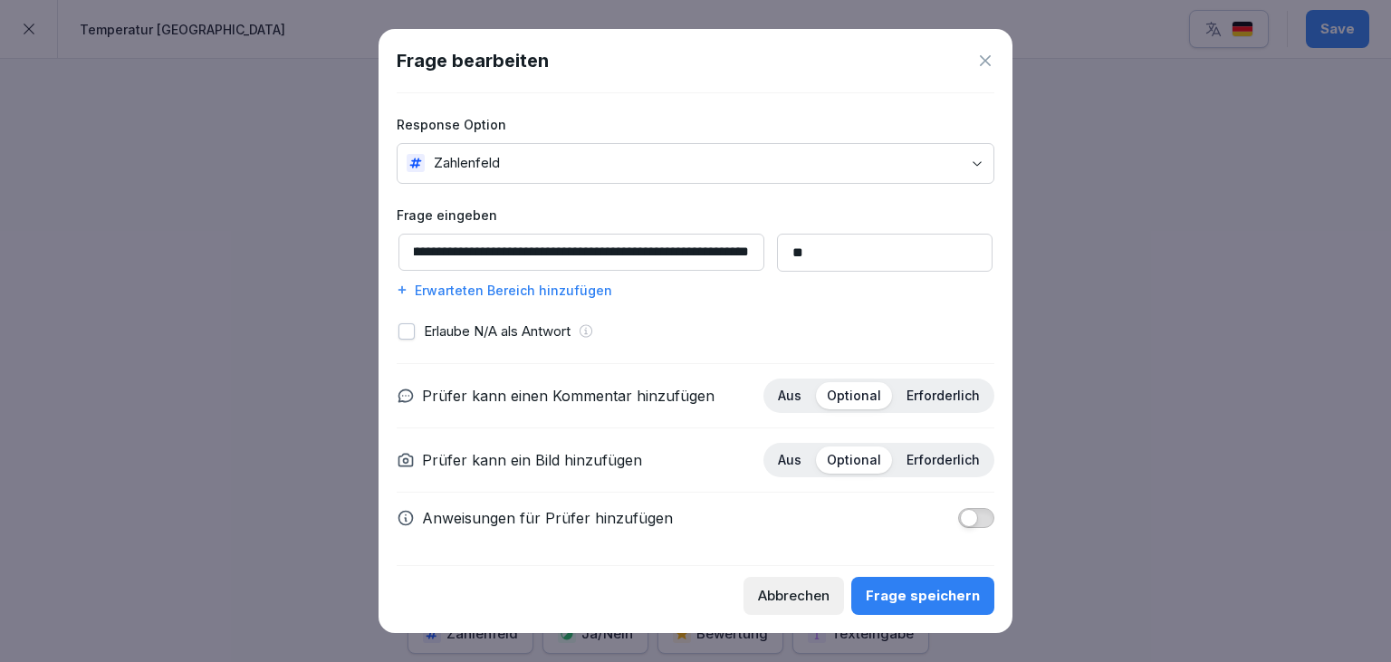
click at [900, 599] on div "Frage speichern" at bounding box center [922, 596] width 114 height 20
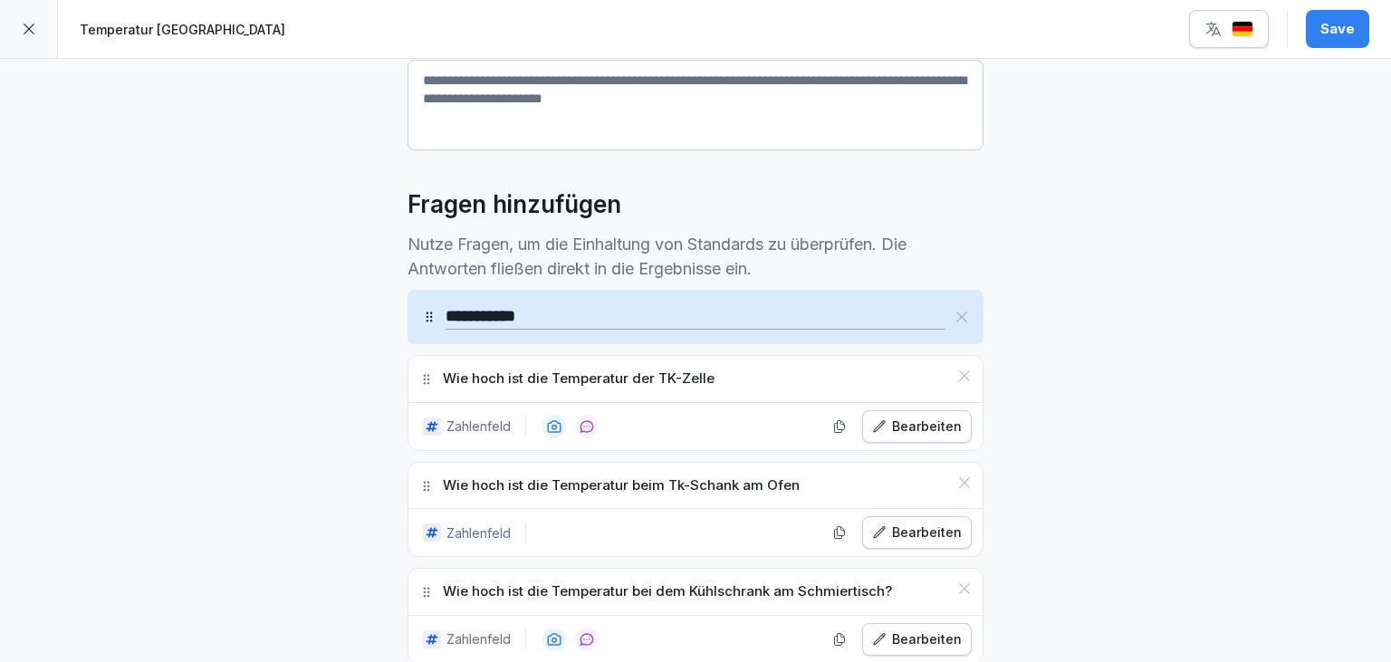
click at [1345, 20] on div "Save" at bounding box center [1337, 29] width 34 height 20
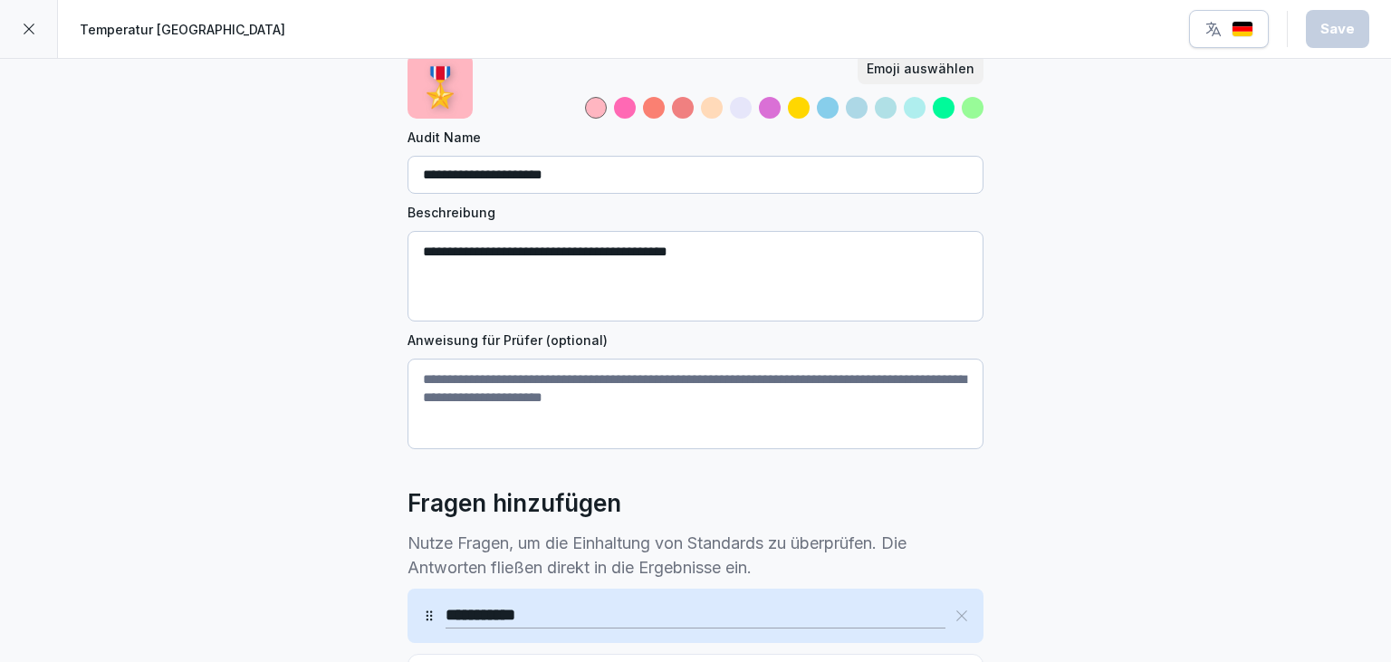
scroll to position [0, 0]
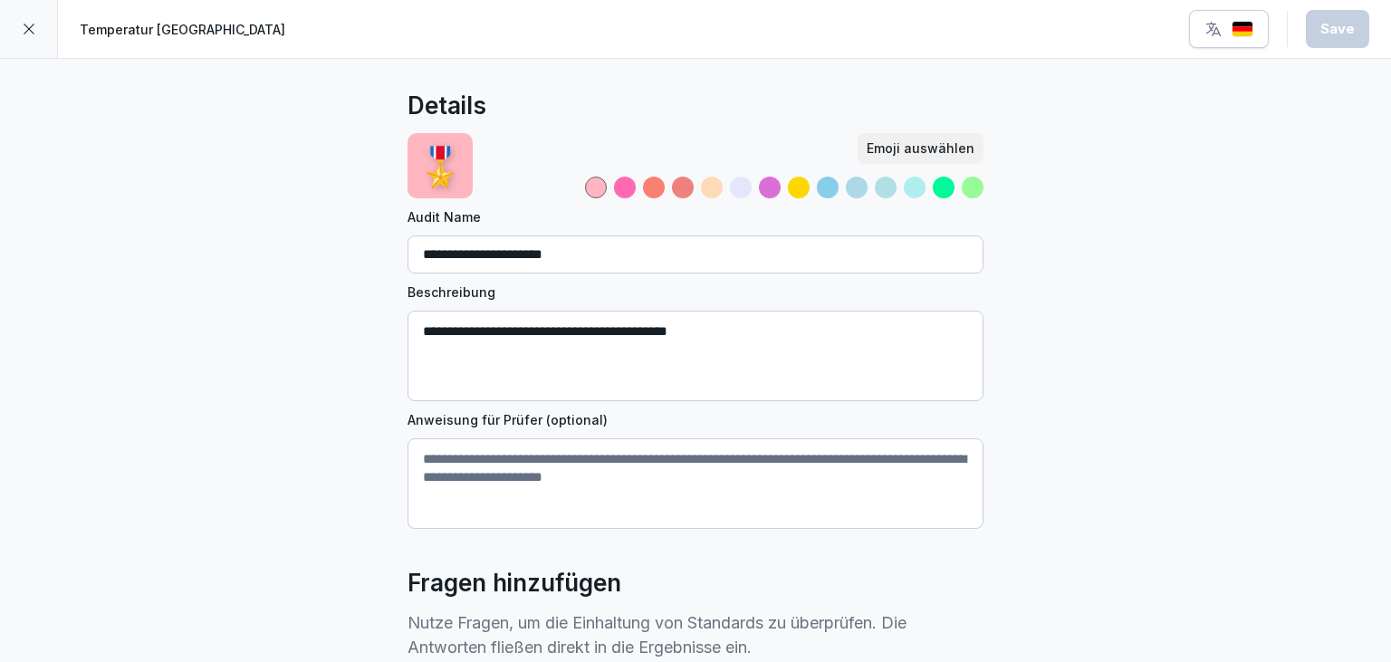
click at [908, 190] on div at bounding box center [915, 188] width 22 height 22
click at [899, 151] on div "Emoji auswählen" at bounding box center [920, 149] width 108 height 20
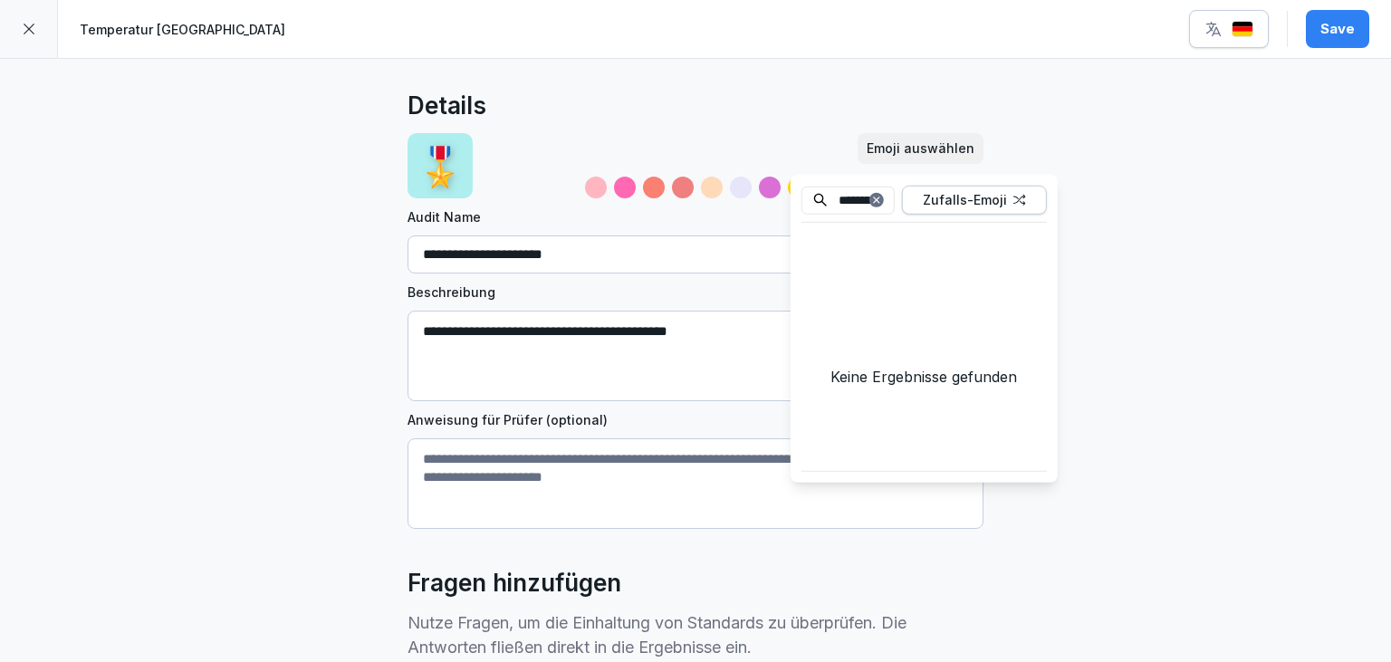
type input "*********"
click at [882, 201] on icon at bounding box center [876, 200] width 11 height 11
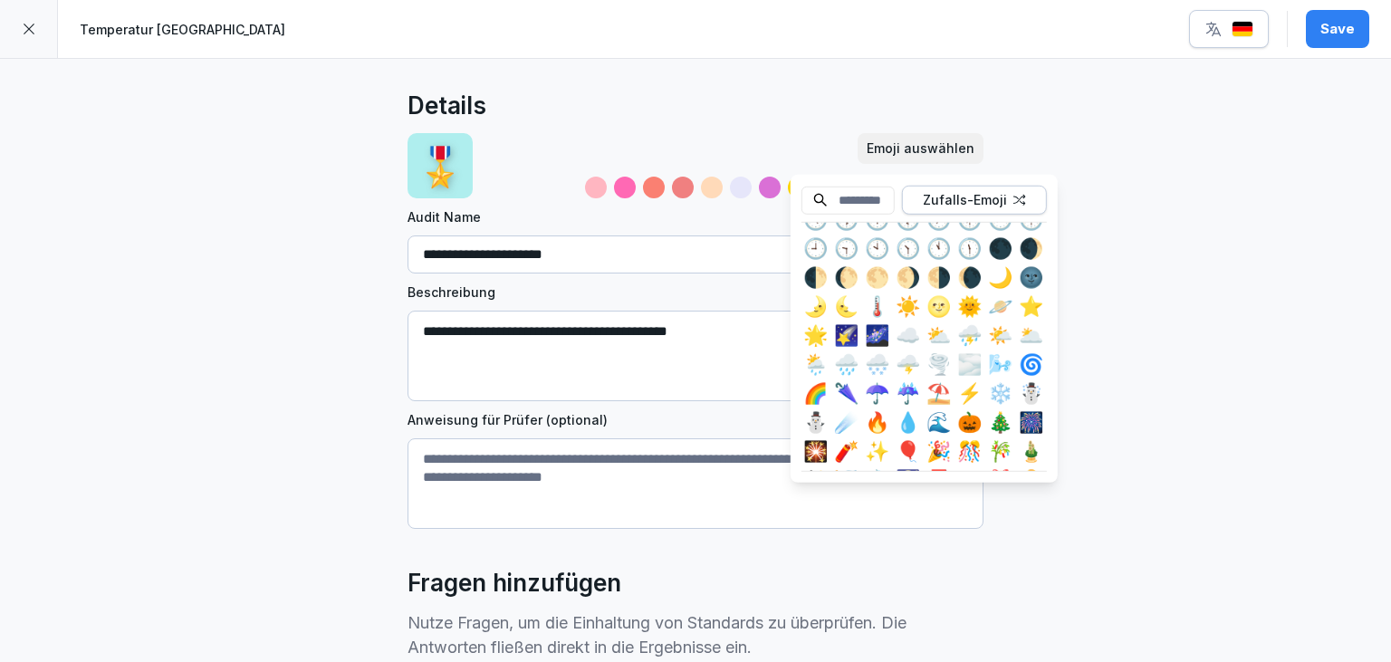
scroll to position [3213, 0]
click at [1005, 388] on div "❄️" at bounding box center [1000, 392] width 29 height 29
click at [596, 180] on div at bounding box center [596, 188] width 22 height 22
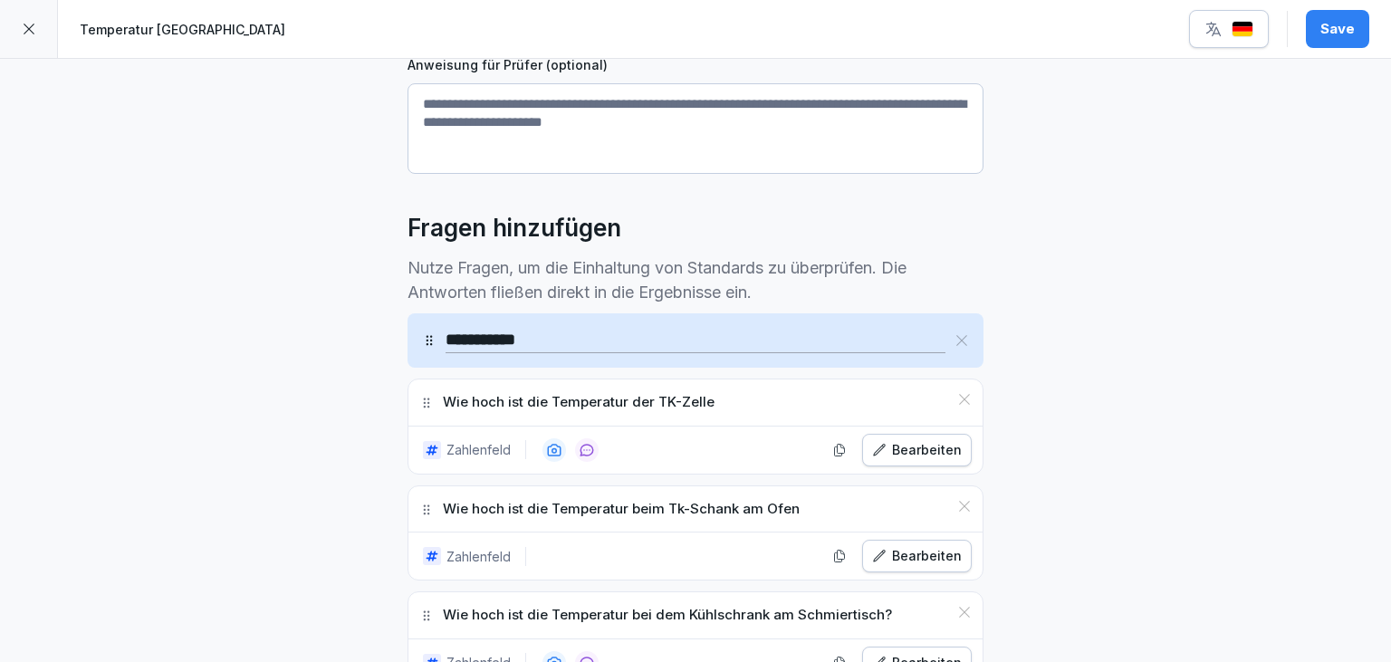
scroll to position [354, 0]
click at [1338, 41] on button "Save" at bounding box center [1336, 29] width 63 height 38
click at [31, 26] on icon at bounding box center [29, 29] width 14 height 14
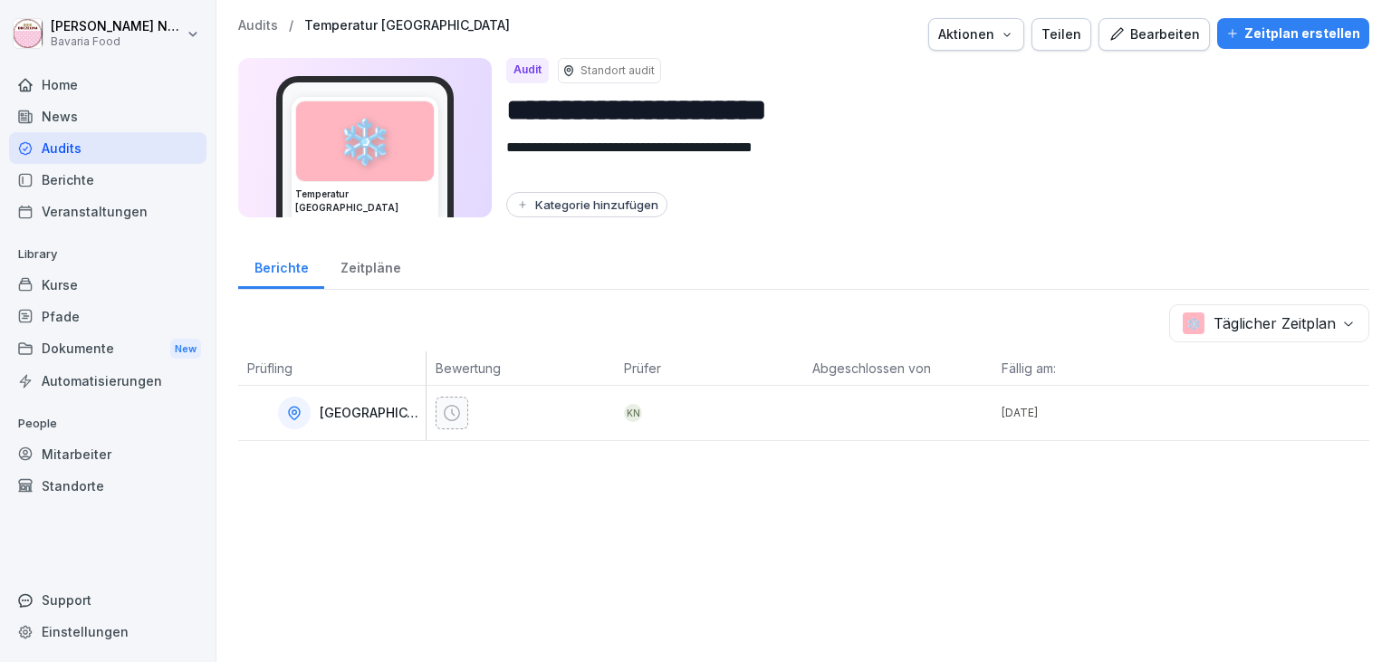
click at [630, 411] on div "KN" at bounding box center [633, 413] width 18 height 18
click at [451, 416] on icon at bounding box center [452, 413] width 18 height 18
